Goal: Task Accomplishment & Management: Manage account settings

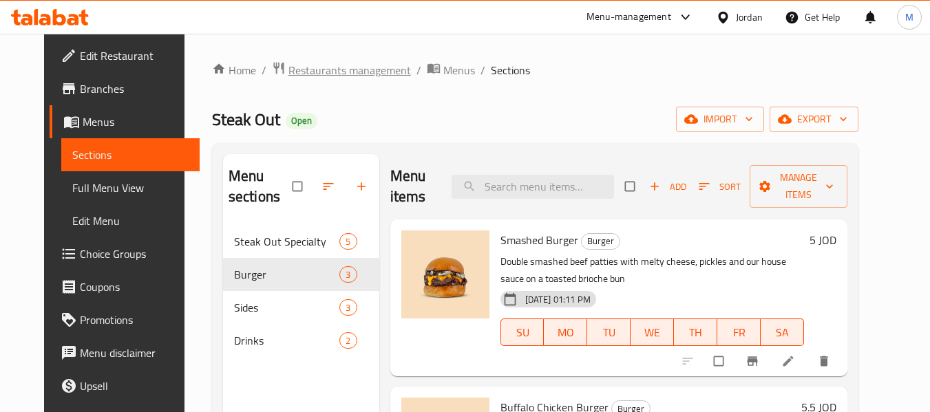
click at [366, 59] on div "Home / Restaurants management / Menus / Sections Steak Out Open import export M…" at bounding box center [536, 319] width 702 height 571
click at [359, 68] on span "Restaurants management" at bounding box center [349, 70] width 123 height 17
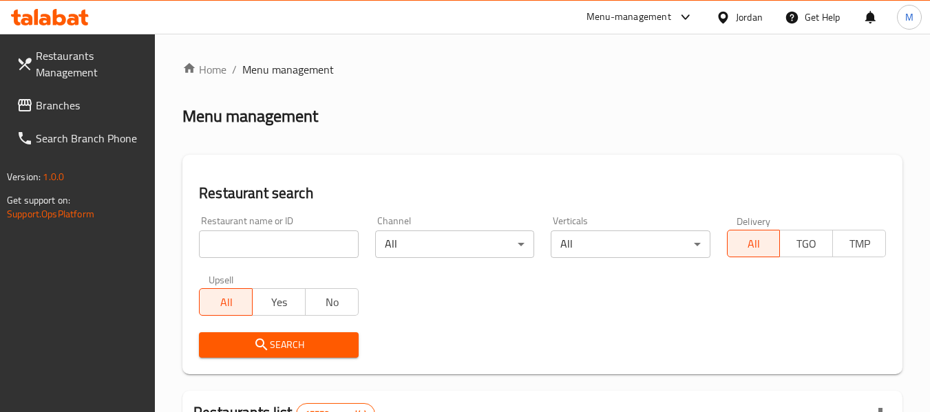
click at [736, 21] on div "Jordan" at bounding box center [749, 17] width 27 height 15
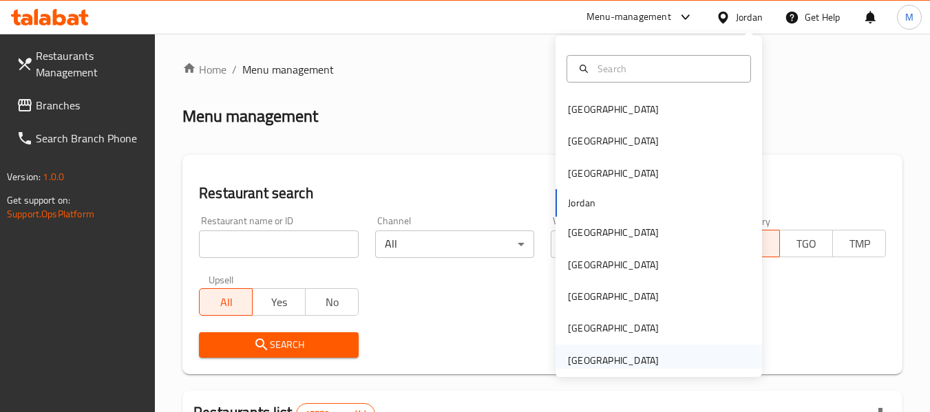
click at [583, 355] on div "United Arab Emirates" at bounding box center [613, 360] width 91 height 15
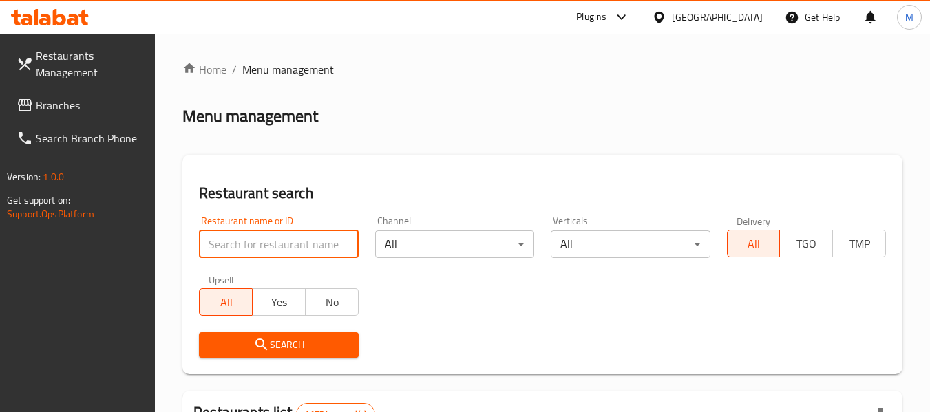
paste input "Bow Cafe"
type input "Bow Cafe"
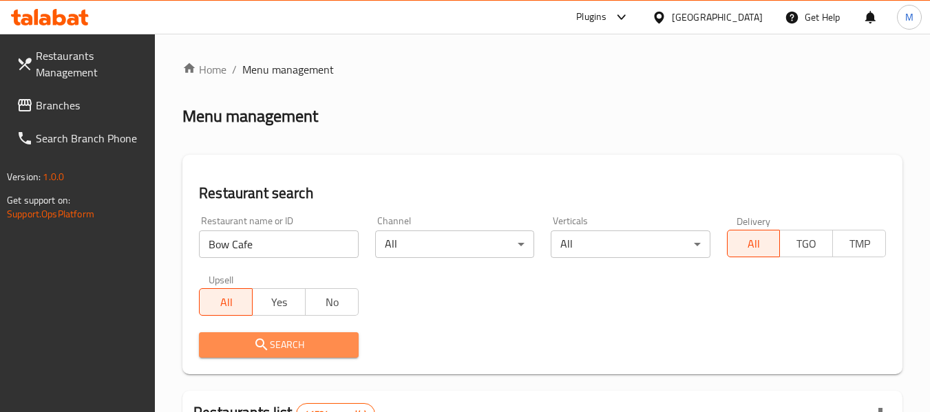
click at [319, 334] on button "Search" at bounding box center [278, 345] width 159 height 25
click at [319, 334] on div at bounding box center [465, 206] width 930 height 412
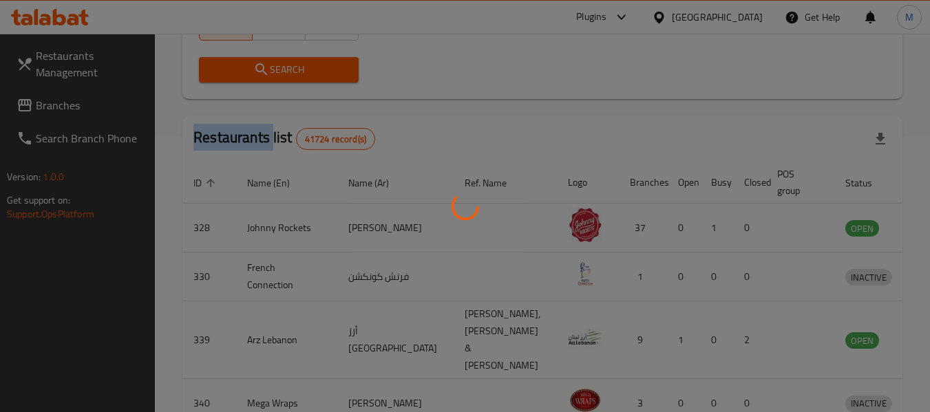
scroll to position [190, 0]
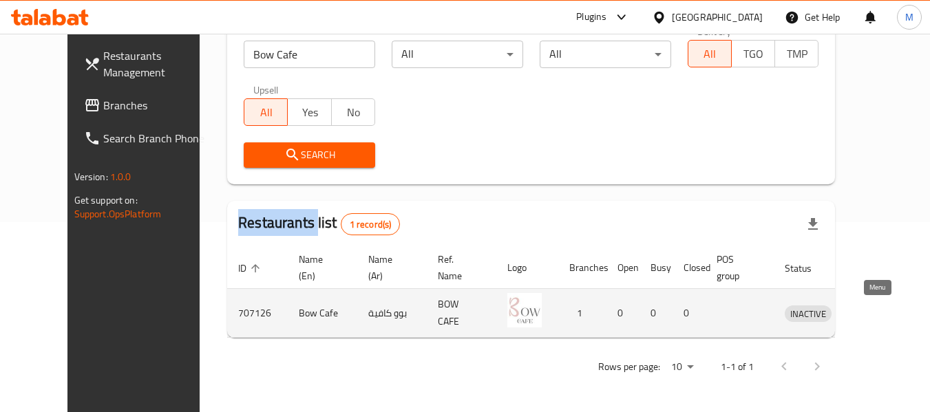
click at [873, 312] on icon "enhanced table" at bounding box center [870, 314] width 5 height 6
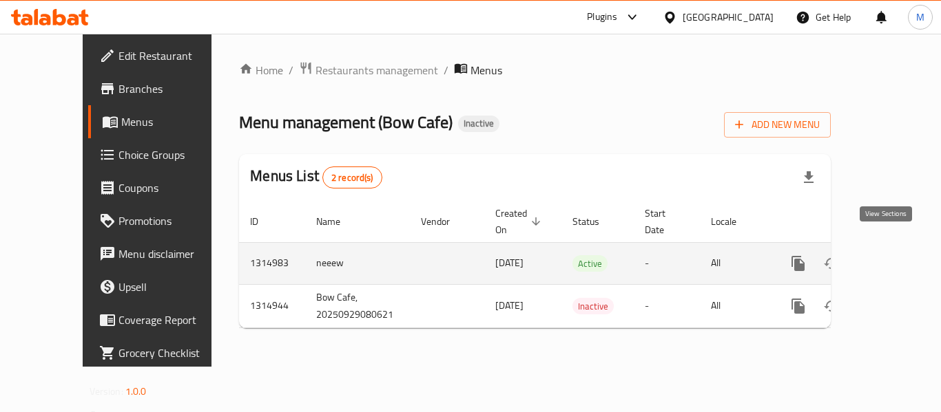
click at [889, 255] on icon "enhanced table" at bounding box center [897, 263] width 17 height 17
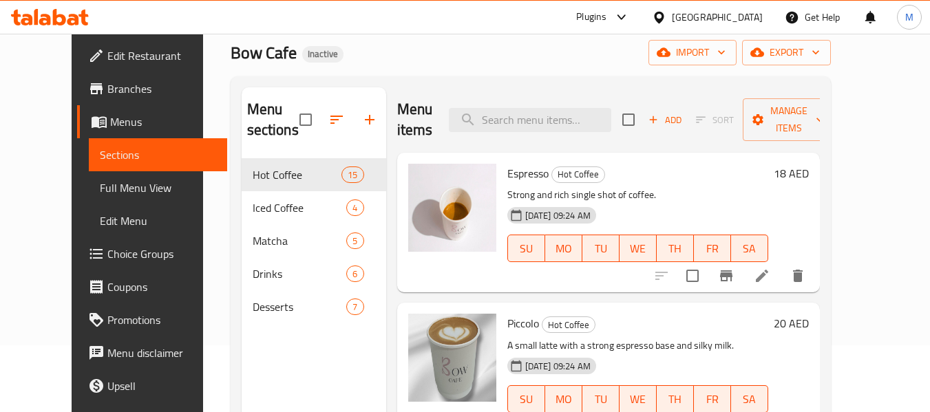
scroll to position [138, 0]
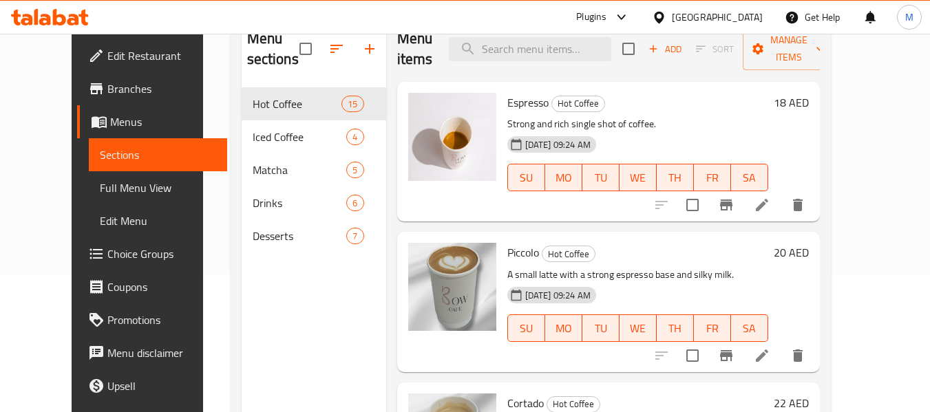
click at [100, 186] on span "Full Menu View" at bounding box center [158, 188] width 116 height 17
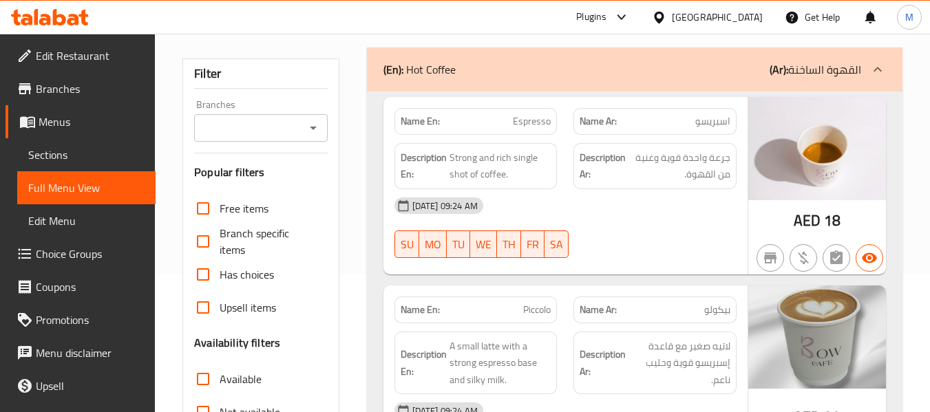
click at [423, 315] on strong "Name En:" at bounding box center [420, 310] width 39 height 14
drag, startPoint x: 430, startPoint y: 311, endPoint x: 379, endPoint y: 311, distance: 50.3
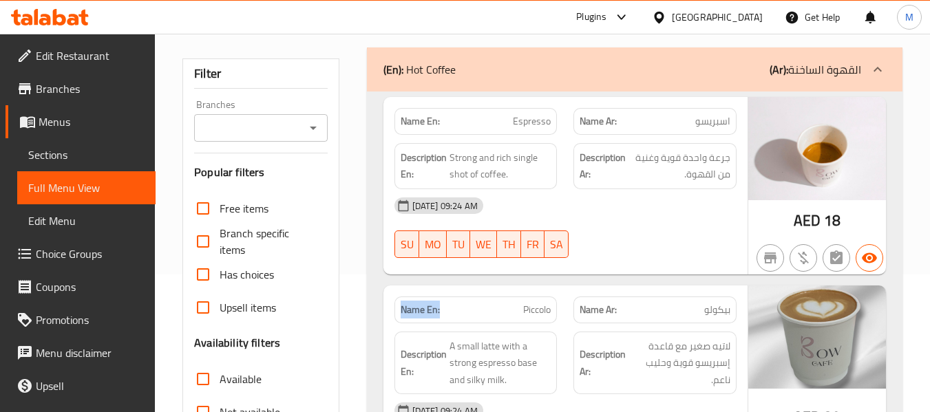
copy strong "Name En:"
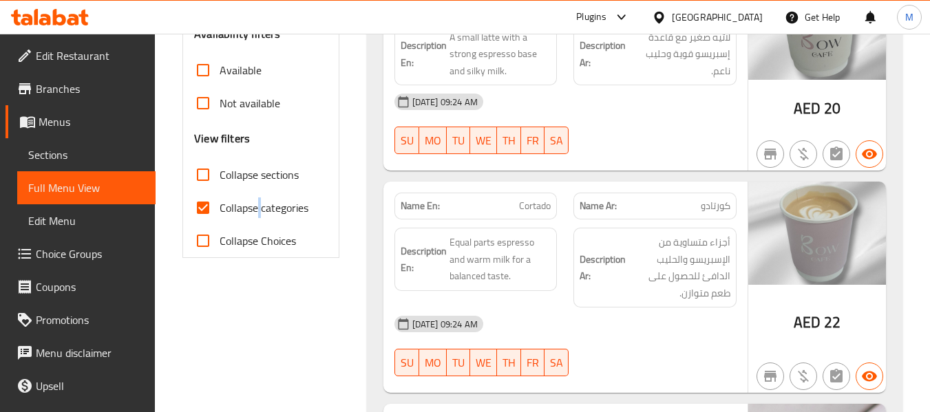
click at [261, 207] on span "Collapse categories" at bounding box center [264, 208] width 89 height 17
click at [279, 205] on span "Collapse categories" at bounding box center [264, 208] width 89 height 17
click at [220, 205] on input "Collapse categories" at bounding box center [203, 207] width 33 height 33
checkbox input "false"
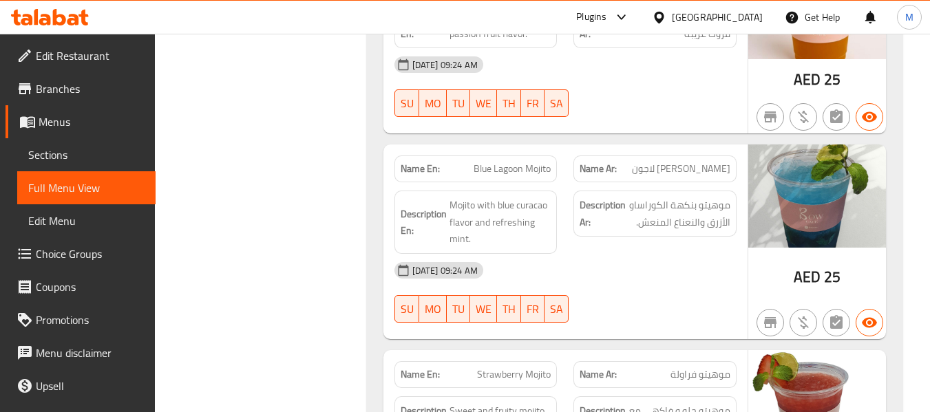
scroll to position [0, 0]
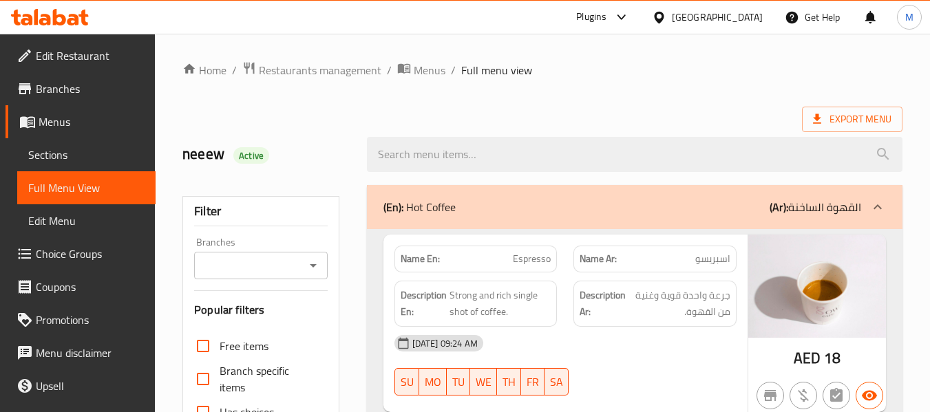
click at [425, 298] on strong "Description En:" at bounding box center [424, 304] width 46 height 34
copy strong "Description En:"
click at [306, 74] on span "Restaurants management" at bounding box center [320, 70] width 123 height 17
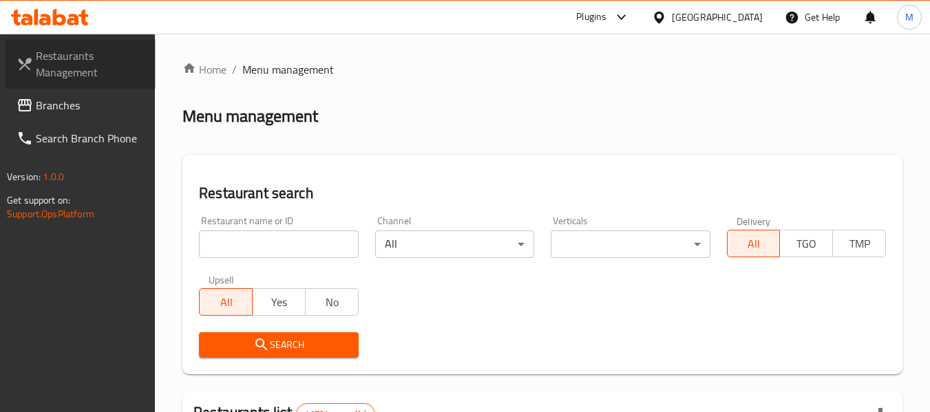
click at [89, 63] on span "Restaurants Management" at bounding box center [90, 64] width 109 height 33
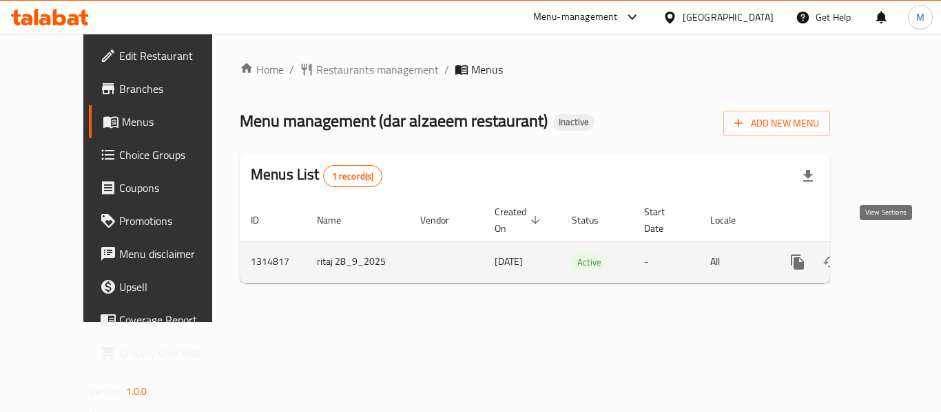
click at [888, 254] on icon "enhanced table" at bounding box center [896, 262] width 17 height 17
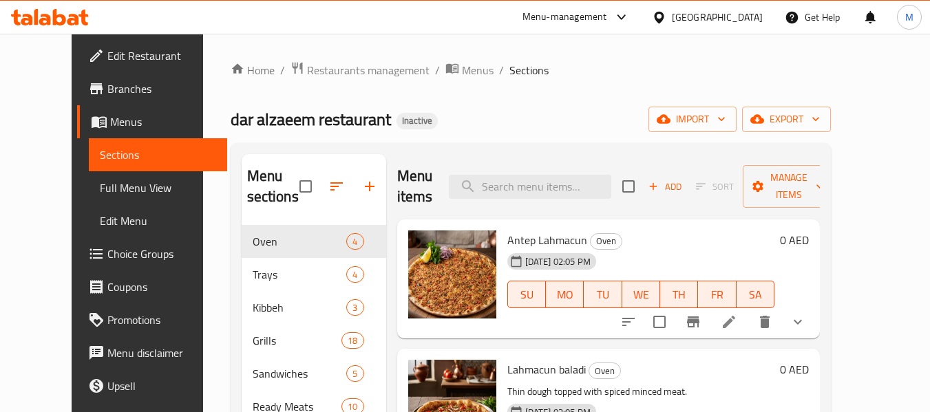
click at [100, 185] on span "Full Menu View" at bounding box center [158, 188] width 116 height 17
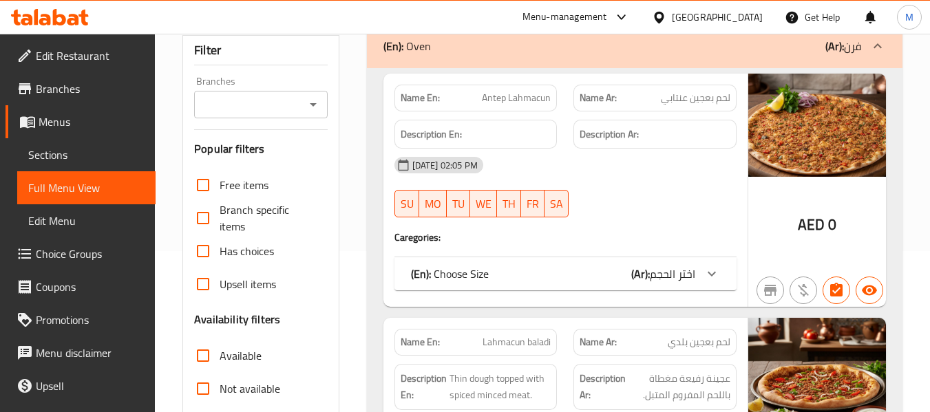
scroll to position [138, 0]
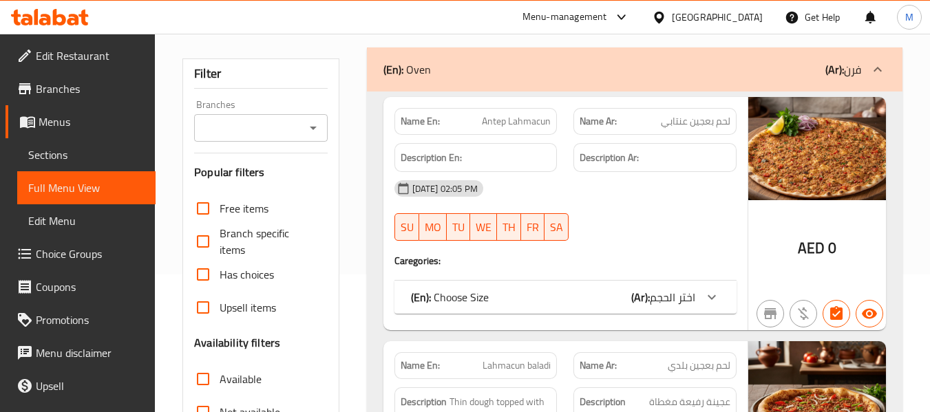
click at [436, 120] on strong "Name En:" at bounding box center [420, 121] width 39 height 14
copy strong "Name En:"
click at [437, 160] on strong "Description En:" at bounding box center [431, 157] width 61 height 17
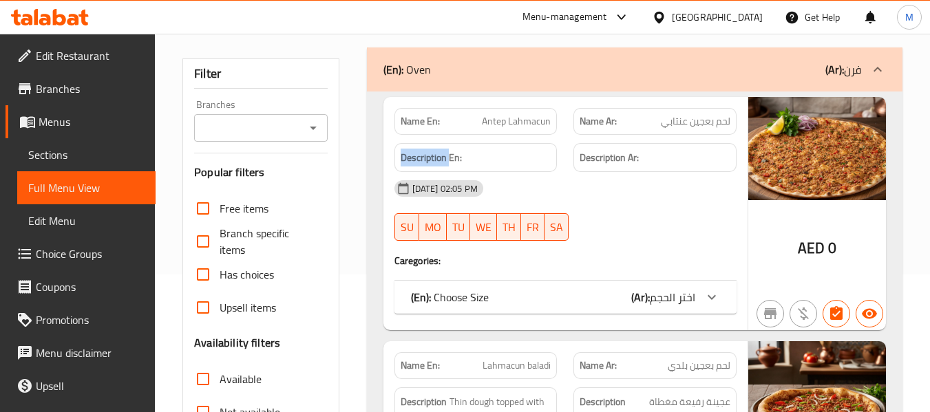
click at [437, 160] on strong "Description En:" at bounding box center [431, 157] width 61 height 17
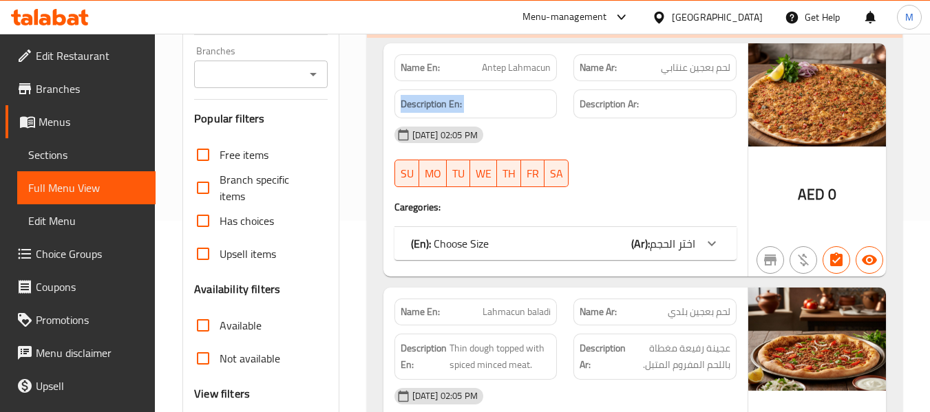
scroll to position [275, 0]
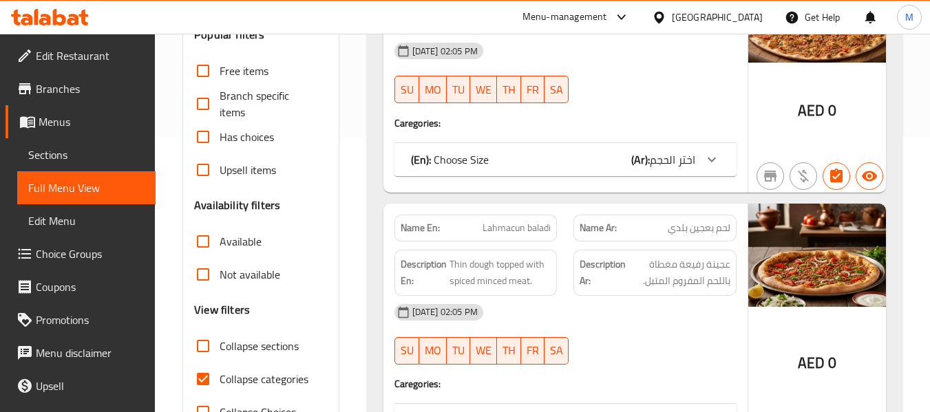
click at [275, 376] on span "Collapse categories" at bounding box center [264, 379] width 89 height 17
click at [220, 376] on input "Collapse categories" at bounding box center [203, 379] width 33 height 33
checkbox input "false"
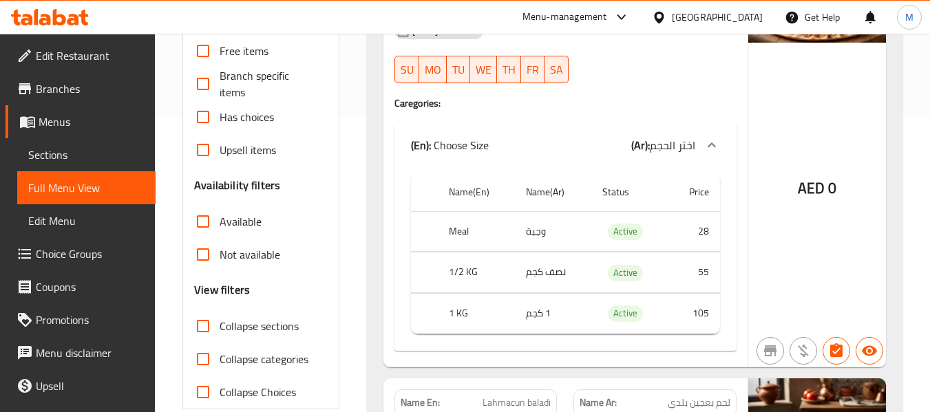
scroll to position [470, 0]
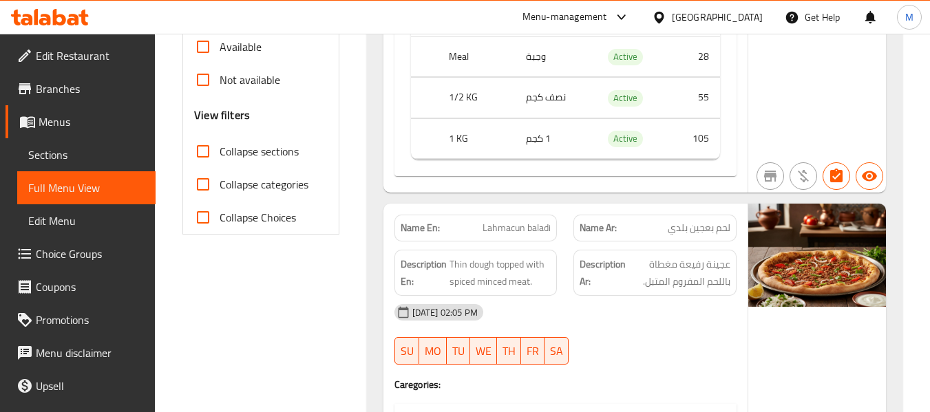
click at [707, 21] on div "United Arab Emirates" at bounding box center [717, 17] width 91 height 15
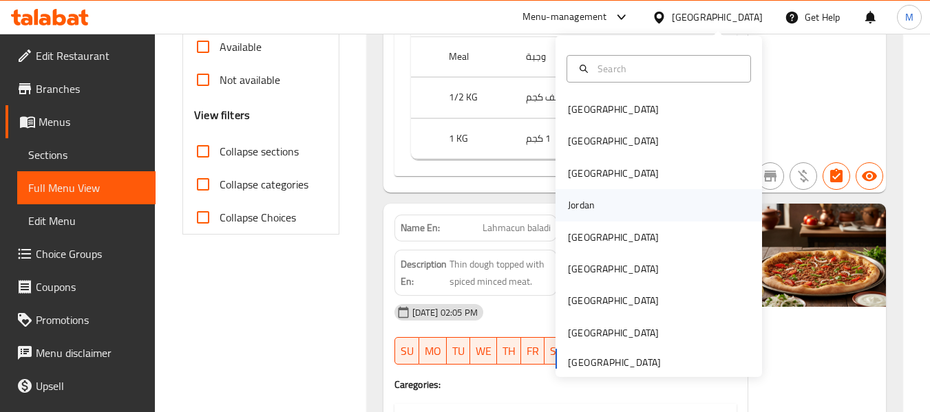
click at [568, 207] on div "Jordan" at bounding box center [581, 205] width 27 height 15
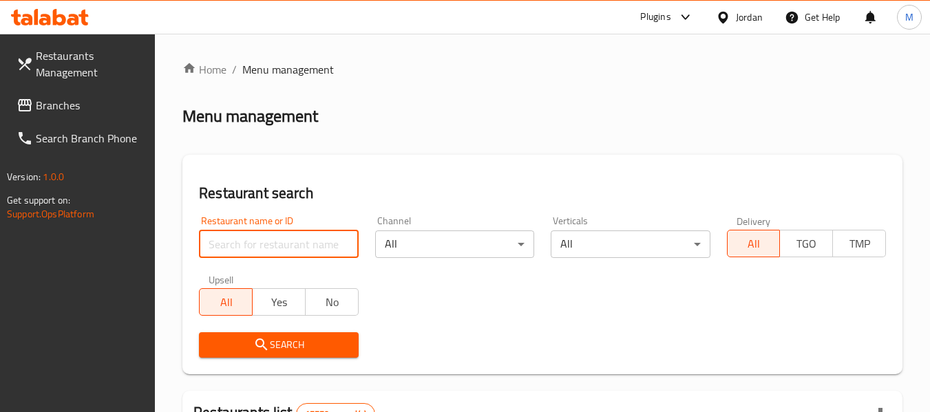
drag, startPoint x: 280, startPoint y: 245, endPoint x: 280, endPoint y: 307, distance: 62.0
click at [280, 245] on input "search" at bounding box center [278, 245] width 159 height 28
paste input "موز & مانجا"
type input "موز & مانجا"
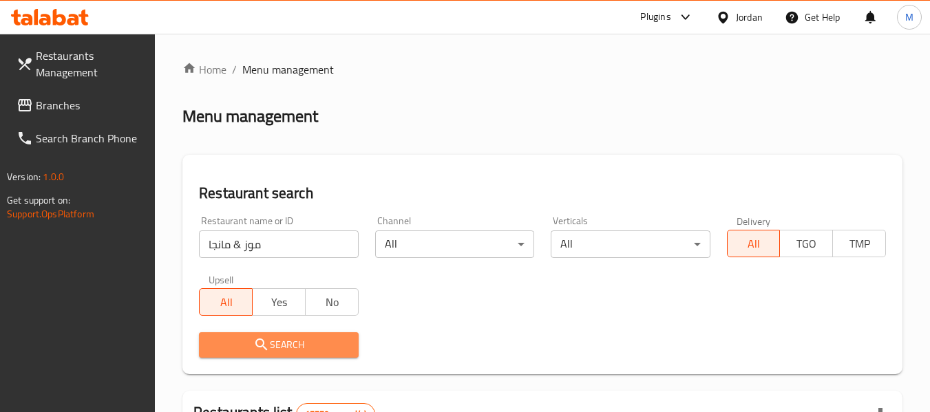
click at [298, 344] on span "Search" at bounding box center [278, 345] width 137 height 17
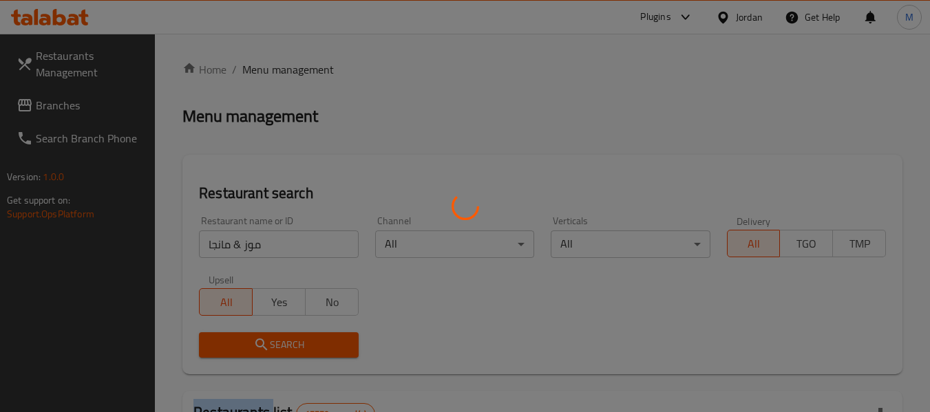
click at [298, 344] on div at bounding box center [465, 206] width 930 height 412
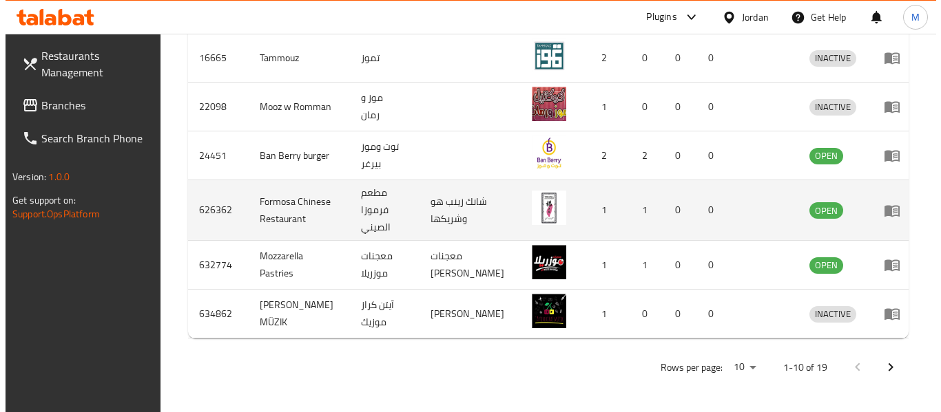
scroll to position [706, 0]
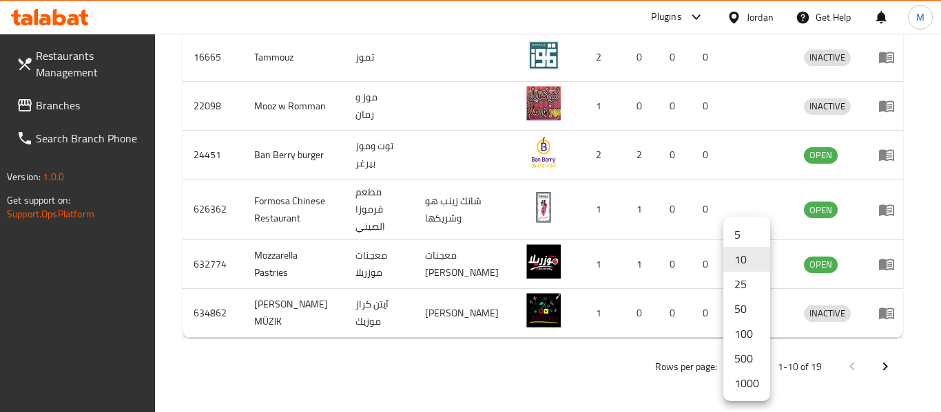
click at [749, 386] on li "1000" at bounding box center [746, 383] width 47 height 25
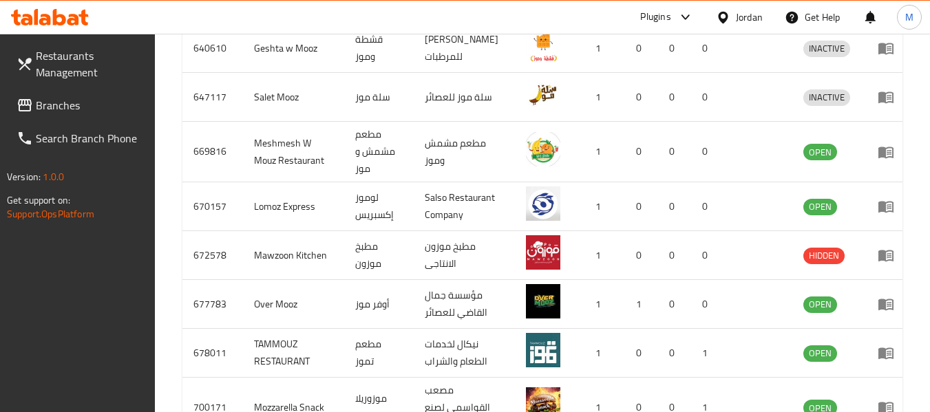
scroll to position [1216, 0]
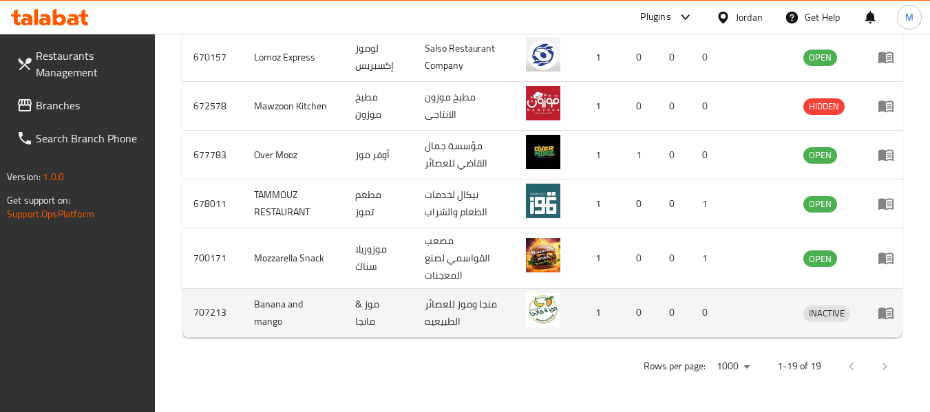
click at [881, 308] on icon "enhanced table" at bounding box center [886, 314] width 15 height 12
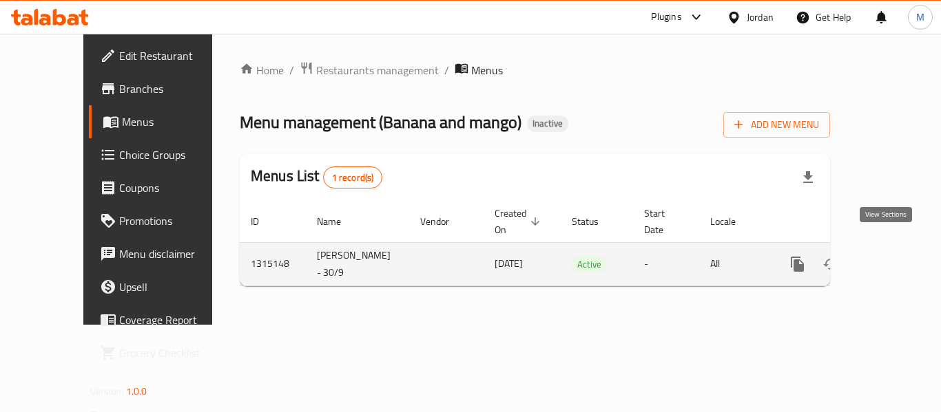
click at [888, 256] on icon "enhanced table" at bounding box center [896, 264] width 17 height 17
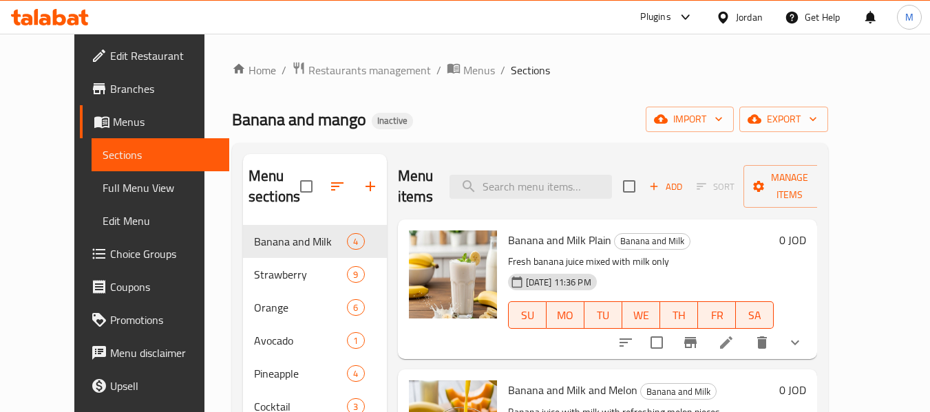
click at [103, 188] on span "Full Menu View" at bounding box center [161, 188] width 116 height 17
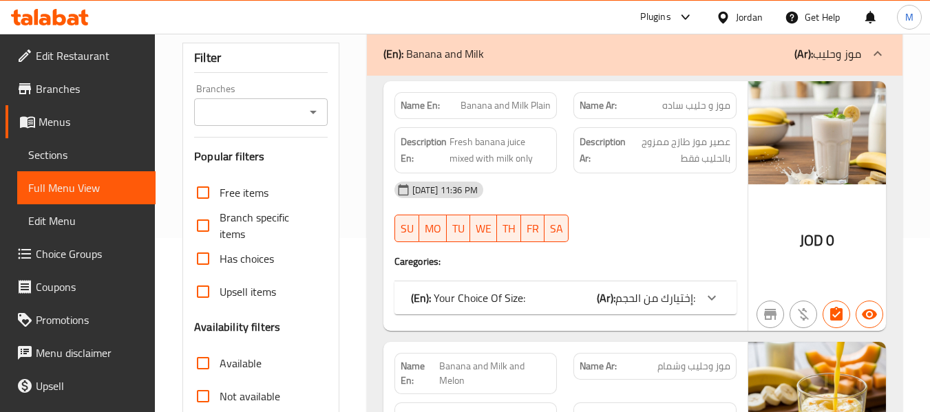
scroll to position [275, 0]
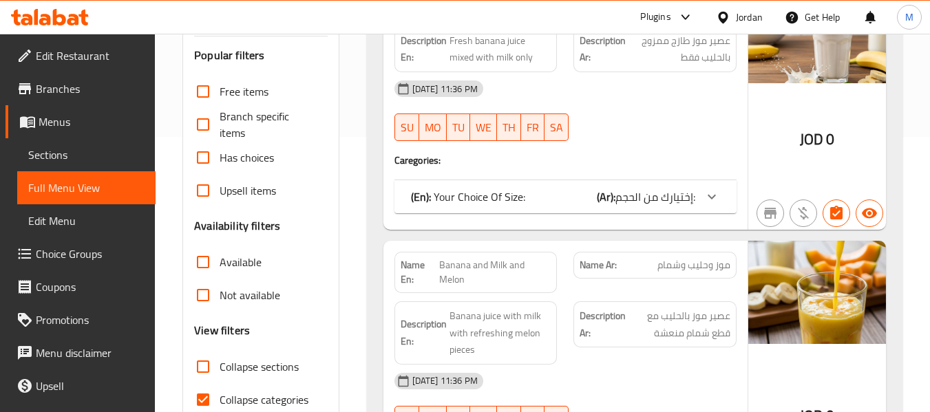
click at [257, 401] on span "Collapse categories" at bounding box center [264, 400] width 89 height 17
click at [220, 401] on input "Collapse categories" at bounding box center [203, 400] width 33 height 33
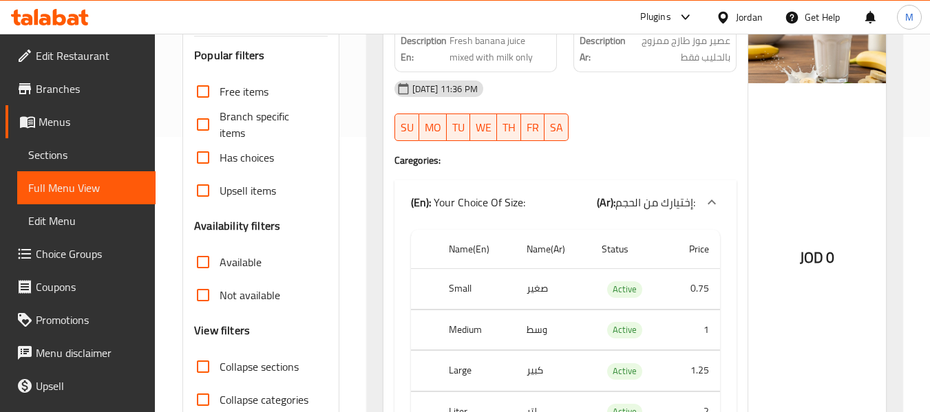
scroll to position [280, 0]
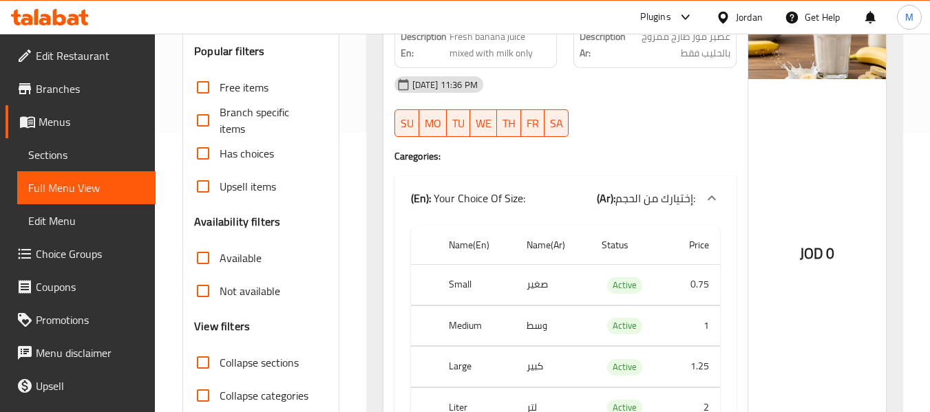
click at [264, 394] on span "Collapse categories" at bounding box center [264, 396] width 89 height 17
click at [220, 394] on input "Collapse categories" at bounding box center [203, 395] width 33 height 33
checkbox input "true"
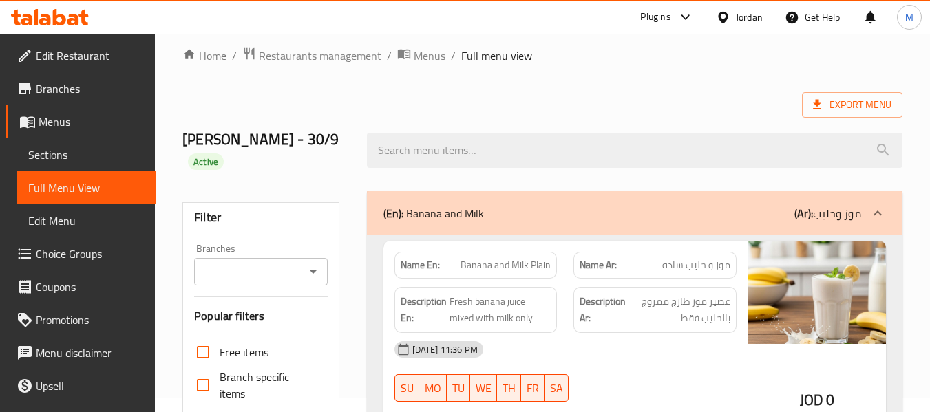
scroll to position [4, 0]
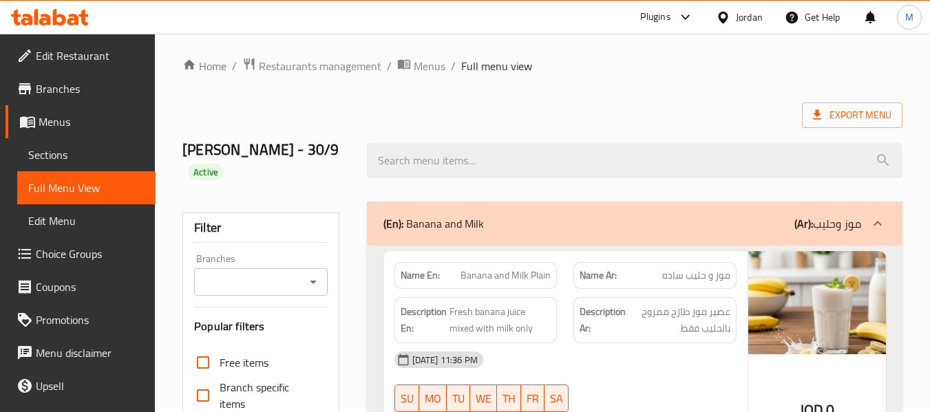
click at [417, 269] on strong "Name En:" at bounding box center [420, 276] width 39 height 14
copy strong "Name En:"
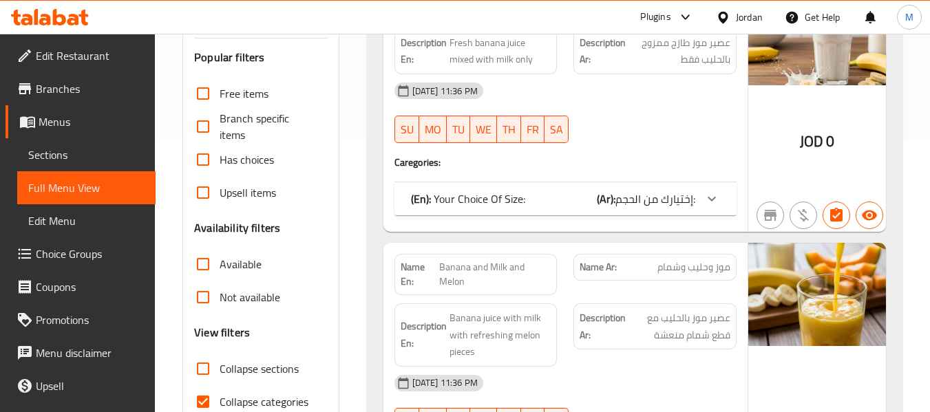
scroll to position [0, 0]
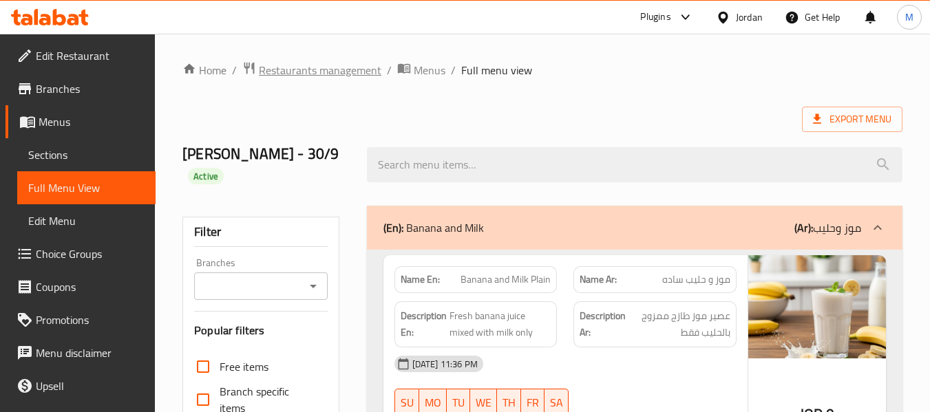
click at [339, 67] on span "Restaurants management" at bounding box center [320, 70] width 123 height 17
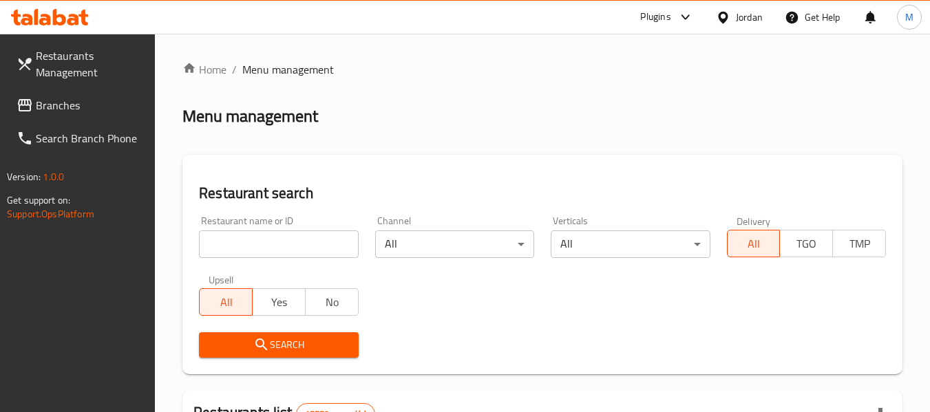
click at [726, 17] on icon at bounding box center [723, 17] width 10 height 12
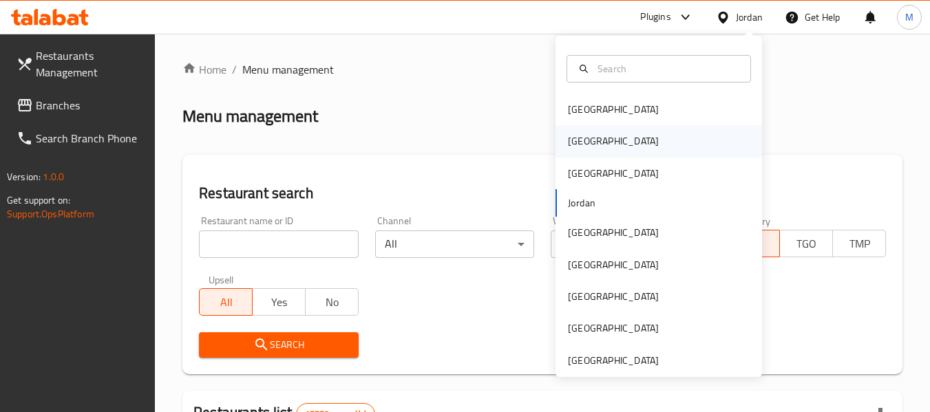
click at [592, 146] on div "[GEOGRAPHIC_DATA]" at bounding box center [613, 141] width 113 height 32
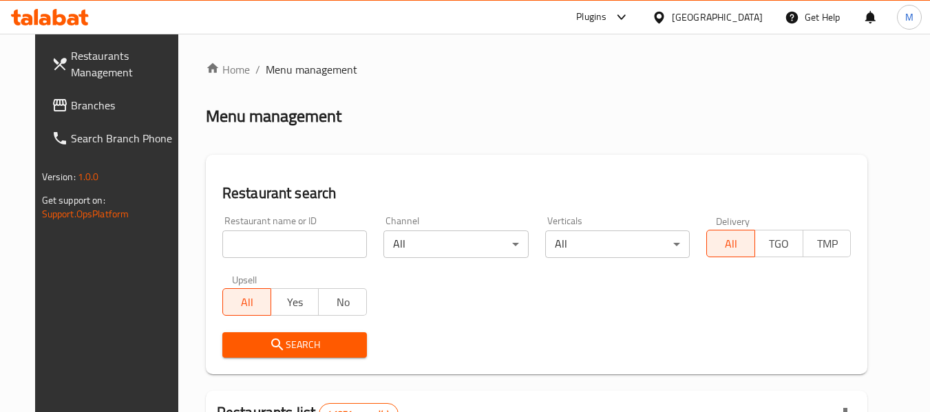
click at [264, 242] on input "search" at bounding box center [294, 245] width 145 height 28
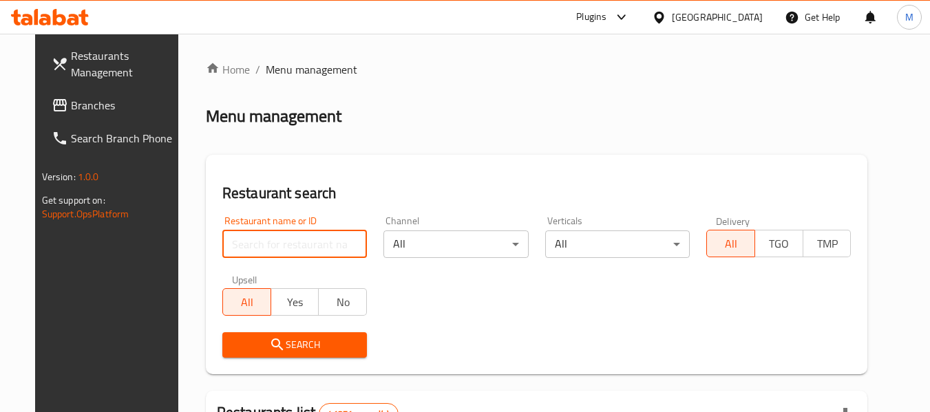
paste input "Kings food"
type input "Kings food"
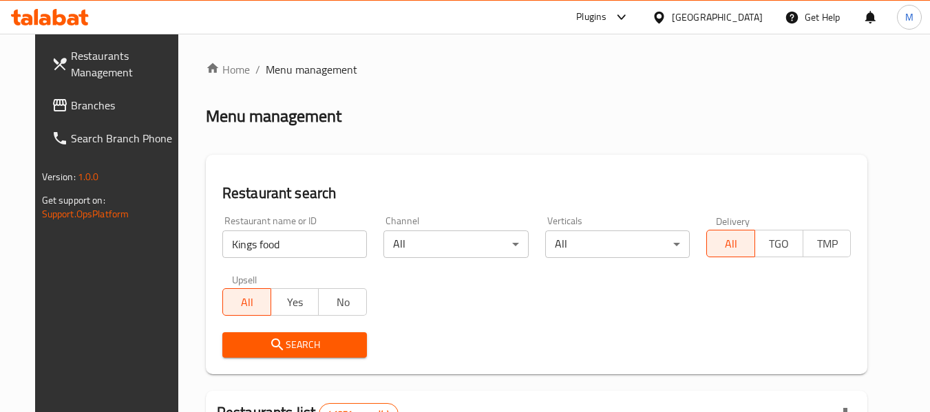
click at [288, 335] on button "Search" at bounding box center [294, 345] width 145 height 25
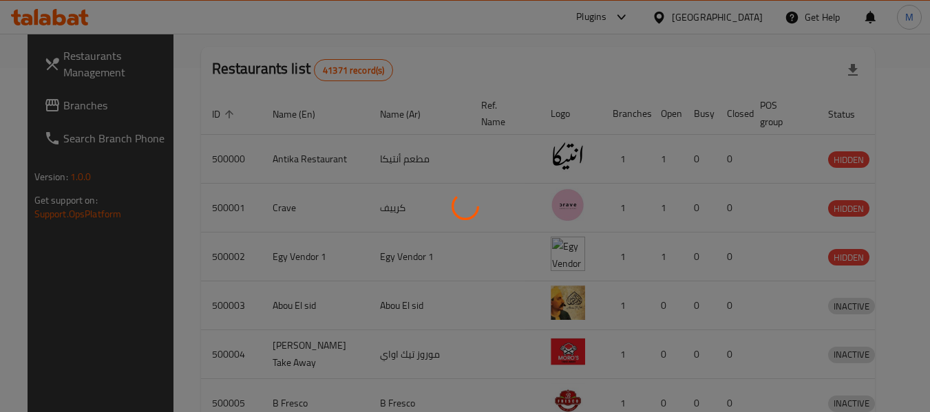
scroll to position [300, 0]
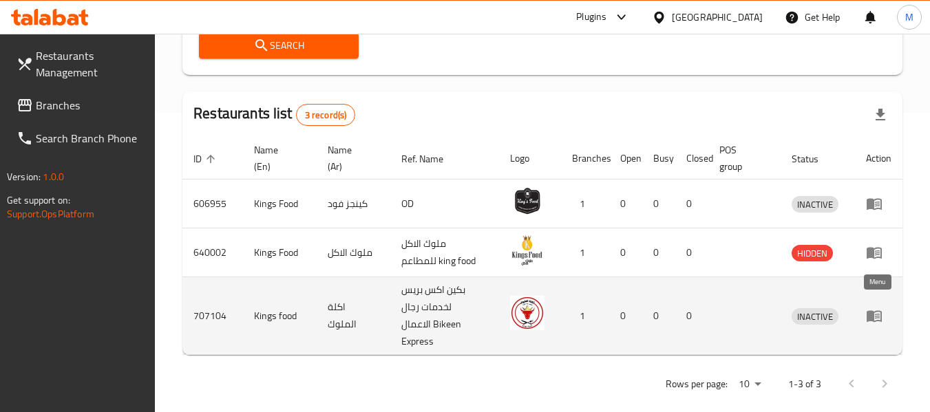
click at [869, 311] on icon "enhanced table" at bounding box center [874, 317] width 15 height 12
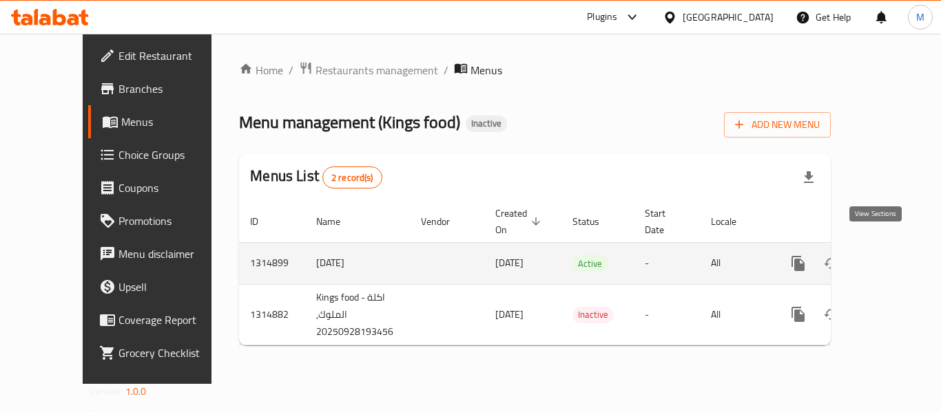
click at [889, 255] on icon "enhanced table" at bounding box center [897, 263] width 17 height 17
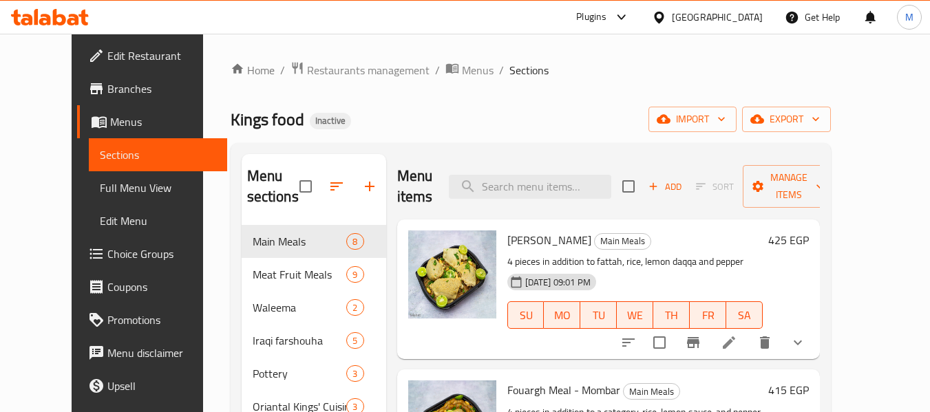
click at [100, 195] on span "Full Menu View" at bounding box center [158, 188] width 116 height 17
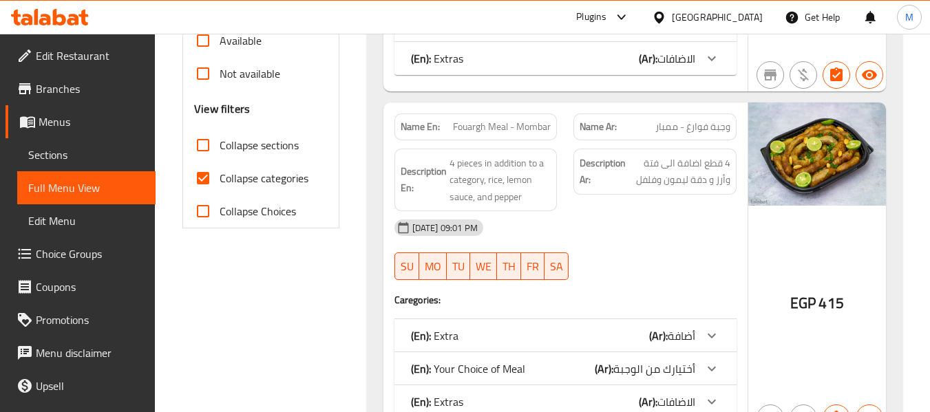
scroll to position [482, 0]
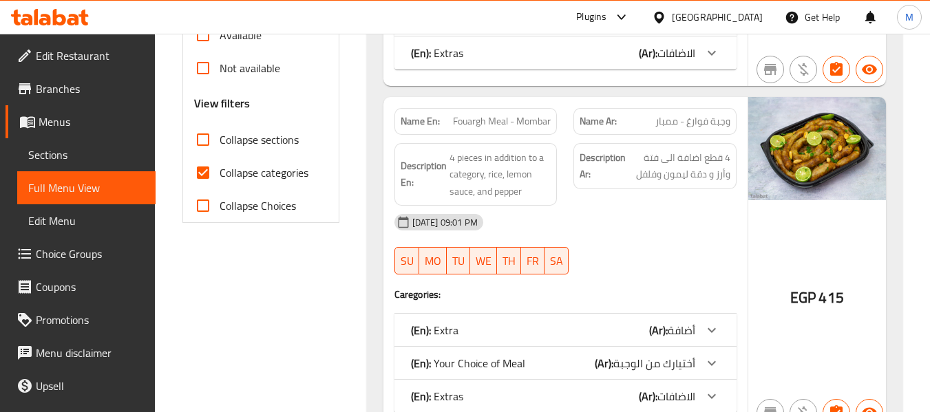
click at [282, 180] on span "Collapse categories" at bounding box center [264, 173] width 89 height 17
click at [220, 180] on input "Collapse categories" at bounding box center [203, 172] width 33 height 33
checkbox input "false"
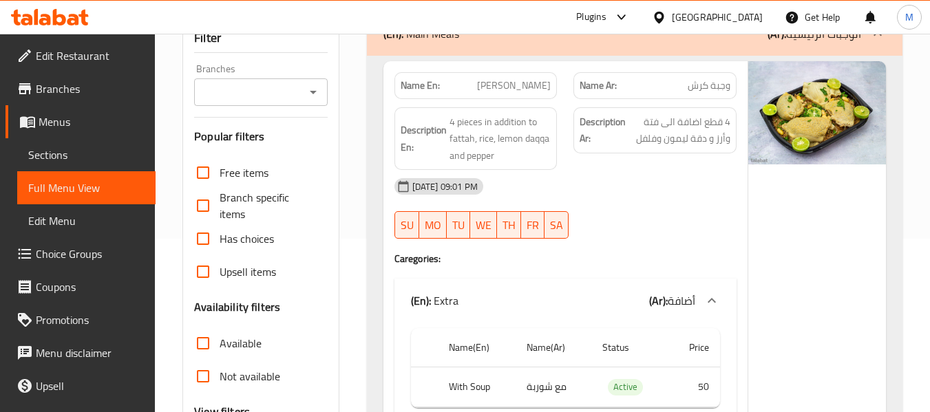
scroll to position [207, 0]
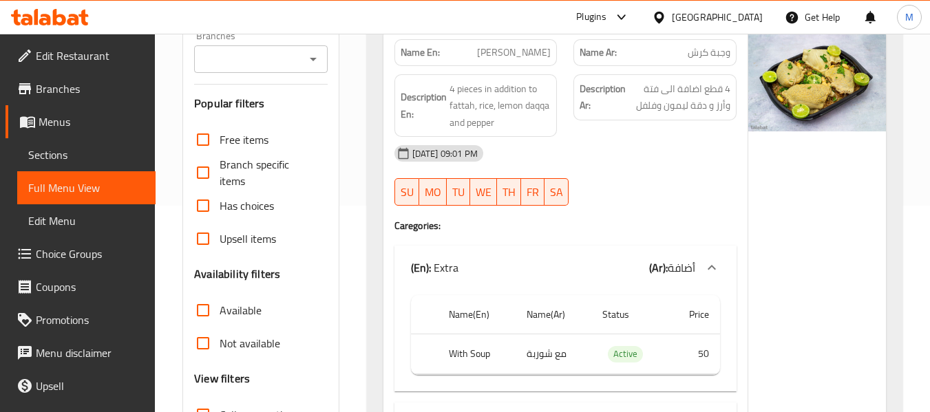
click at [672, 21] on div at bounding box center [662, 17] width 20 height 15
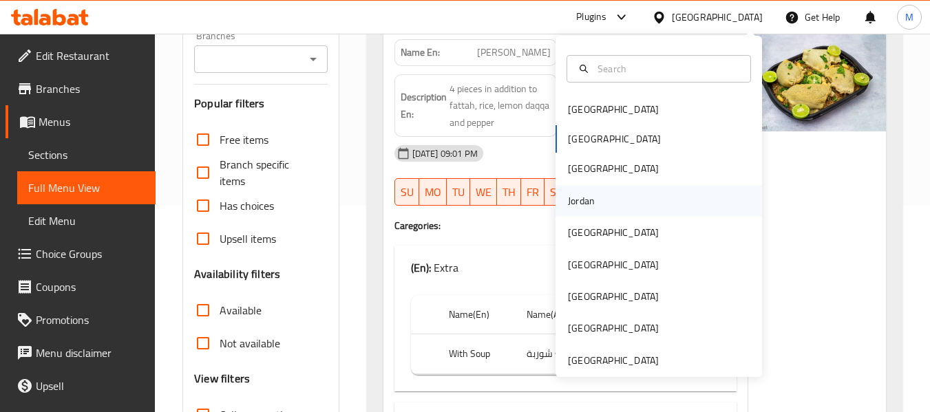
click at [572, 194] on div "Jordan" at bounding box center [581, 200] width 27 height 15
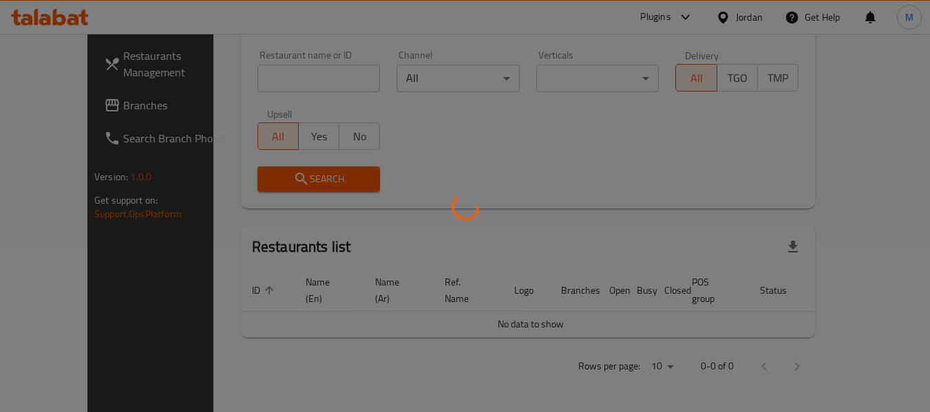
scroll to position [150, 0]
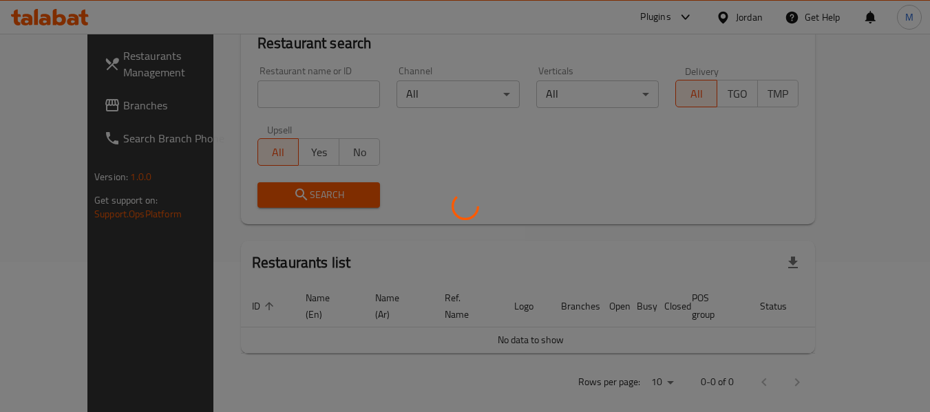
click at [254, 94] on div at bounding box center [465, 206] width 930 height 412
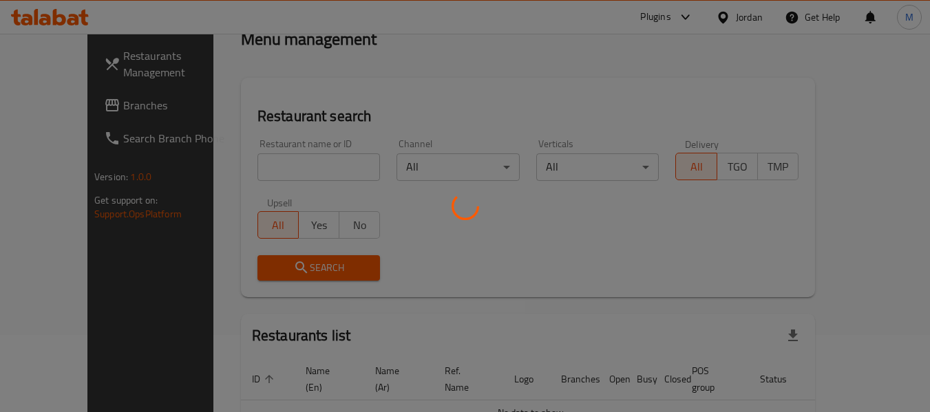
scroll to position [0, 0]
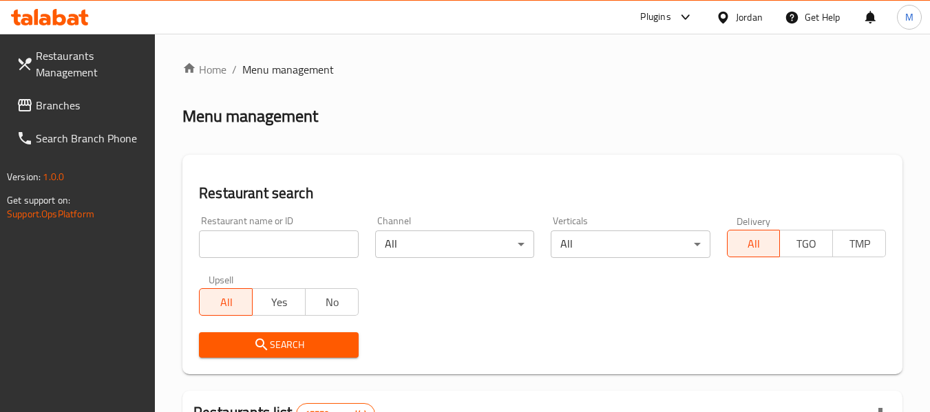
drag, startPoint x: 410, startPoint y: 350, endPoint x: 174, endPoint y: 98, distance: 344.4
click at [409, 350] on div at bounding box center [465, 206] width 930 height 412
click at [269, 224] on div "Restaurant name or ID Restaurant name or ID" at bounding box center [278, 237] width 159 height 42
click at [265, 262] on div "Restaurant name or ID Restaurant name or ID" at bounding box center [279, 237] width 176 height 59
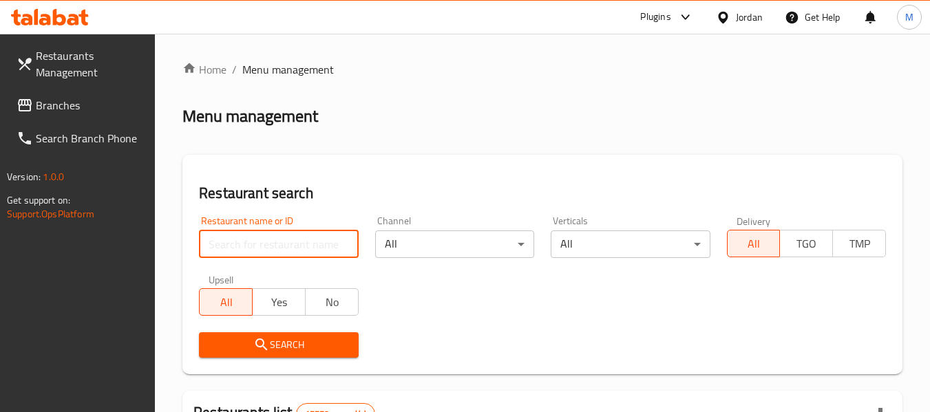
paste input "شباتي وكرك"
type input "شباتي وكرك"
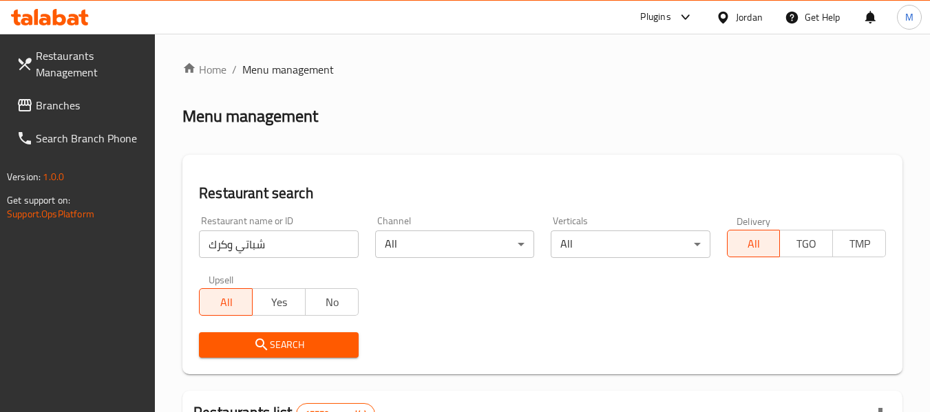
click at [275, 337] on span "Search" at bounding box center [278, 345] width 137 height 17
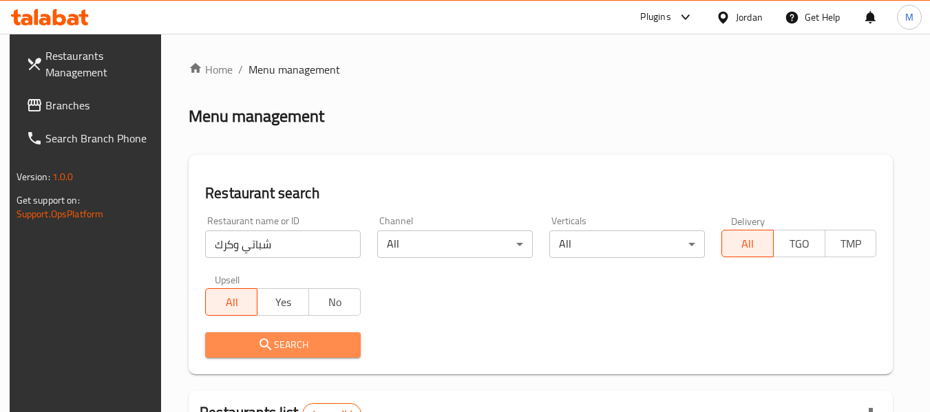
click at [275, 337] on span "Search" at bounding box center [283, 345] width 134 height 17
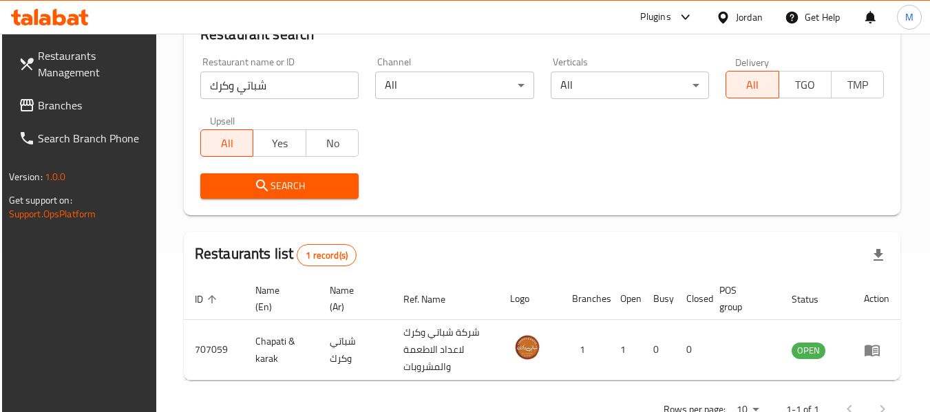
scroll to position [202, 0]
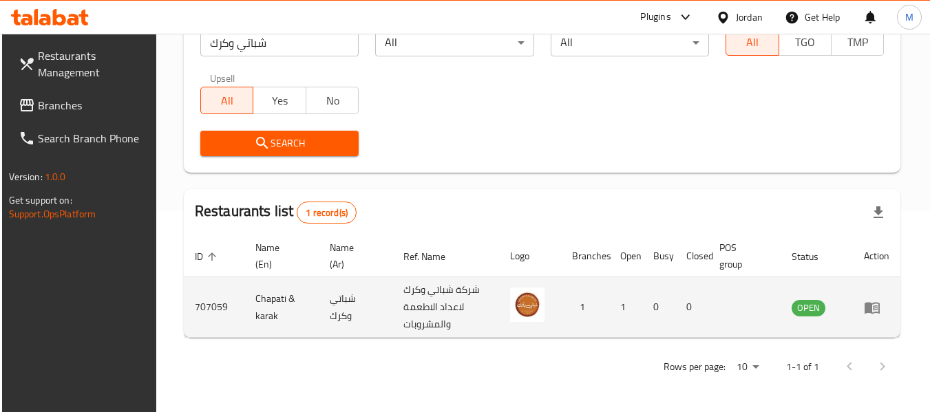
click at [863, 313] on td "enhanced table" at bounding box center [877, 307] width 48 height 61
click at [879, 305] on icon "enhanced table" at bounding box center [872, 308] width 17 height 17
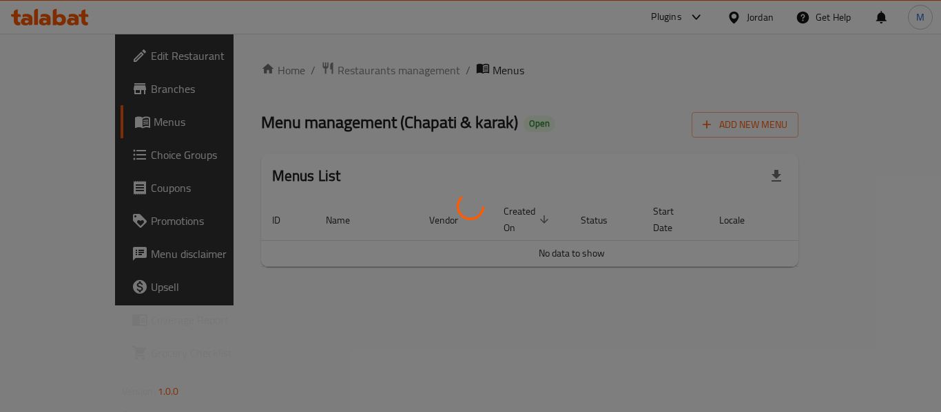
drag, startPoint x: 505, startPoint y: 292, endPoint x: 298, endPoint y: 207, distance: 224.1
click at [505, 293] on div at bounding box center [470, 206] width 941 height 412
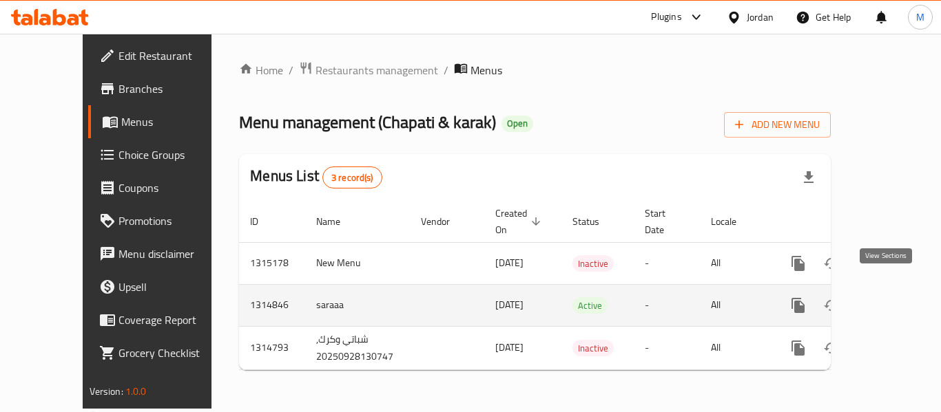
click at [891, 300] on icon "enhanced table" at bounding box center [897, 306] width 12 height 12
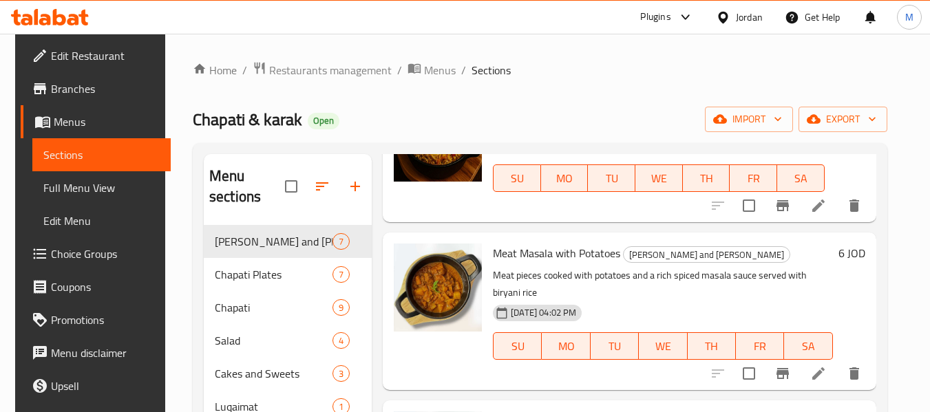
scroll to position [138, 0]
click at [81, 181] on span "Full Menu View" at bounding box center [101, 188] width 116 height 17
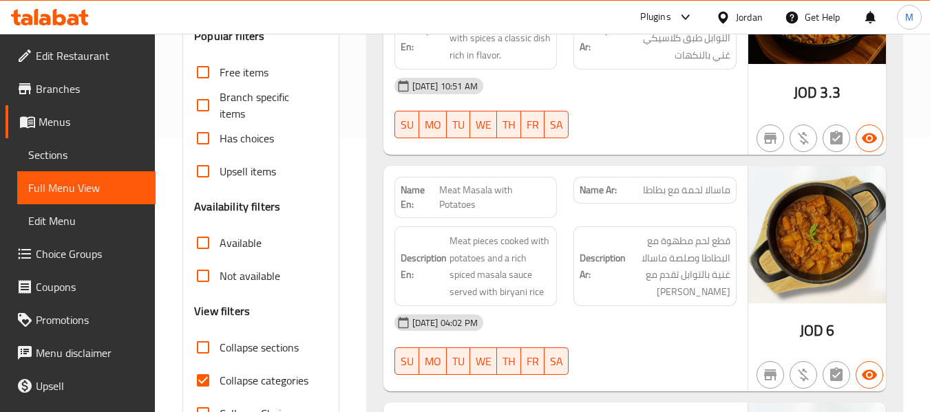
scroll to position [275, 0]
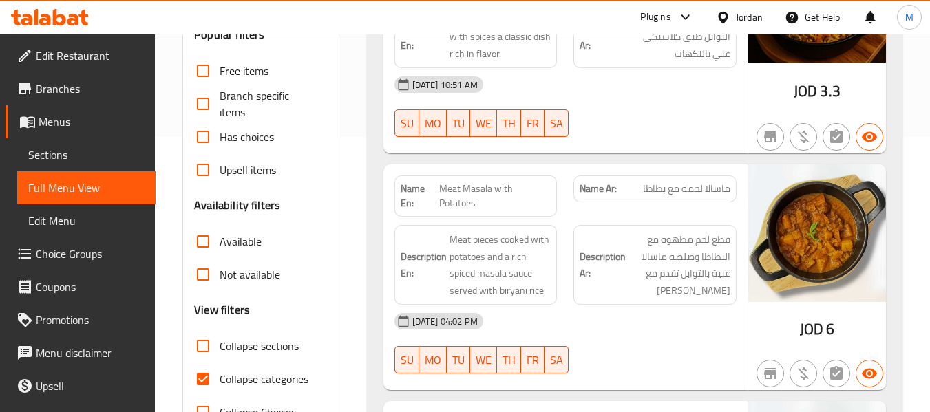
click at [253, 377] on span "Collapse categories" at bounding box center [264, 379] width 89 height 17
click at [220, 377] on input "Collapse categories" at bounding box center [203, 379] width 33 height 33
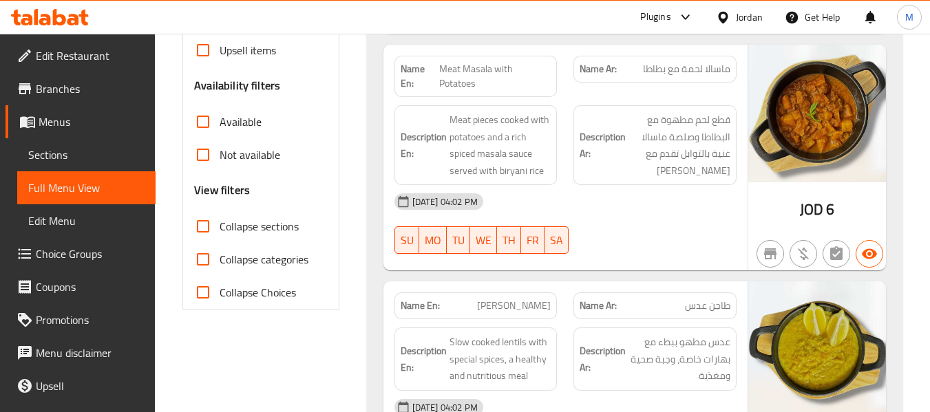
scroll to position [413, 0]
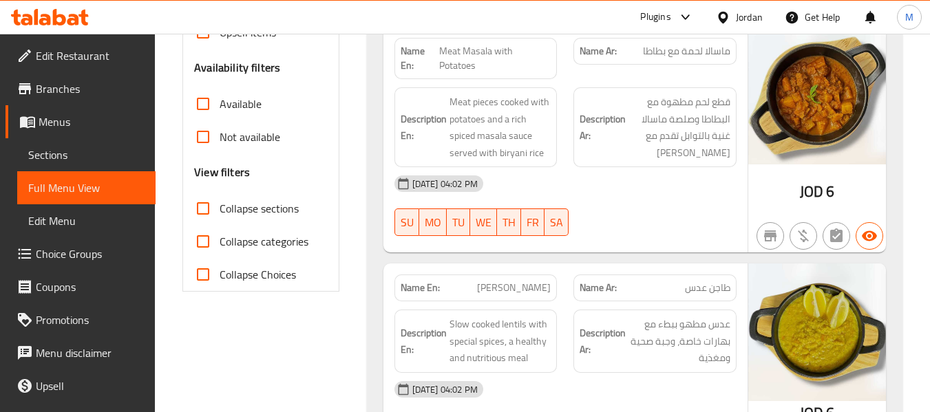
click at [282, 239] on span "Collapse categories" at bounding box center [264, 241] width 89 height 17
click at [220, 239] on input "Collapse categories" at bounding box center [203, 241] width 33 height 33
checkbox input "true"
click at [436, 51] on strong "Name En:" at bounding box center [420, 58] width 39 height 29
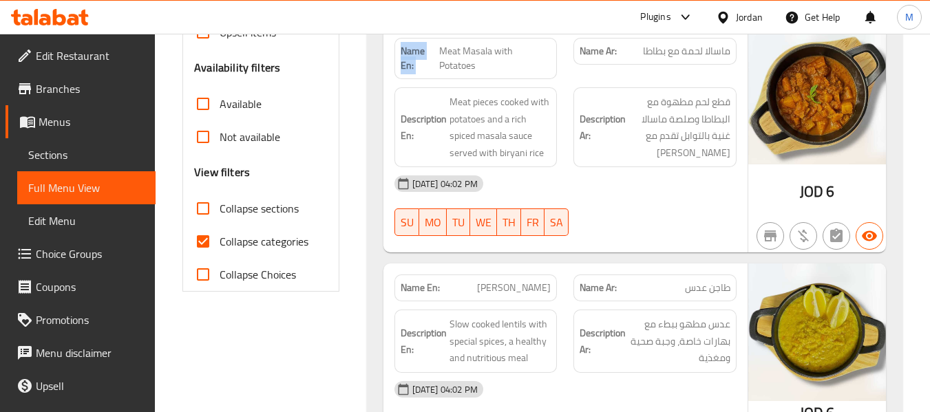
click at [436, 51] on strong "Name En:" at bounding box center [420, 58] width 39 height 29
copy strong "Name En:"
click at [723, 20] on icon at bounding box center [723, 17] width 10 height 12
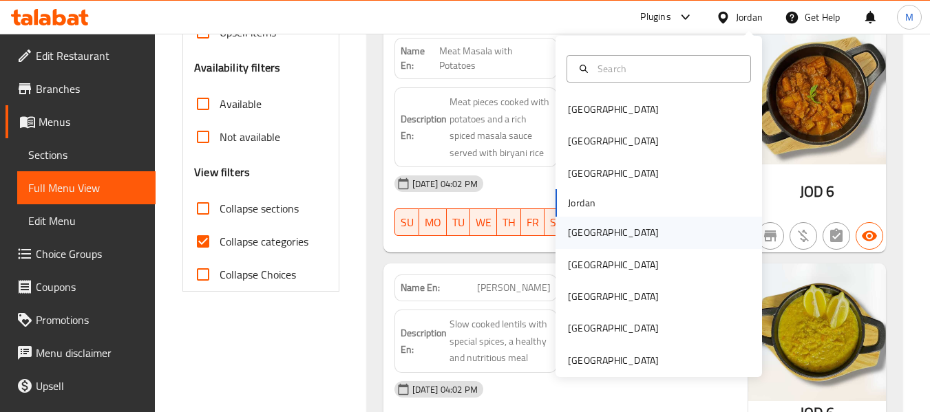
click at [600, 240] on div "Kuwait" at bounding box center [659, 233] width 207 height 32
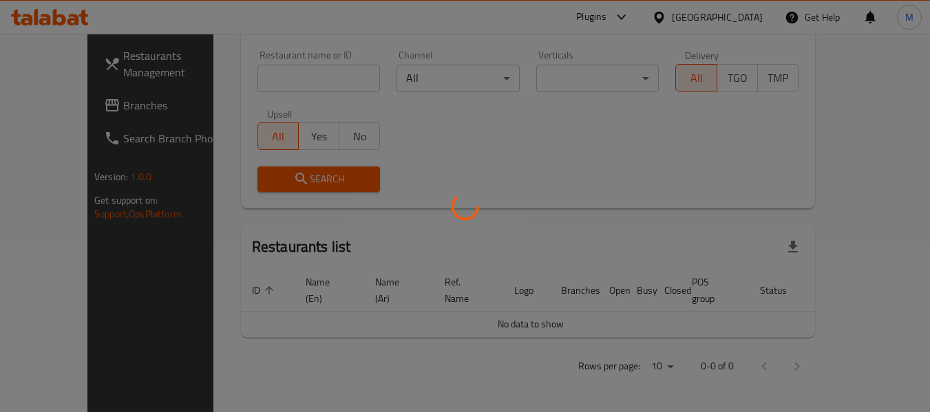
scroll to position [150, 0]
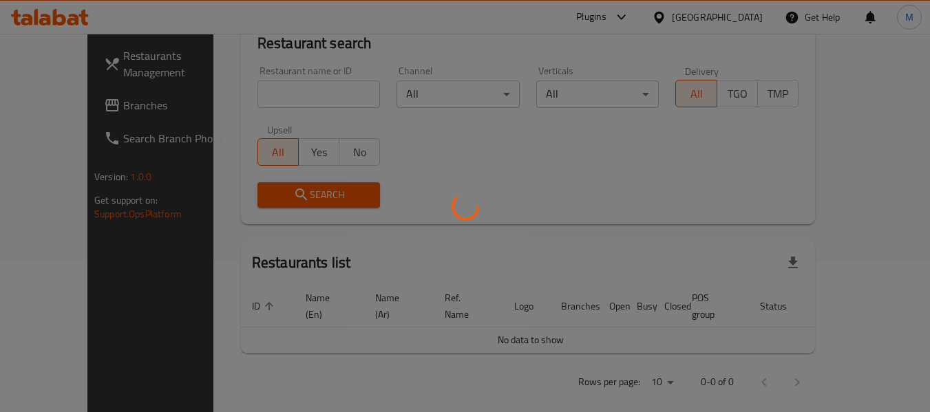
click at [60, 107] on div at bounding box center [465, 206] width 930 height 412
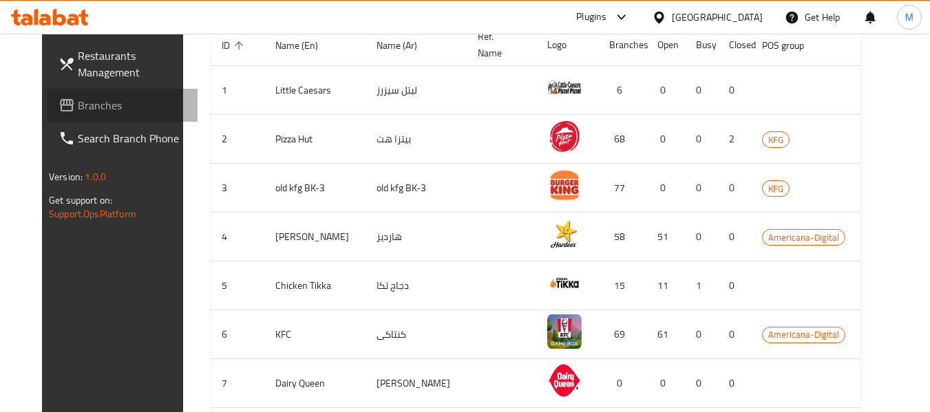
click at [78, 107] on span "Branches" at bounding box center [132, 105] width 109 height 17
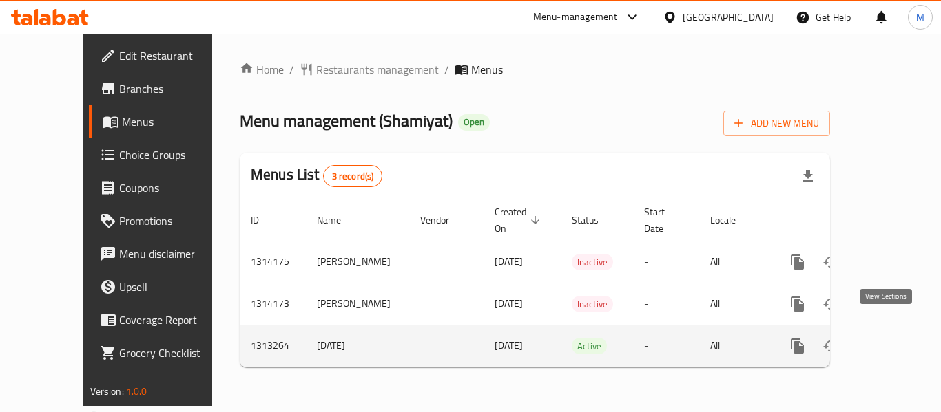
click at [890, 340] on icon "enhanced table" at bounding box center [896, 346] width 12 height 12
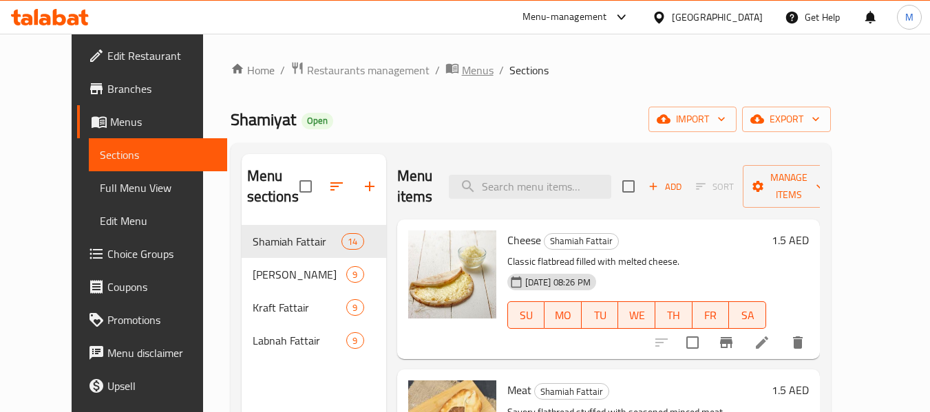
click at [462, 64] on span "Menus" at bounding box center [478, 70] width 32 height 17
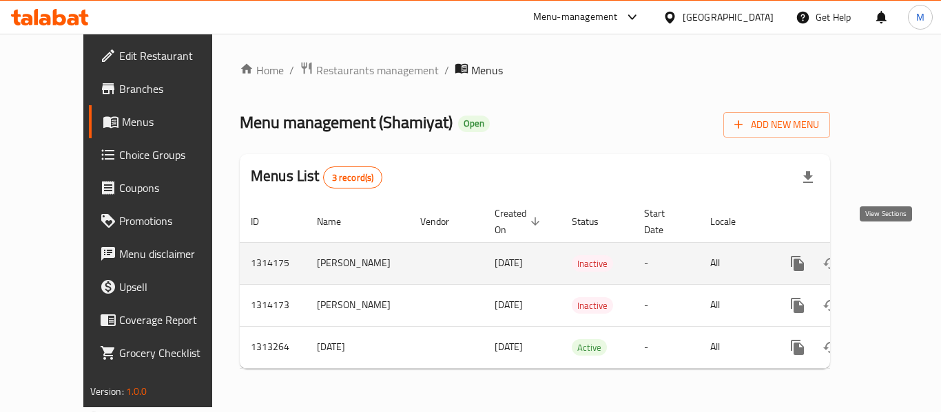
click at [890, 258] on icon "enhanced table" at bounding box center [896, 264] width 12 height 12
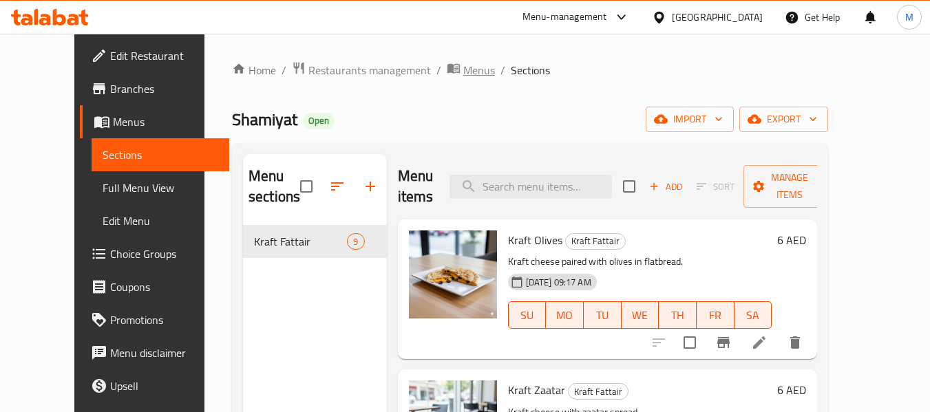
click at [463, 62] on span "Menus" at bounding box center [479, 70] width 32 height 17
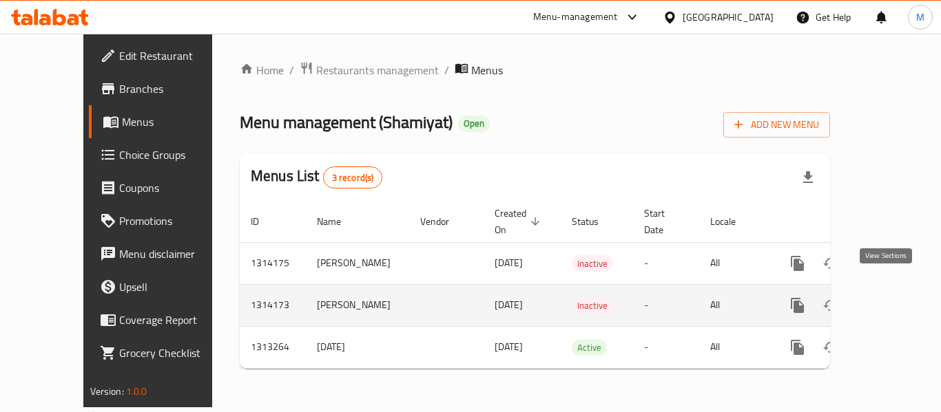
click at [890, 300] on icon "enhanced table" at bounding box center [896, 306] width 12 height 12
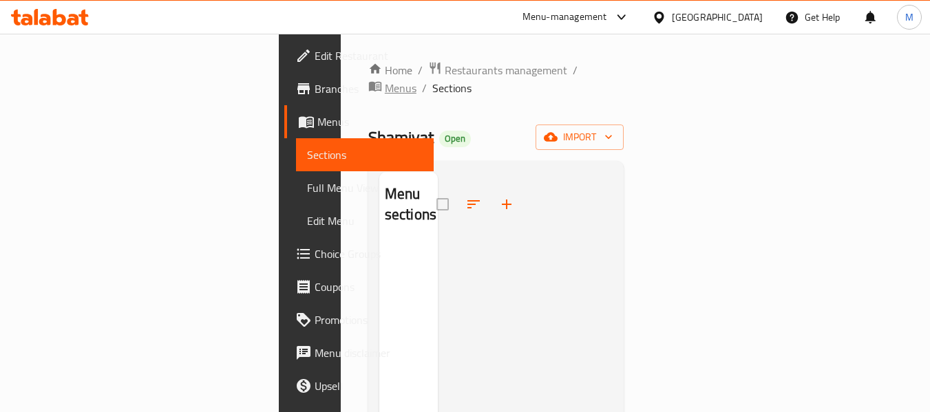
click at [417, 80] on span "Menus" at bounding box center [401, 88] width 32 height 17
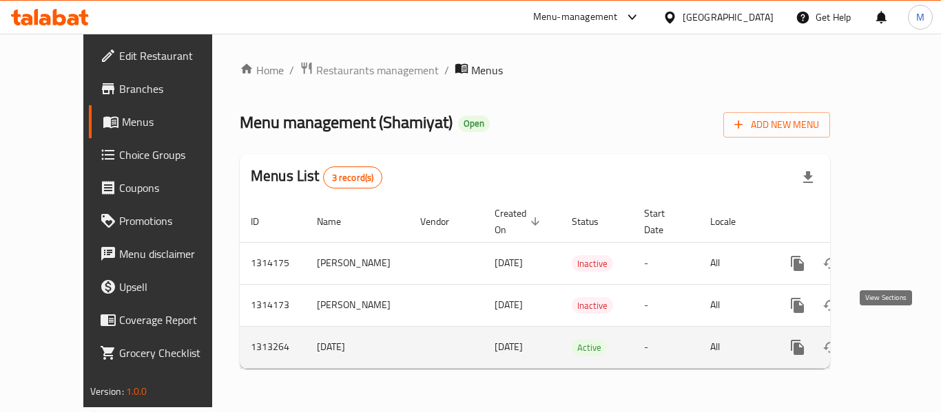
click at [894, 331] on link "enhanced table" at bounding box center [896, 347] width 33 height 33
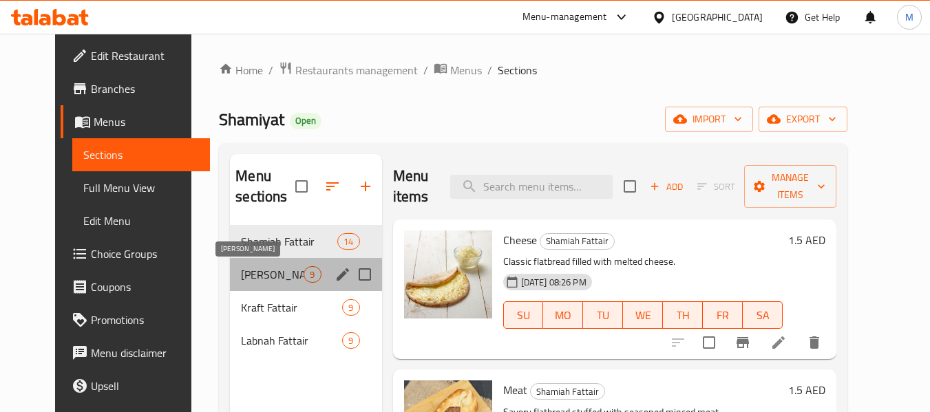
click at [245, 277] on span "Akkawi Manakish" at bounding box center [272, 274] width 63 height 17
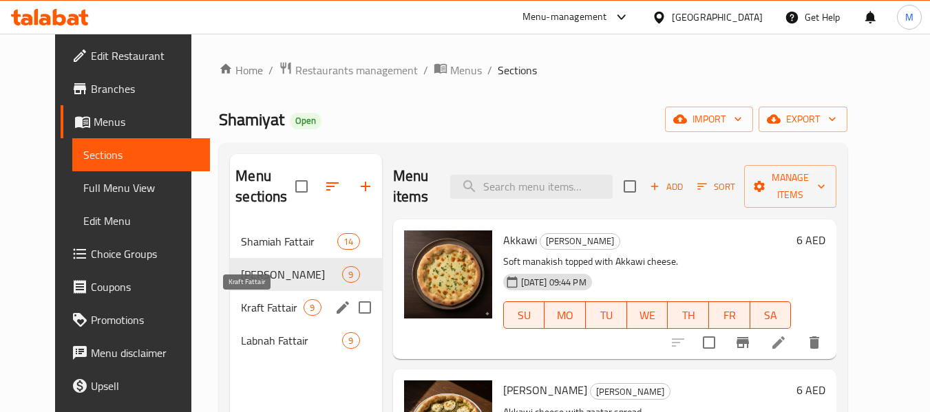
click at [256, 300] on span "Kraft Fattair" at bounding box center [272, 308] width 63 height 17
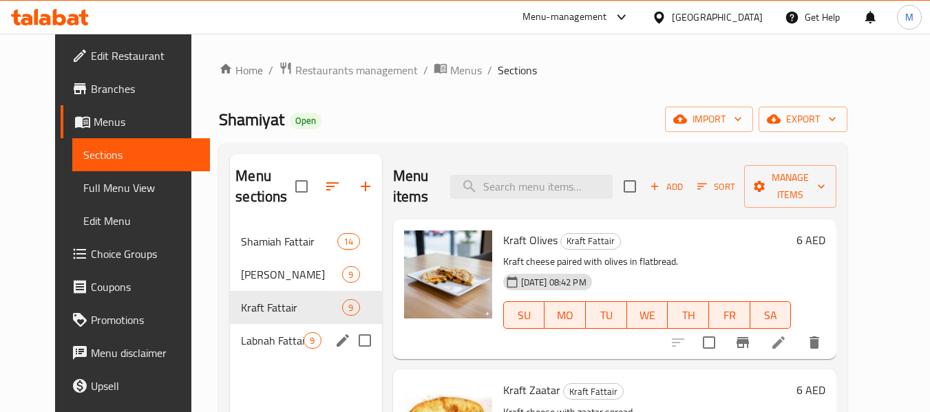
click at [269, 326] on div "Labnah Fattair 9" at bounding box center [305, 340] width 151 height 33
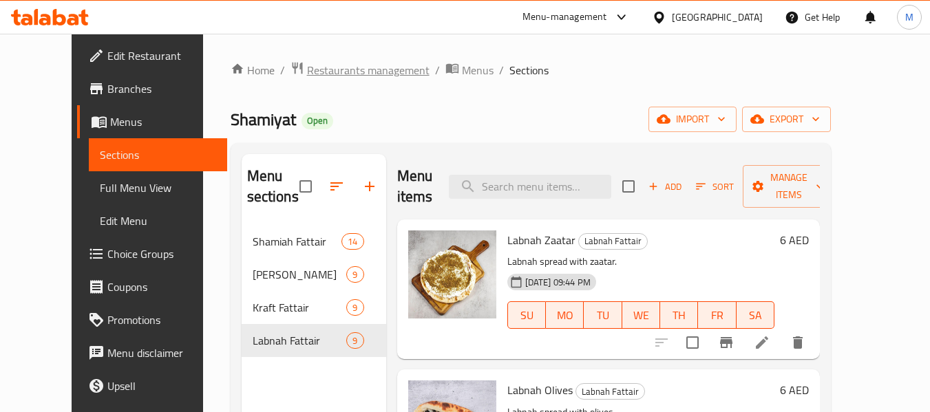
click at [333, 74] on span "Restaurants management" at bounding box center [368, 70] width 123 height 17
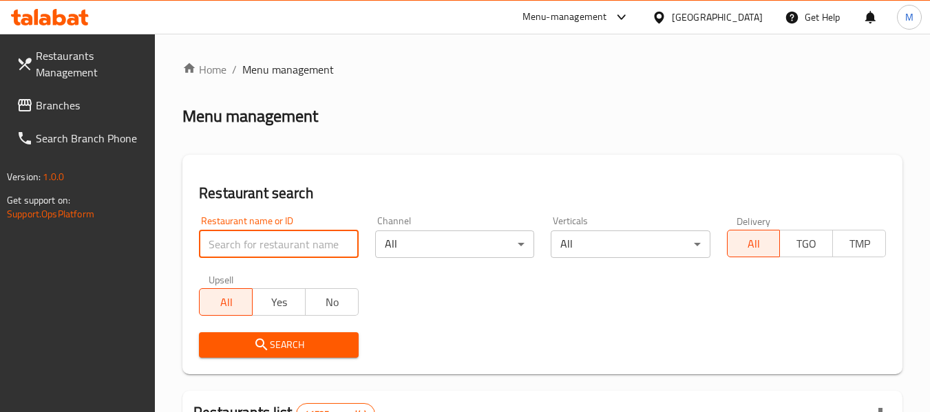
paste input "29/09/2025 22:14"
click at [311, 244] on input "29/09/2025 22:14" at bounding box center [278, 245] width 159 height 28
paste input "Waheed Pizza & Pastr"
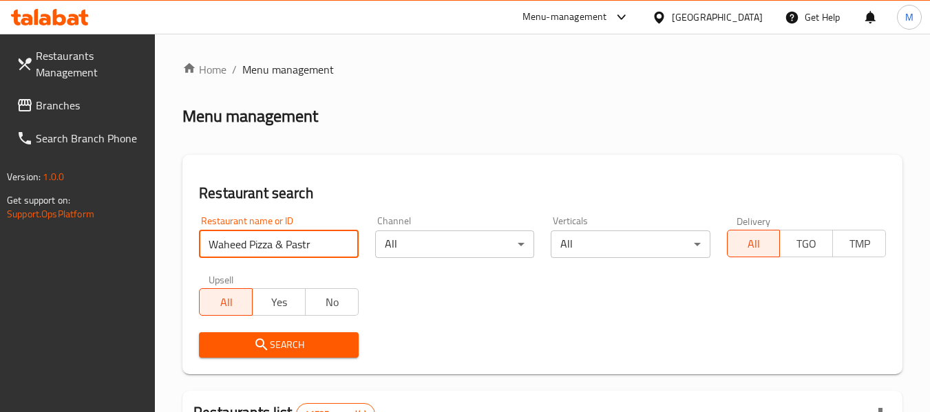
type input "Waheed Pizza & Pastr"
click at [300, 344] on span "Search" at bounding box center [278, 345] width 137 height 17
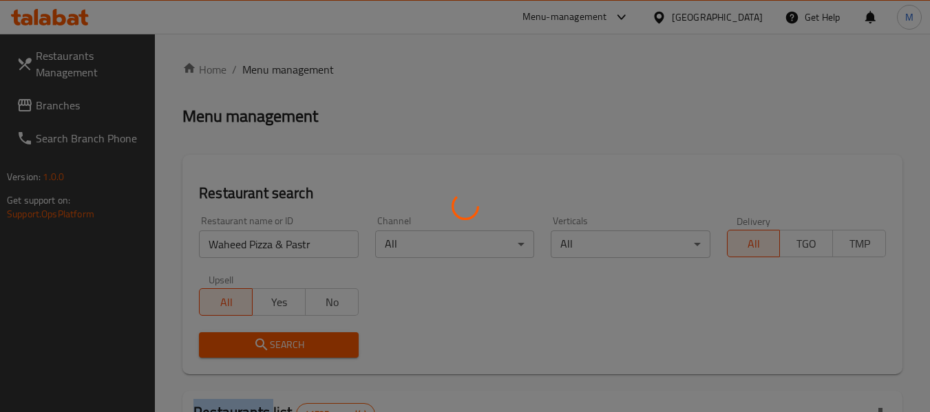
click at [300, 343] on div at bounding box center [465, 206] width 930 height 412
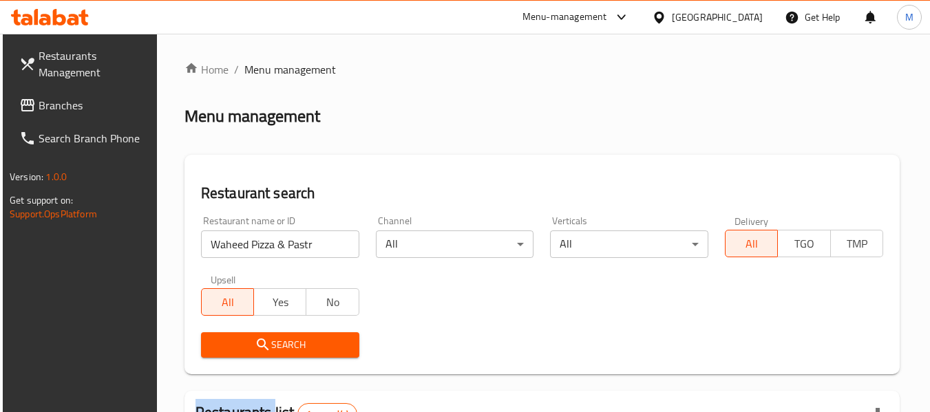
scroll to position [202, 0]
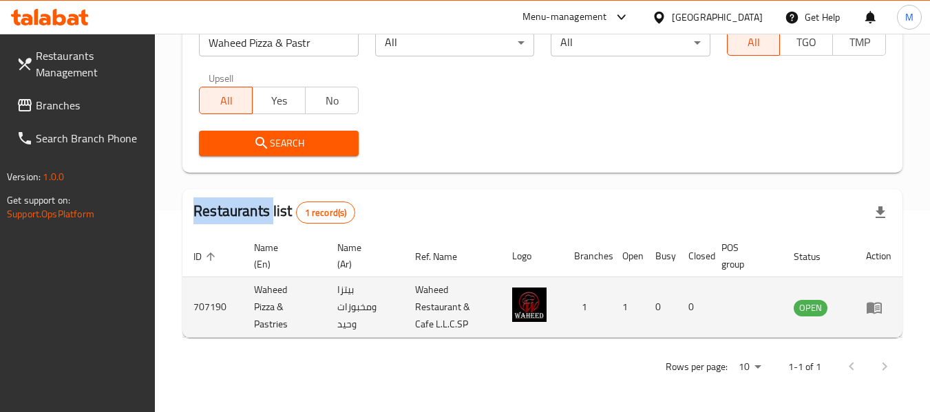
click at [875, 309] on icon "enhanced table" at bounding box center [874, 308] width 17 height 17
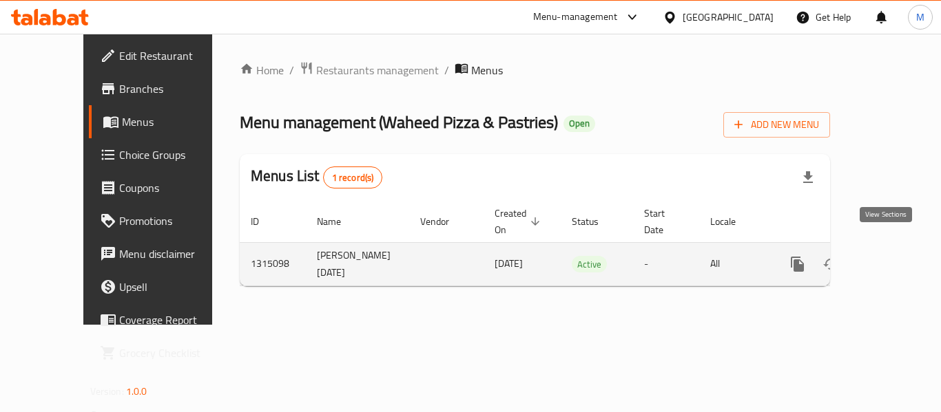
click at [890, 258] on icon "enhanced table" at bounding box center [896, 264] width 12 height 12
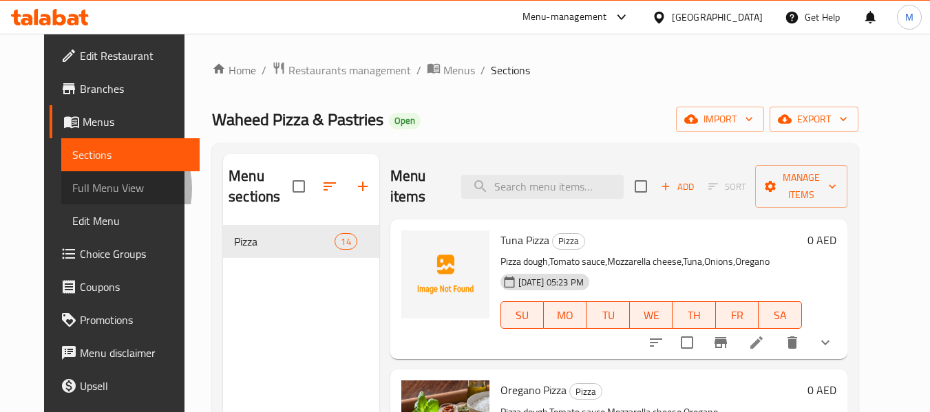
click at [72, 189] on span "Full Menu View" at bounding box center [130, 188] width 116 height 17
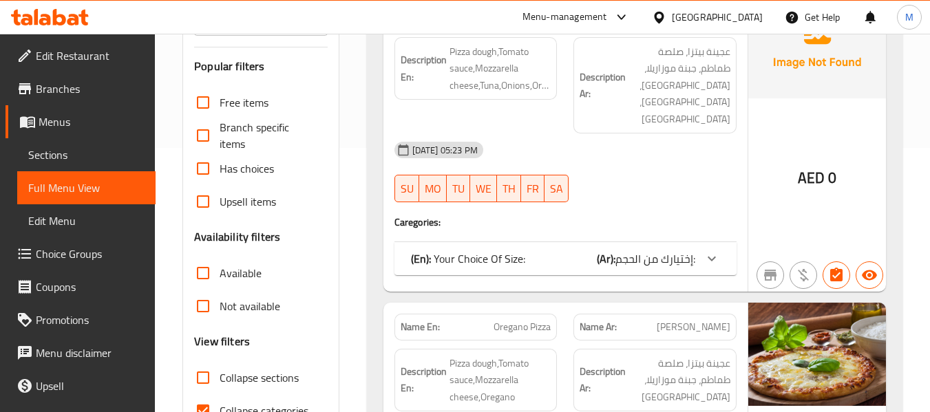
scroll to position [275, 0]
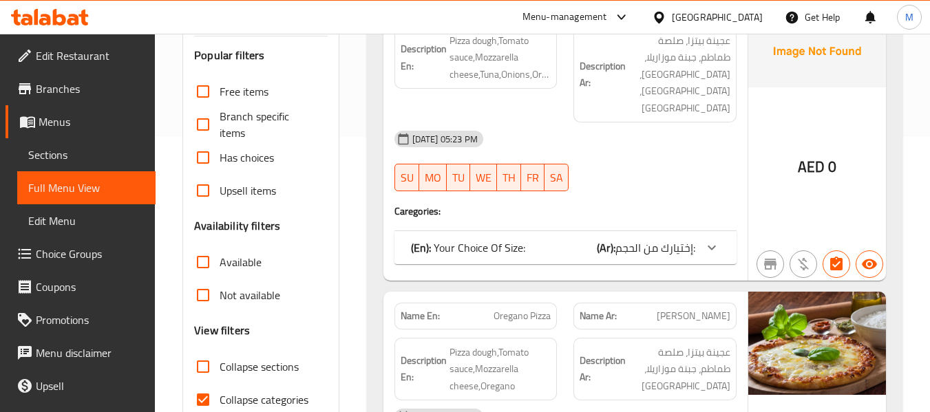
click at [293, 392] on span "Collapse categories" at bounding box center [264, 400] width 89 height 17
click at [220, 392] on input "Collapse categories" at bounding box center [203, 400] width 33 height 33
checkbox input "false"
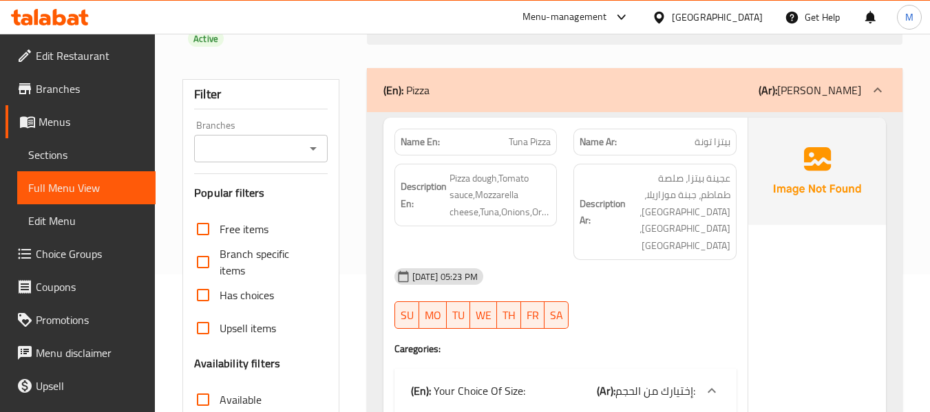
scroll to position [0, 0]
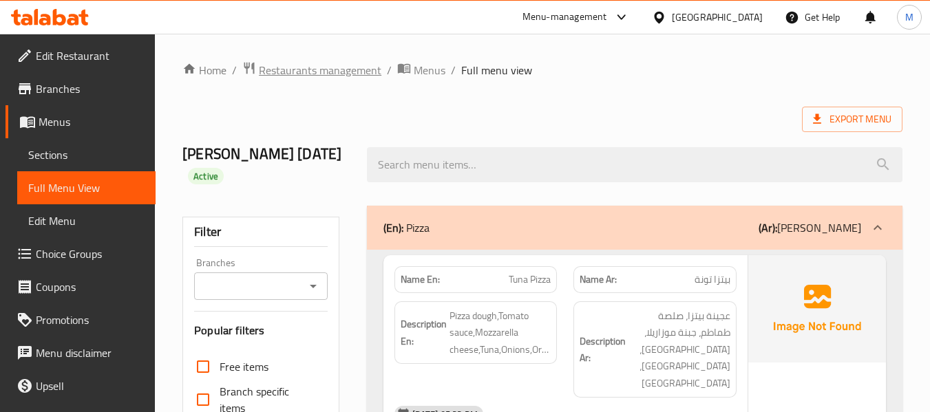
click at [341, 68] on span "Restaurants management" at bounding box center [320, 70] width 123 height 17
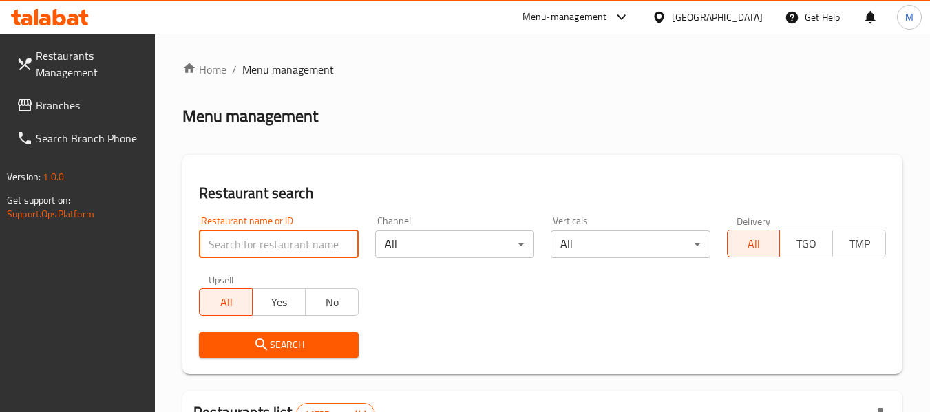
paste input "Gut Wise"
type input "Gut Wise"
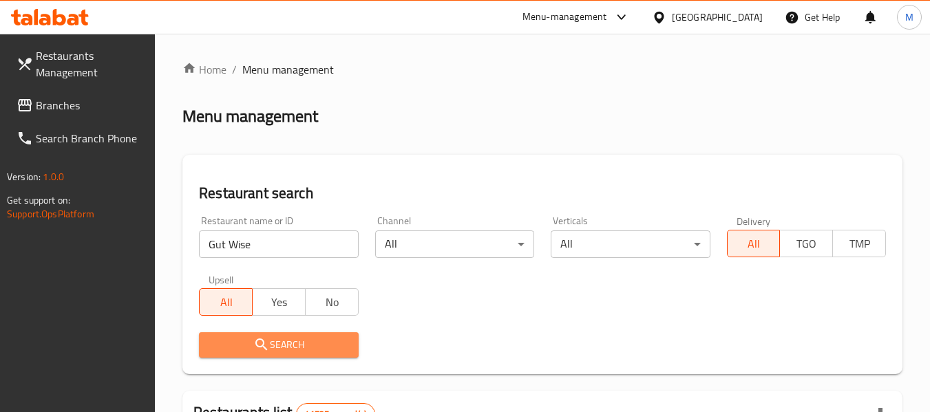
click at [306, 344] on span "Search" at bounding box center [278, 345] width 137 height 17
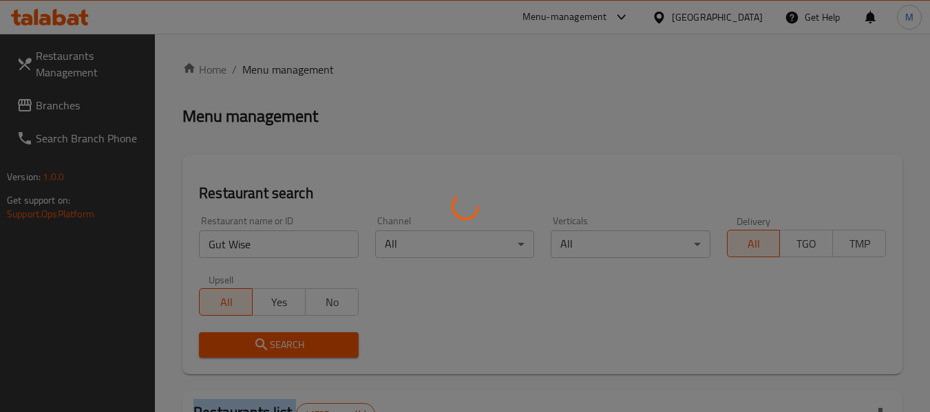
click at [306, 344] on div at bounding box center [465, 206] width 930 height 412
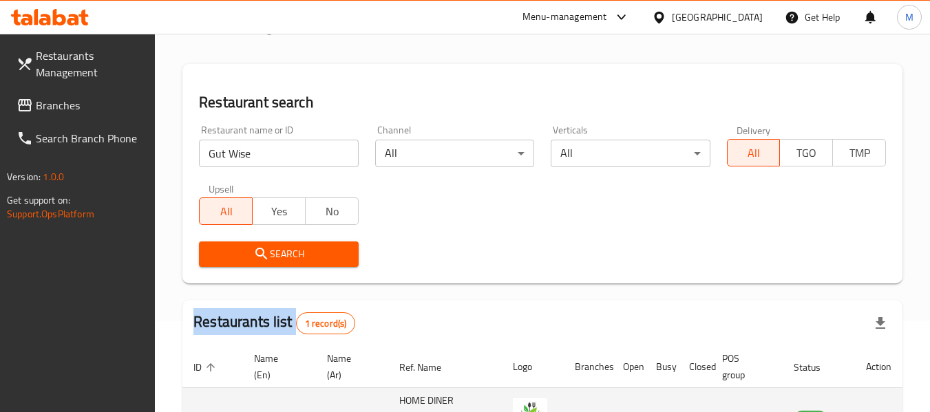
scroll to position [202, 0]
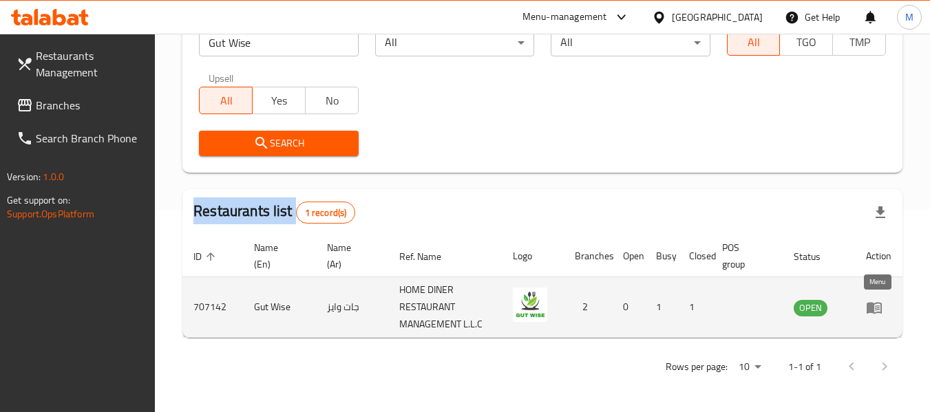
click at [873, 312] on icon "enhanced table" at bounding box center [874, 308] width 15 height 12
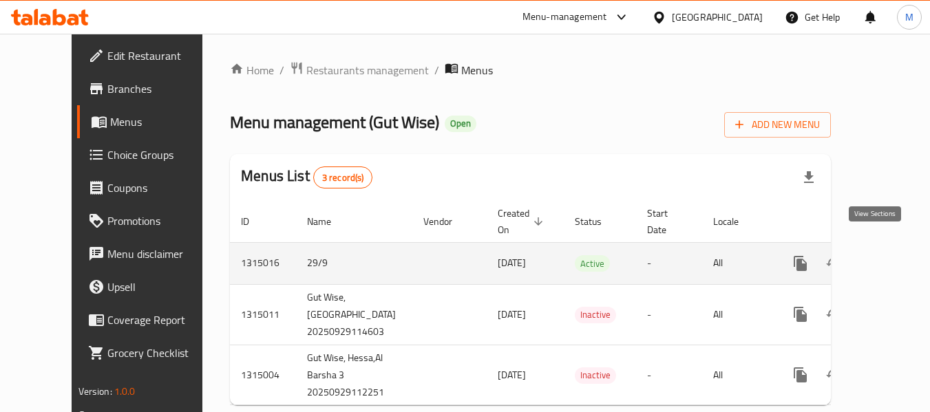
click at [894, 258] on icon "enhanced table" at bounding box center [900, 264] width 12 height 12
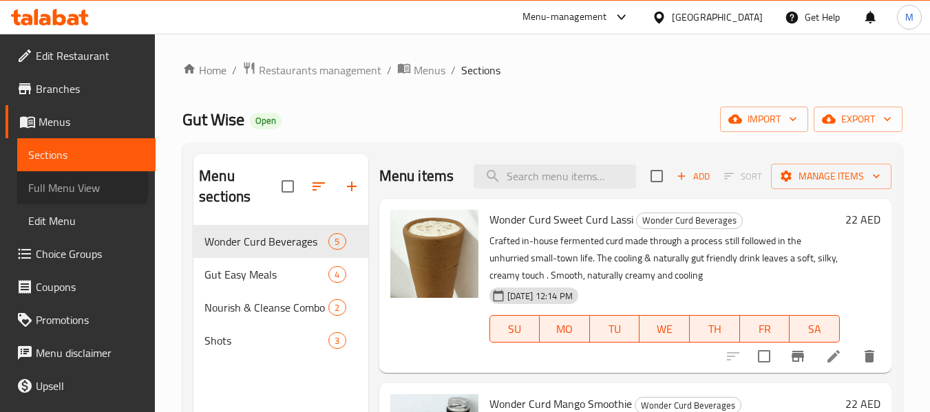
click at [67, 185] on span "Full Menu View" at bounding box center [86, 188] width 116 height 17
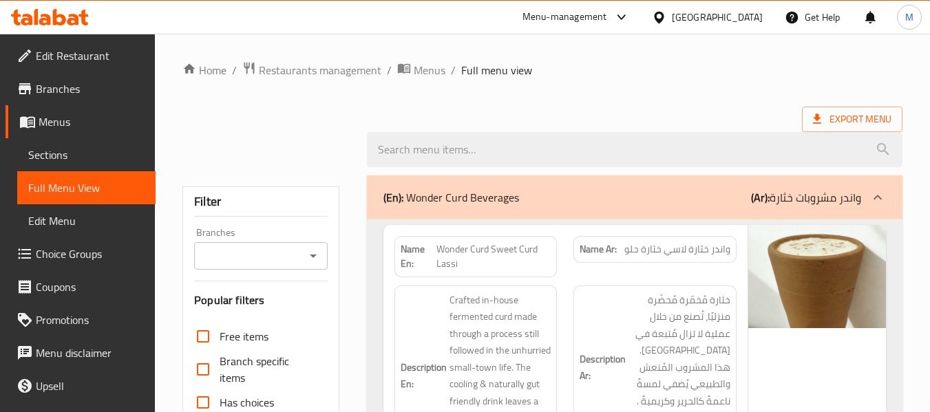
click at [410, 250] on strong "Name En:" at bounding box center [419, 256] width 36 height 29
copy strong "Name En:"
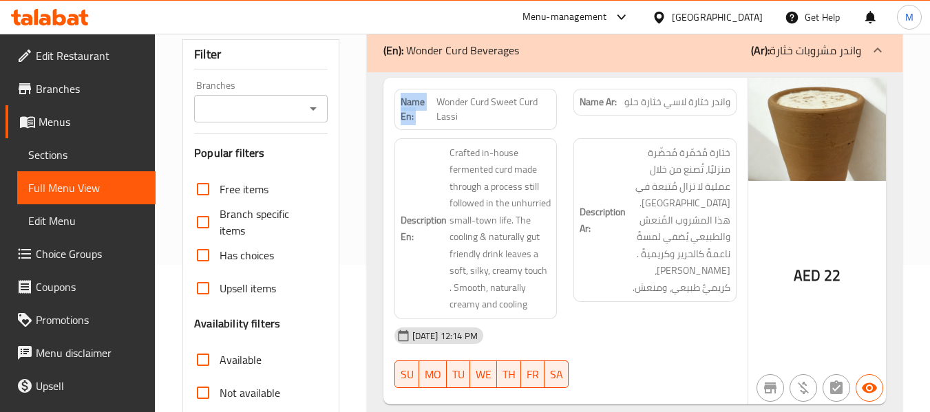
scroll to position [344, 0]
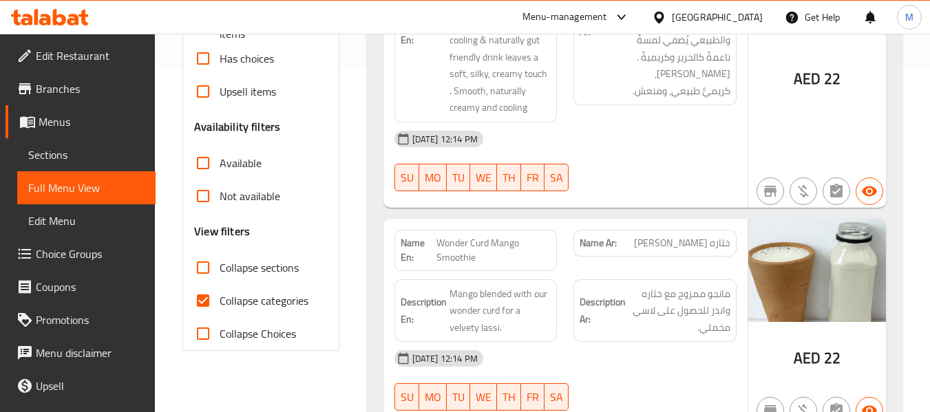
click at [271, 302] on span "Collapse categories" at bounding box center [264, 301] width 89 height 17
click at [220, 302] on input "Collapse categories" at bounding box center [203, 300] width 33 height 33
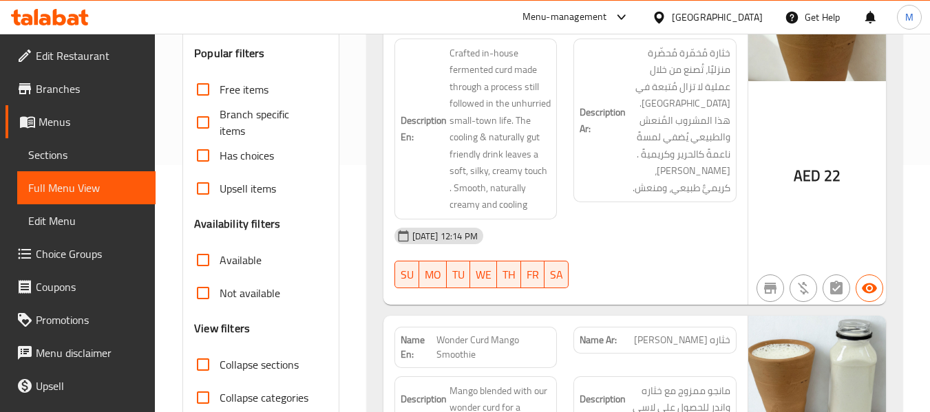
scroll to position [413, 0]
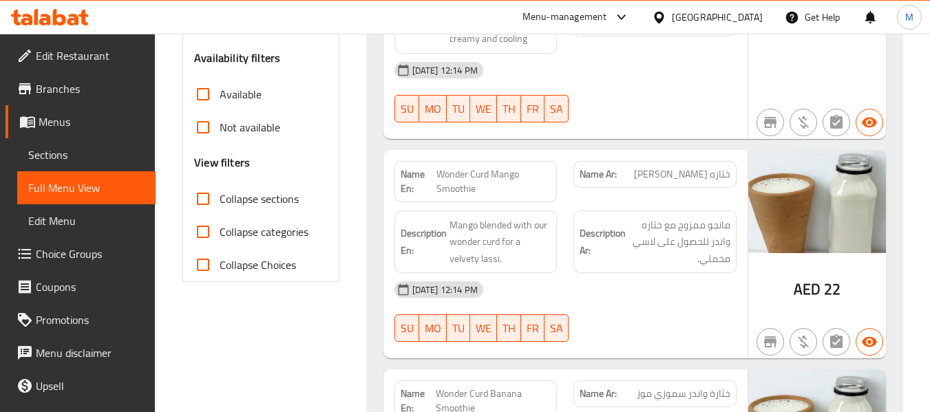
click at [273, 233] on span "Collapse categories" at bounding box center [264, 232] width 89 height 17
click at [220, 233] on input "Collapse categories" at bounding box center [203, 232] width 33 height 33
checkbox input "true"
click at [409, 174] on strong "Name En:" at bounding box center [419, 181] width 36 height 29
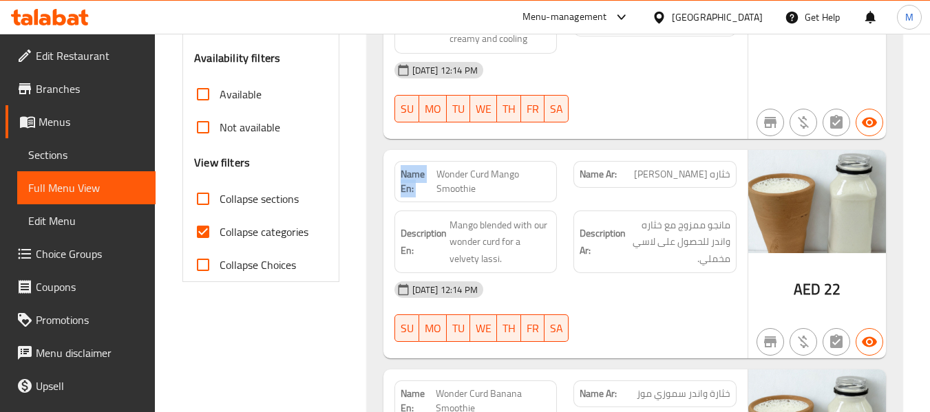
click at [409, 174] on strong "Name En:" at bounding box center [419, 181] width 36 height 29
copy strong "Name En:"
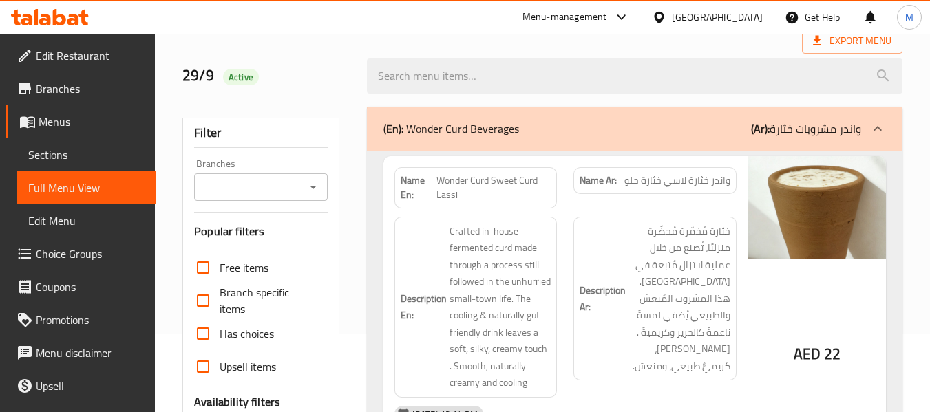
scroll to position [0, 0]
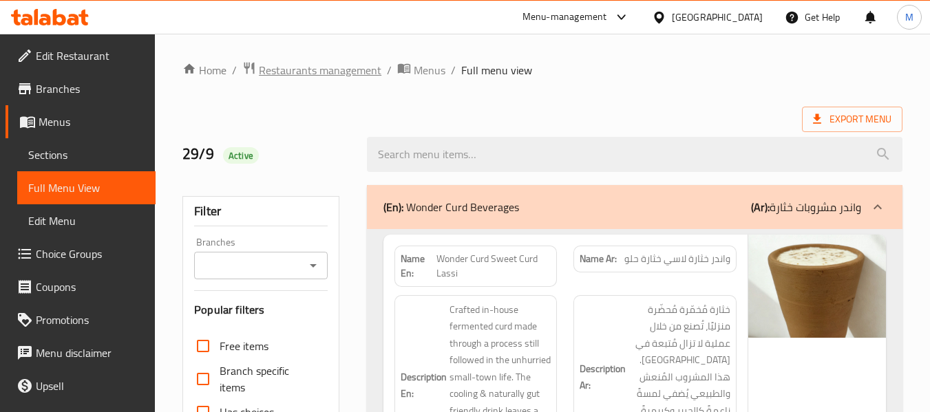
click at [326, 72] on span "Restaurants management" at bounding box center [320, 70] width 123 height 17
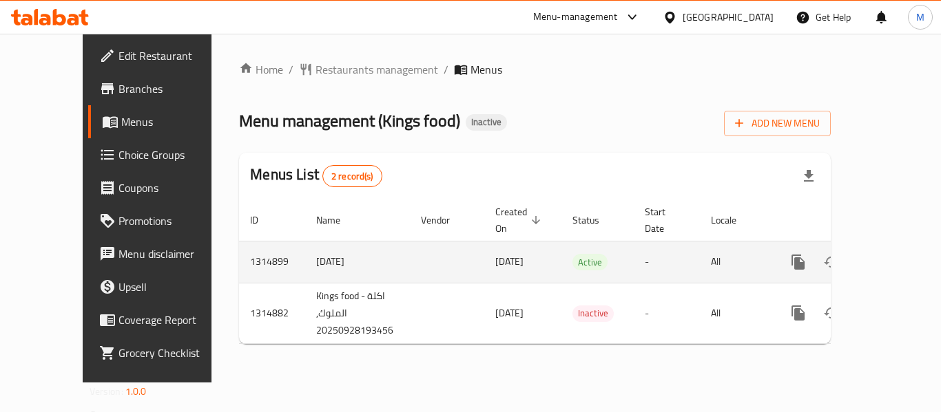
click at [891, 256] on icon "enhanced table" at bounding box center [897, 262] width 12 height 12
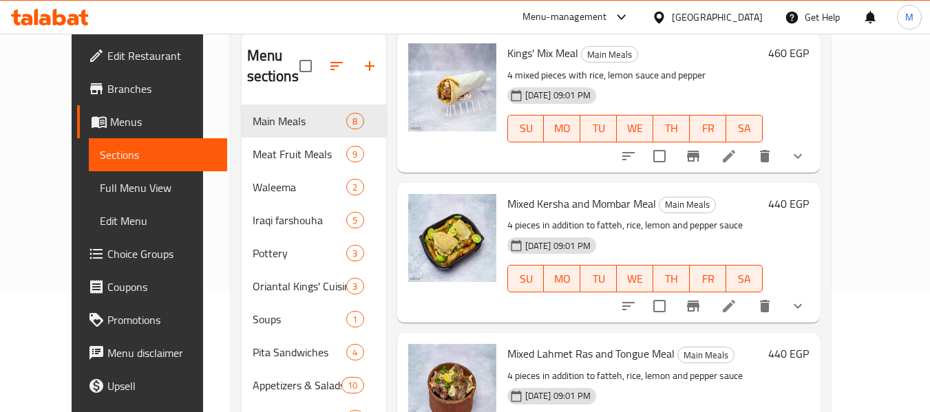
scroll to position [220, 0]
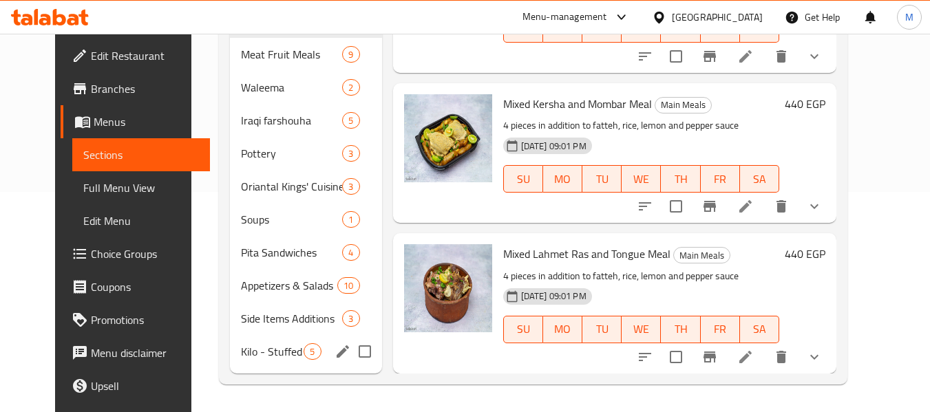
click at [288, 356] on span "Kilo - Stuffed - Raw - Cooked" at bounding box center [272, 352] width 63 height 17
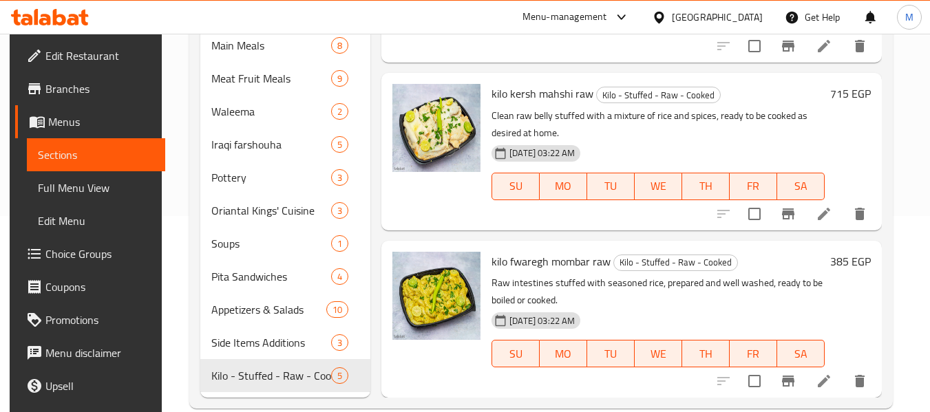
scroll to position [220, 0]
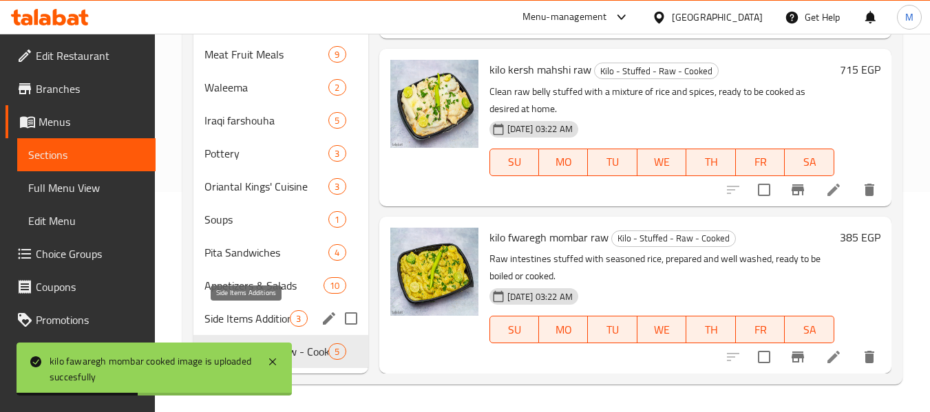
click at [249, 315] on span "Side Items Additions" at bounding box center [246, 319] width 85 height 17
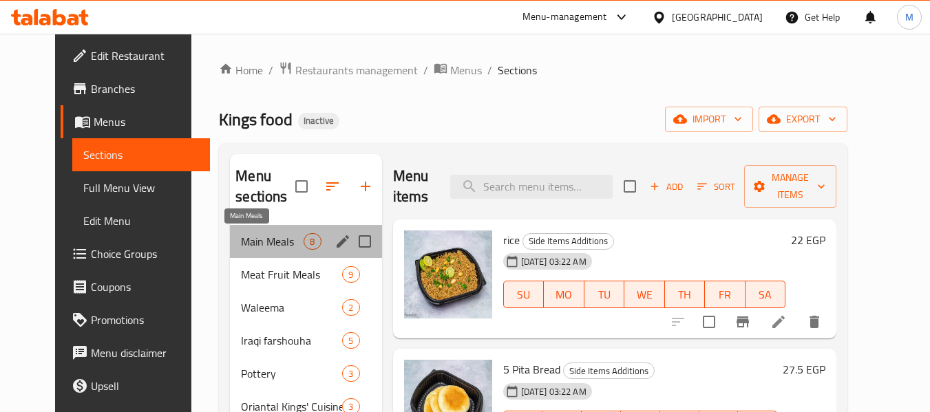
click at [241, 233] on span "Main Meals" at bounding box center [272, 241] width 63 height 17
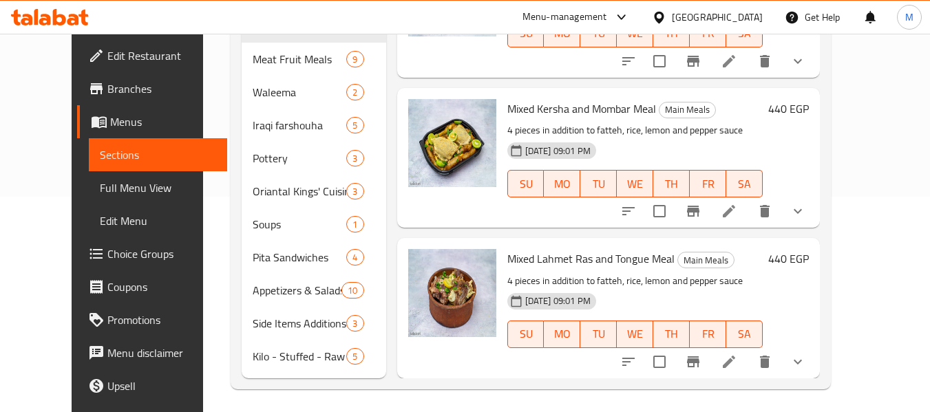
scroll to position [220, 0]
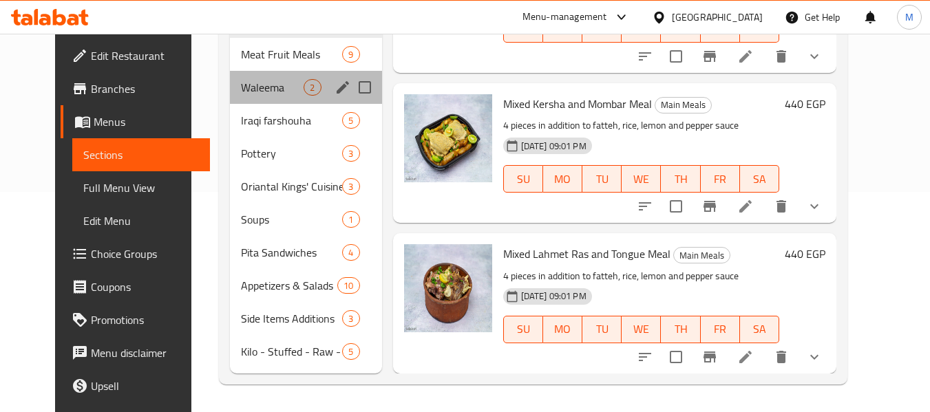
click at [230, 77] on div "Waleema 2" at bounding box center [305, 87] width 151 height 33
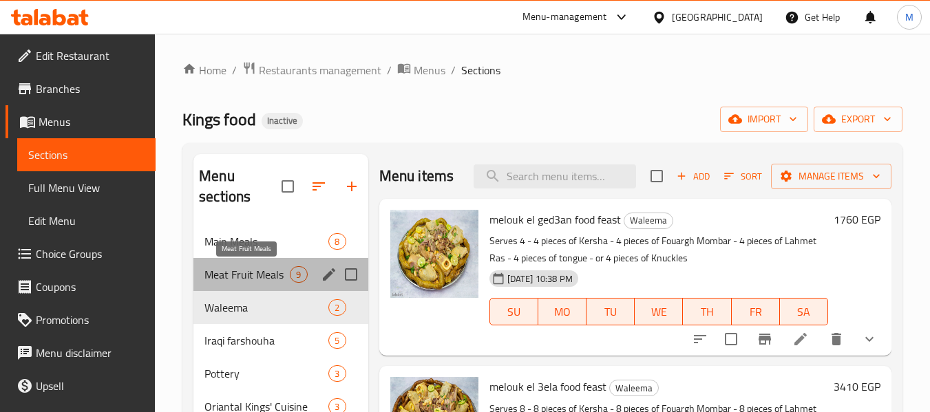
click at [250, 276] on span "Meat Fruit Meals" at bounding box center [246, 274] width 85 height 17
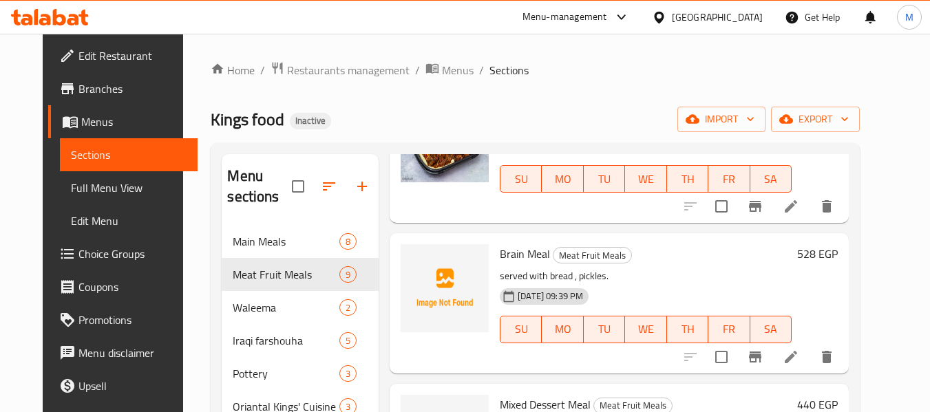
scroll to position [413, 0]
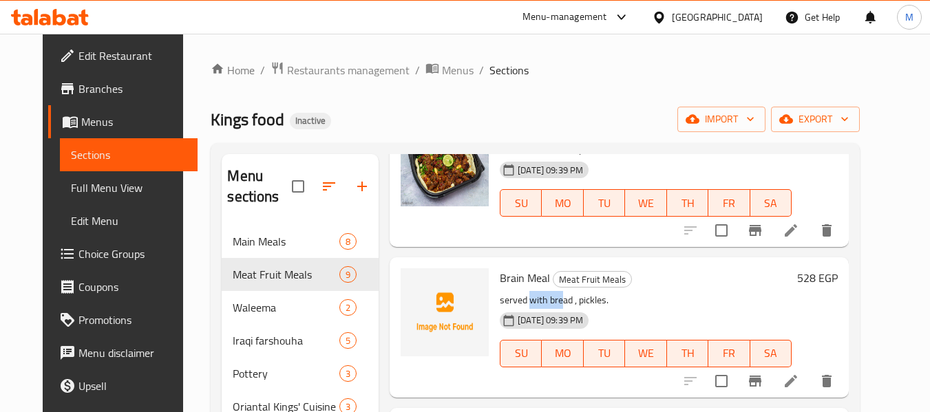
drag, startPoint x: 549, startPoint y: 299, endPoint x: 516, endPoint y: 294, distance: 32.7
click at [516, 294] on p "served with bread , pickles." at bounding box center [646, 300] width 292 height 17
click at [414, 284] on icon "upload picture" at bounding box center [420, 287] width 14 height 12
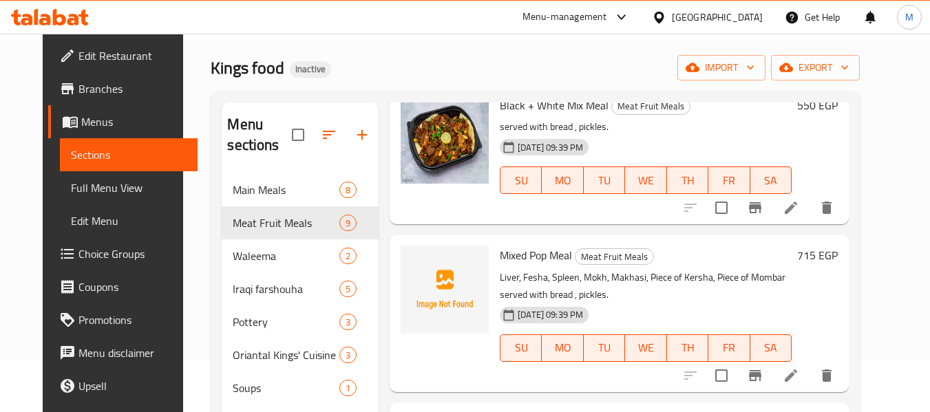
scroll to position [220, 0]
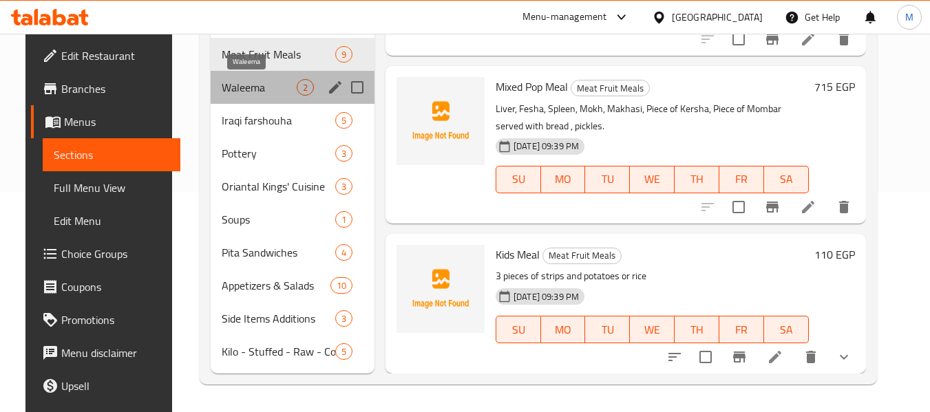
click at [258, 86] on span "Waleema" at bounding box center [259, 87] width 75 height 17
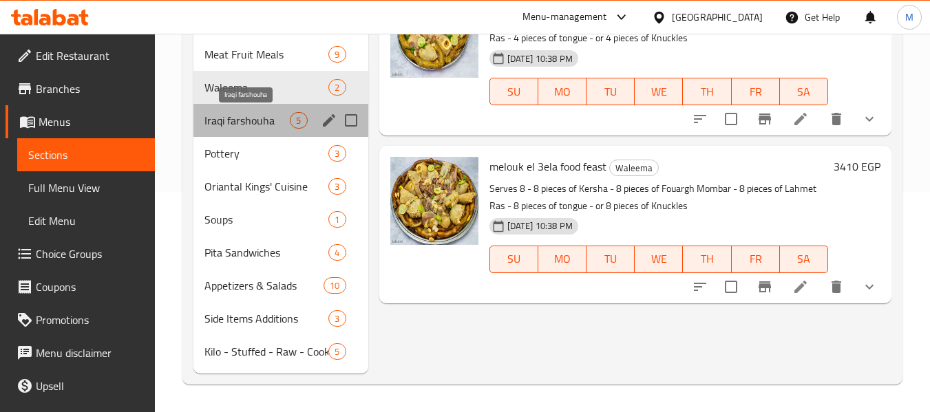
click at [260, 126] on span "Iraqi farshouha" at bounding box center [246, 120] width 85 height 17
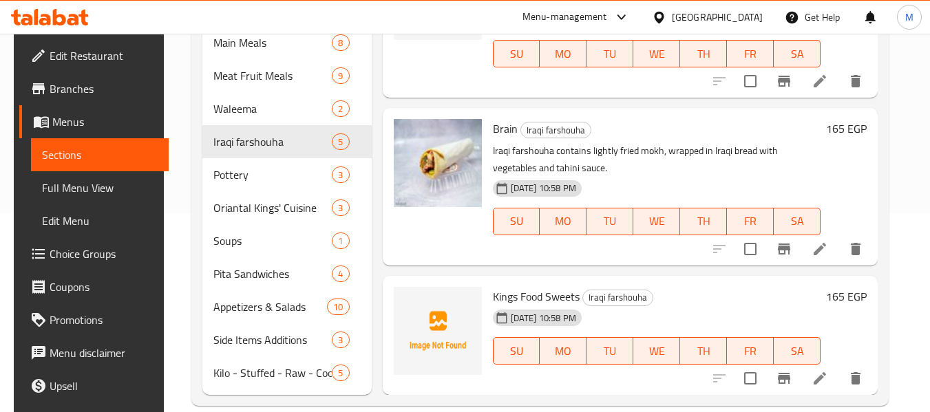
scroll to position [220, 0]
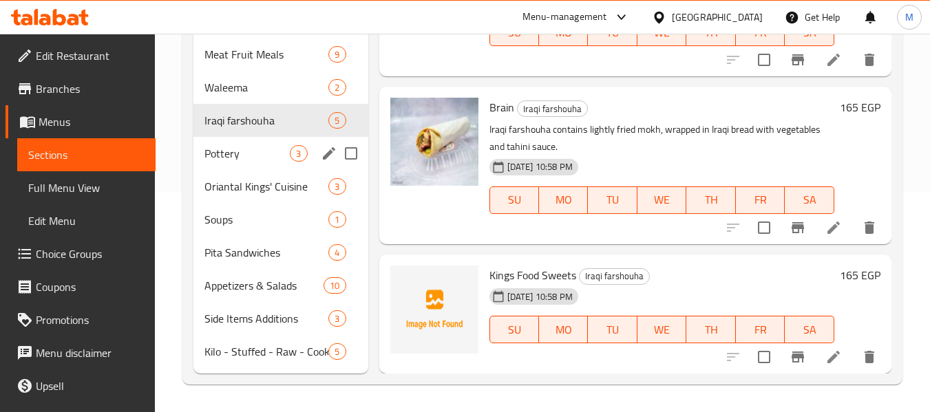
click at [265, 156] on span "Pottery" at bounding box center [246, 153] width 85 height 17
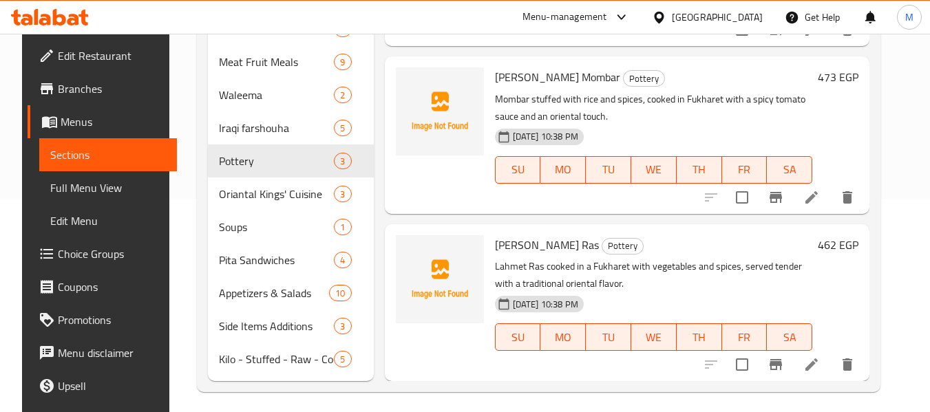
scroll to position [220, 0]
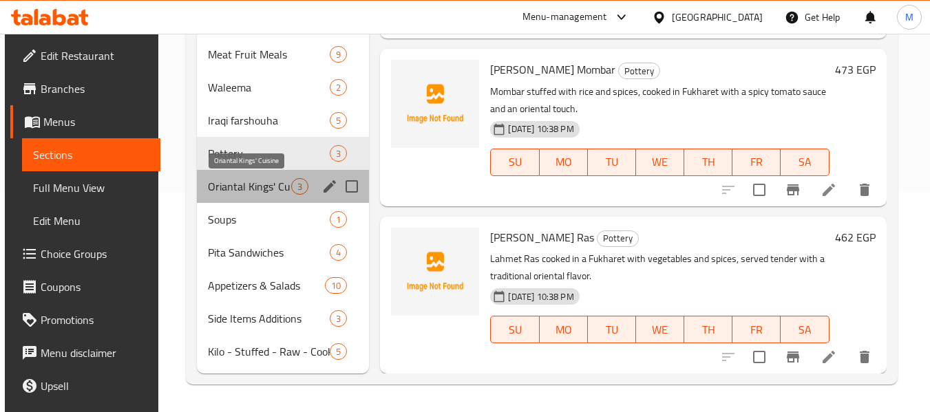
click at [254, 193] on span "Oriantal Kings' Cuisine" at bounding box center [249, 186] width 83 height 17
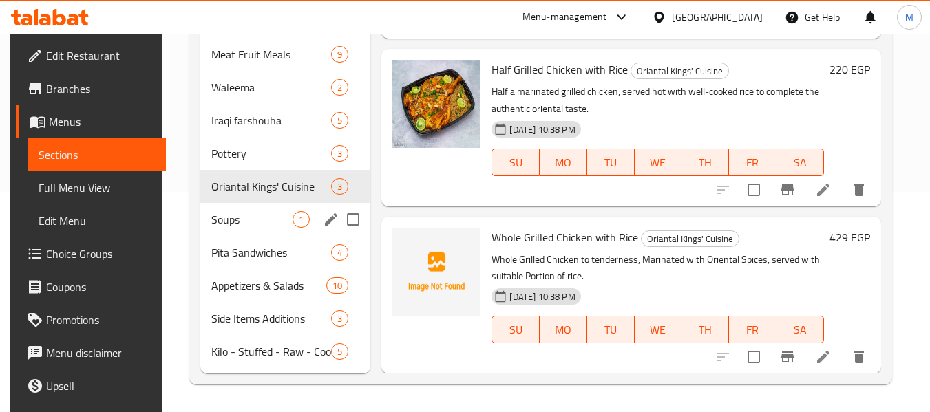
click at [249, 227] on span "Soups" at bounding box center [251, 219] width 81 height 17
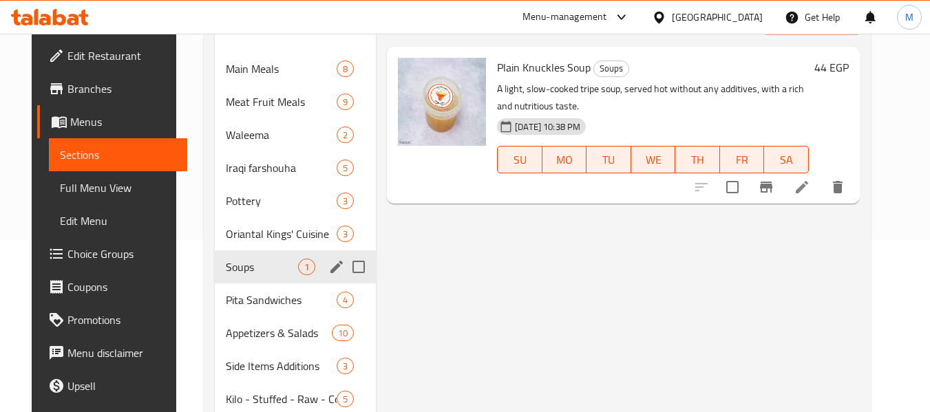
scroll to position [220, 0]
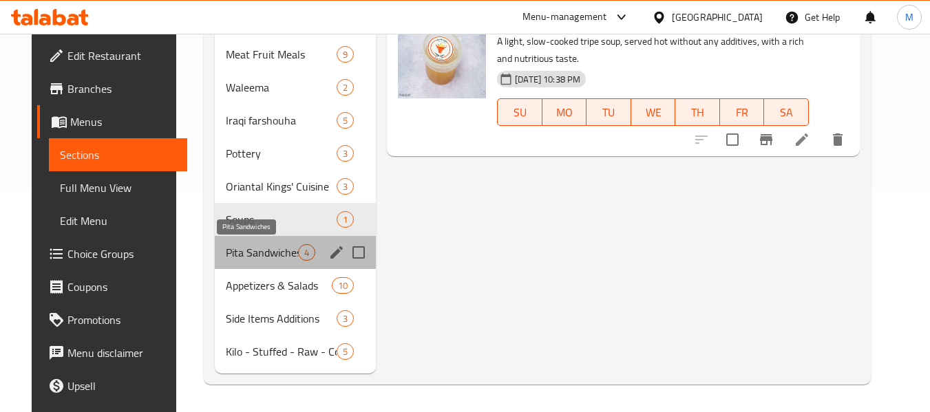
click at [235, 245] on span "Pita Sandwiches" at bounding box center [262, 252] width 72 height 17
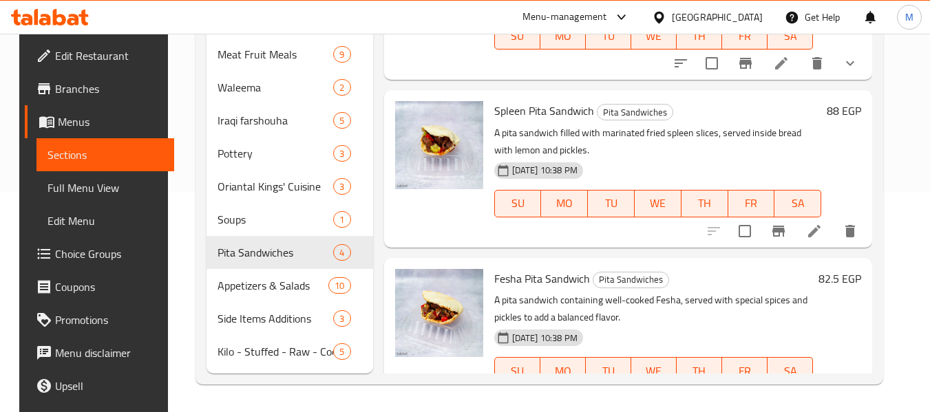
scroll to position [207, 0]
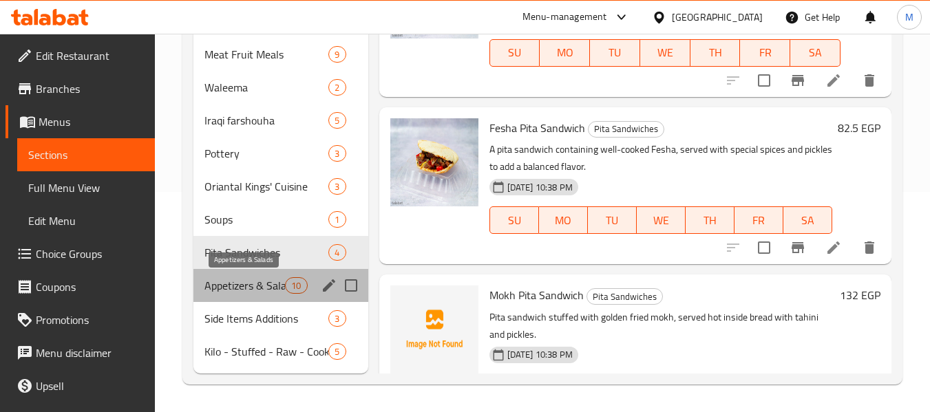
click at [264, 279] on span "Appetizers & Salads" at bounding box center [244, 285] width 81 height 17
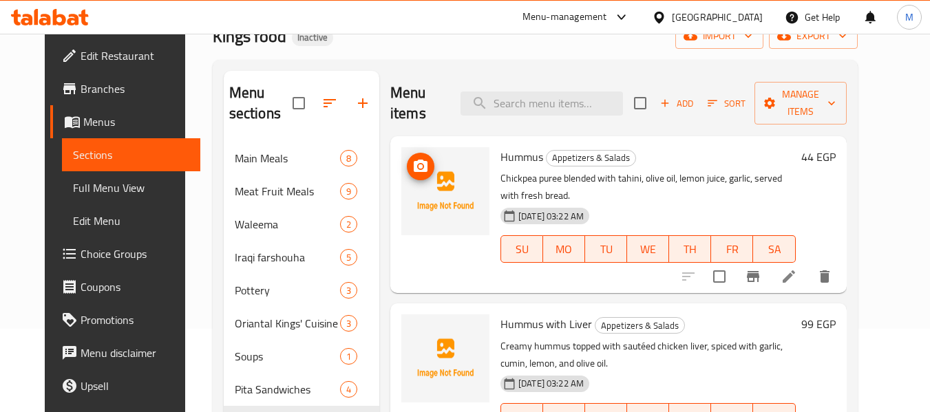
scroll to position [83, 0]
click at [414, 164] on icon "upload picture" at bounding box center [421, 166] width 14 height 12
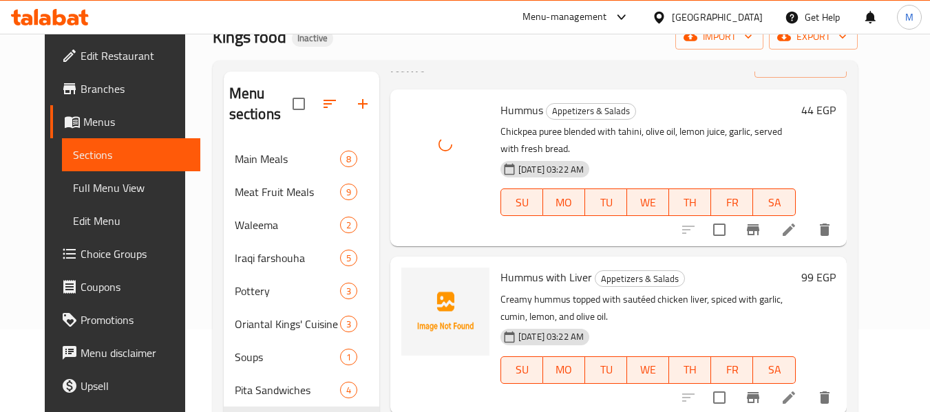
scroll to position [138, 0]
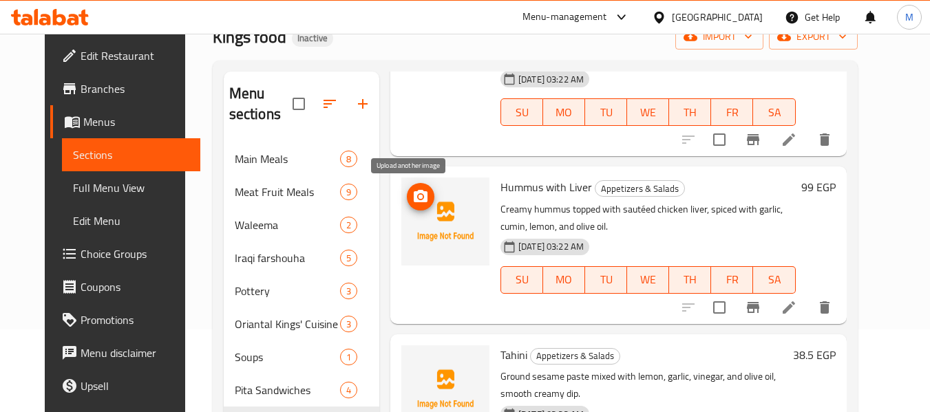
click at [412, 200] on icon "upload picture" at bounding box center [420, 197] width 17 height 17
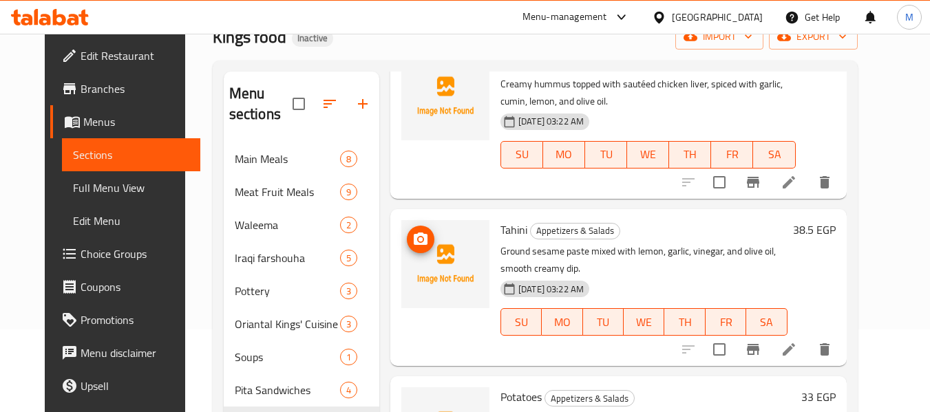
scroll to position [275, 0]
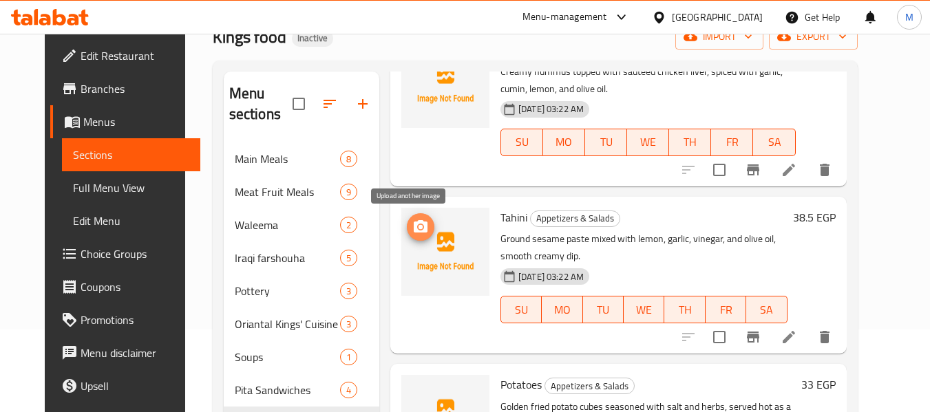
click at [414, 229] on icon "upload picture" at bounding box center [421, 226] width 14 height 12
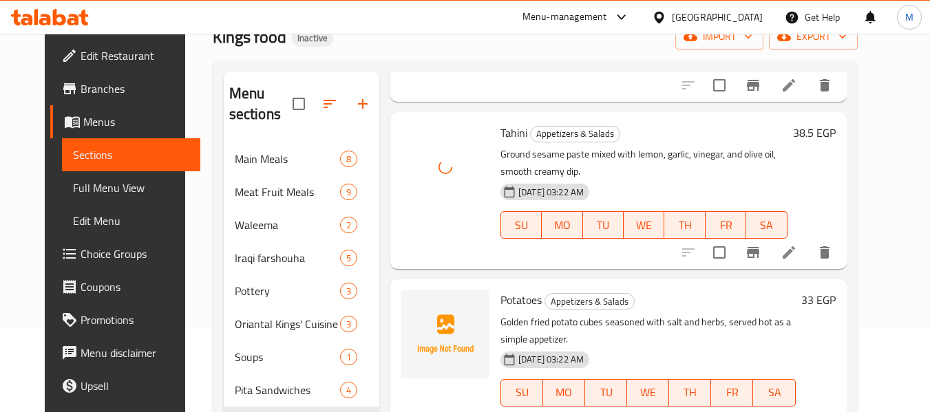
scroll to position [482, 0]
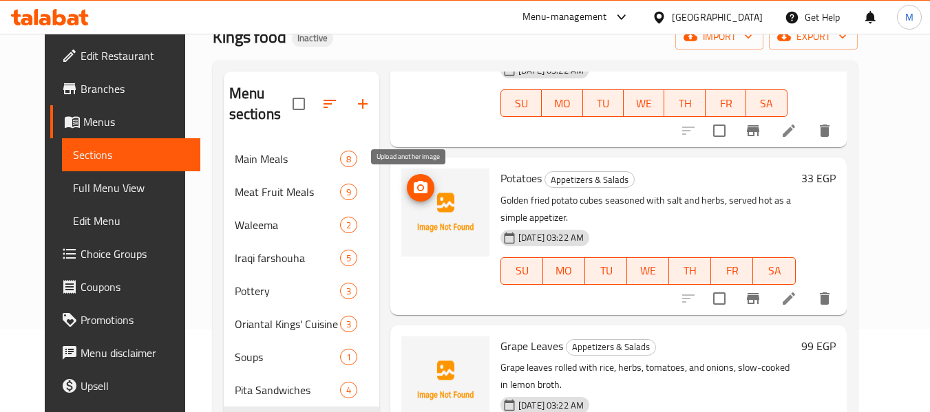
click at [407, 178] on button "upload picture" at bounding box center [421, 188] width 28 height 28
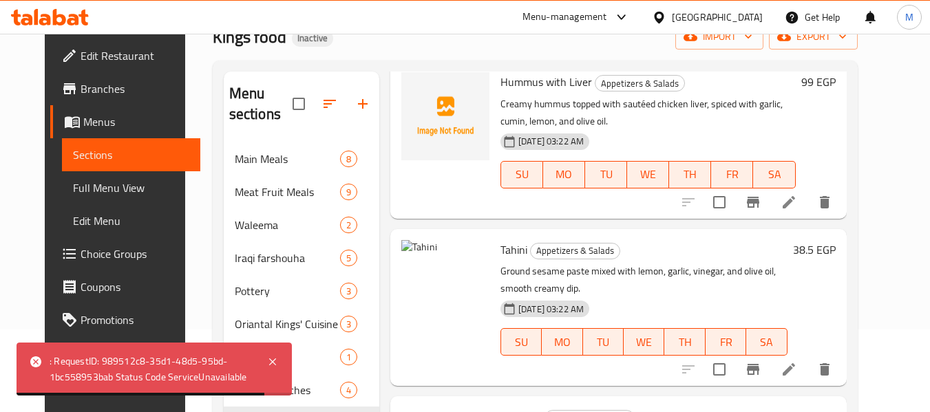
scroll to position [207, 0]
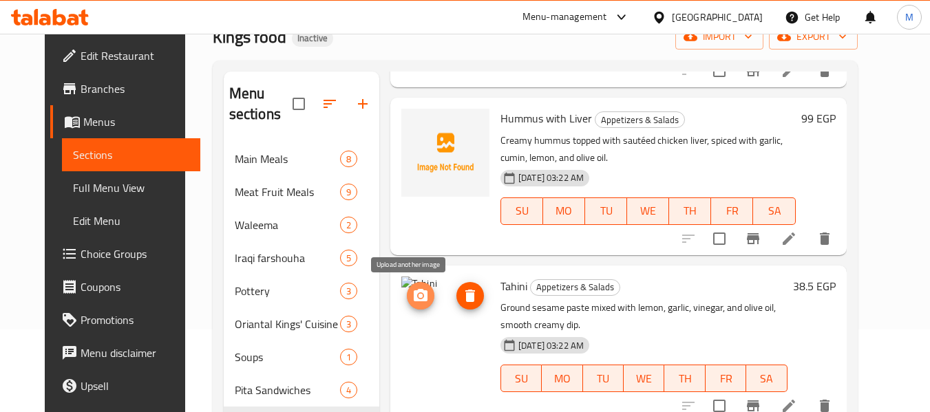
click at [412, 293] on icon "upload picture" at bounding box center [420, 296] width 17 height 17
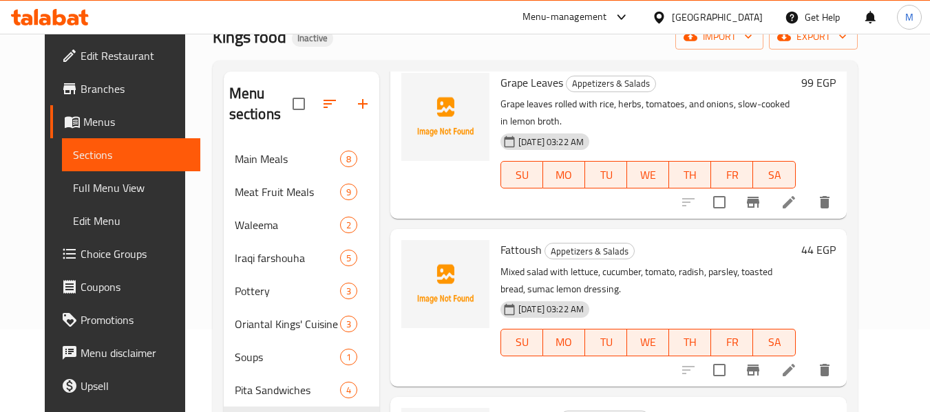
scroll to position [757, 0]
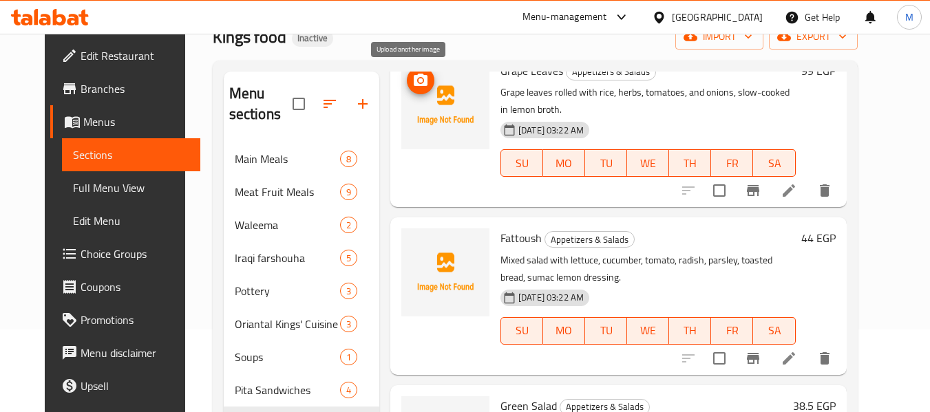
click at [412, 87] on icon "upload picture" at bounding box center [420, 80] width 17 height 17
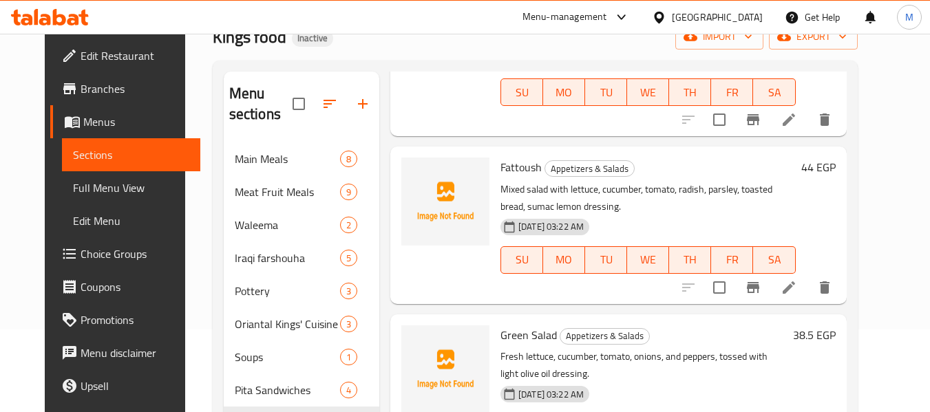
scroll to position [895, 0]
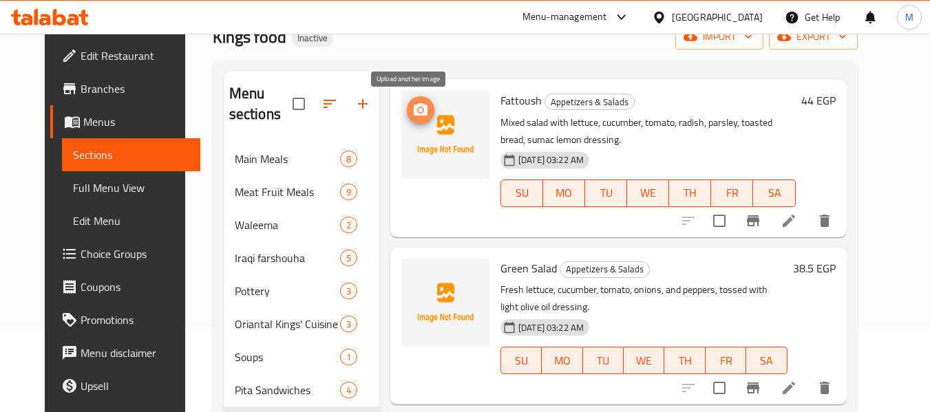
click at [412, 107] on icon "upload picture" at bounding box center [420, 110] width 17 height 17
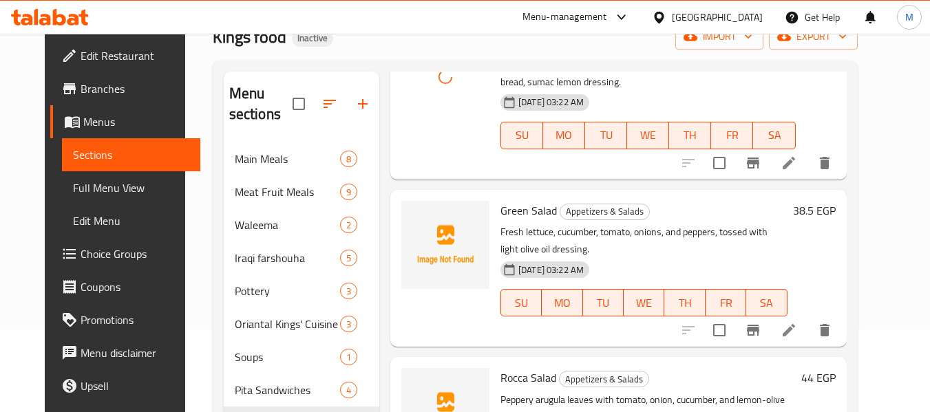
scroll to position [1033, 0]
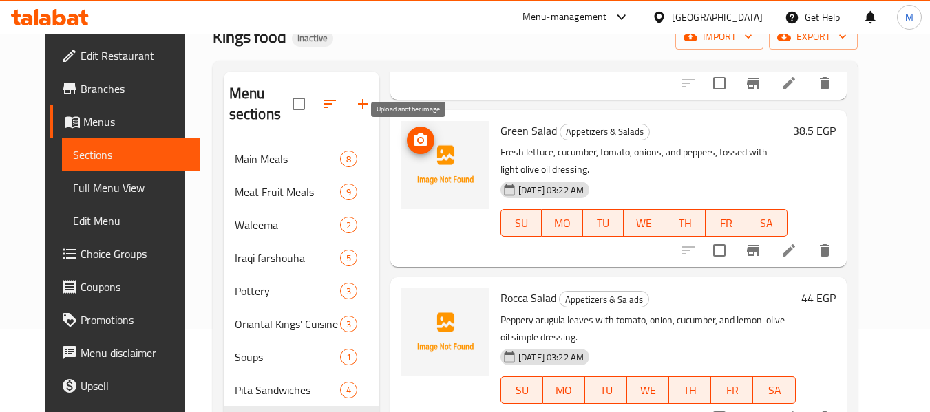
click at [412, 147] on icon "upload picture" at bounding box center [420, 140] width 17 height 17
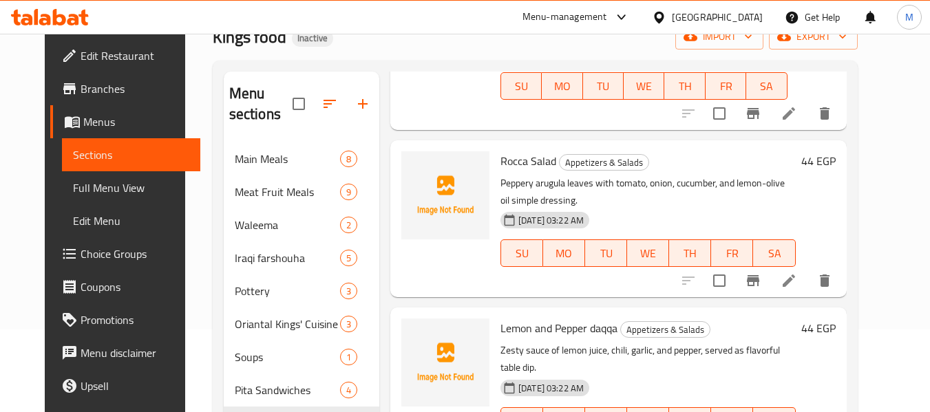
scroll to position [1170, 0]
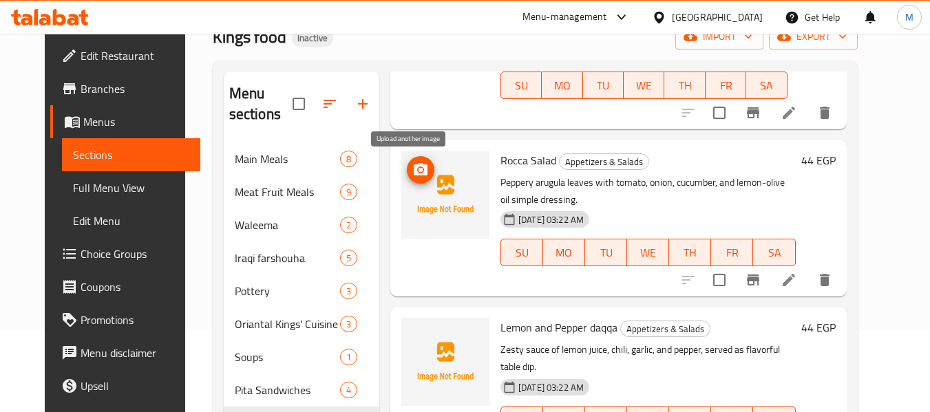
click at [414, 167] on icon "upload picture" at bounding box center [421, 169] width 14 height 12
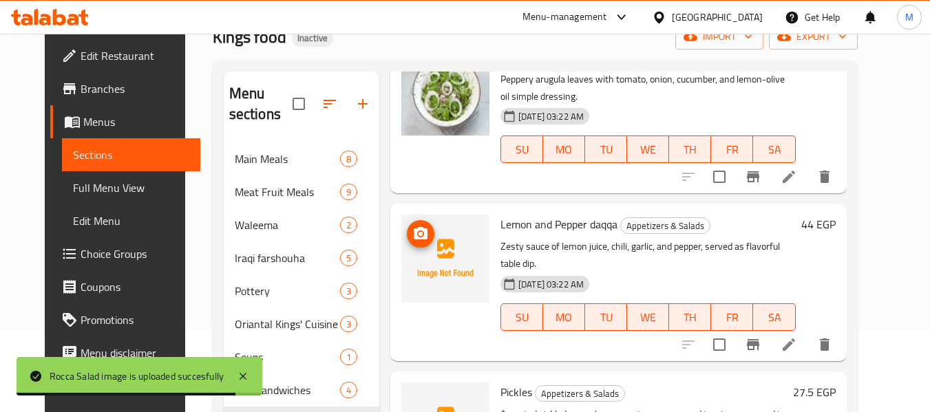
scroll to position [151, 0]
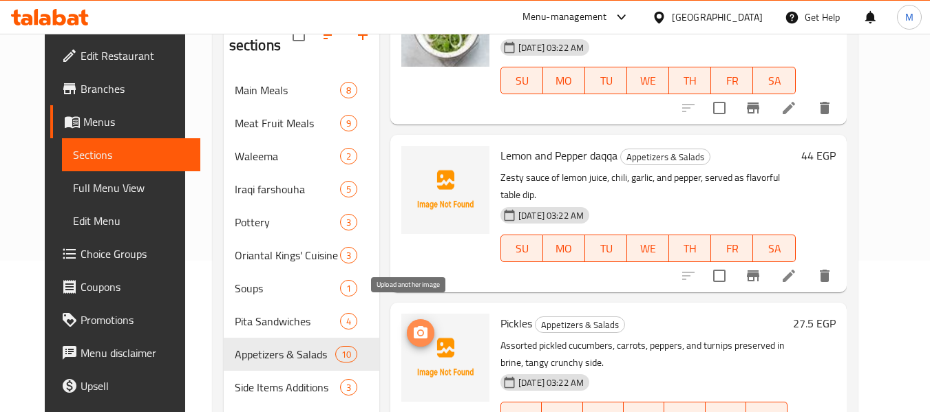
click at [417, 325] on icon "upload picture" at bounding box center [420, 333] width 17 height 17
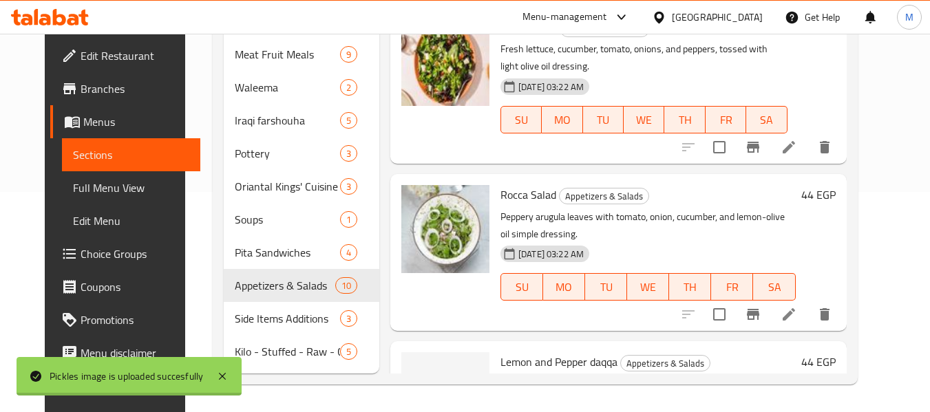
scroll to position [1205, 0]
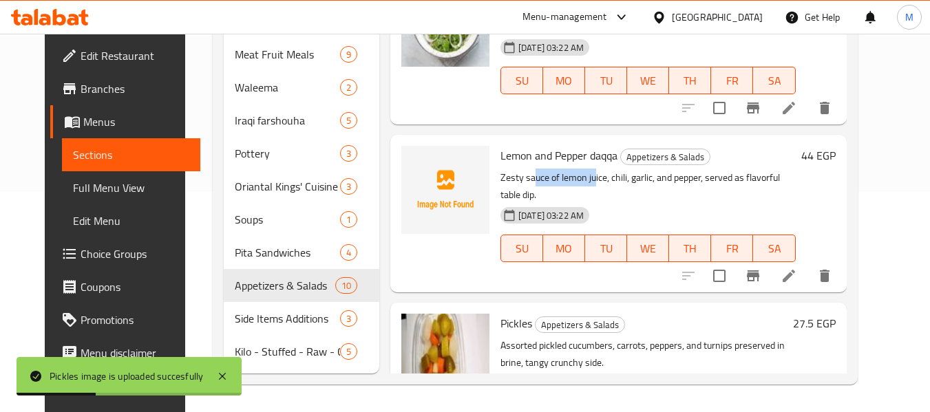
drag, startPoint x: 523, startPoint y: 175, endPoint x: 585, endPoint y: 175, distance: 62.0
click at [585, 175] on p "Zesty sauce of lemon juice, chili, garlic, and pepper, served as flavorful tabl…" at bounding box center [648, 186] width 295 height 34
click at [419, 164] on circle "upload picture" at bounding box center [421, 165] width 4 height 4
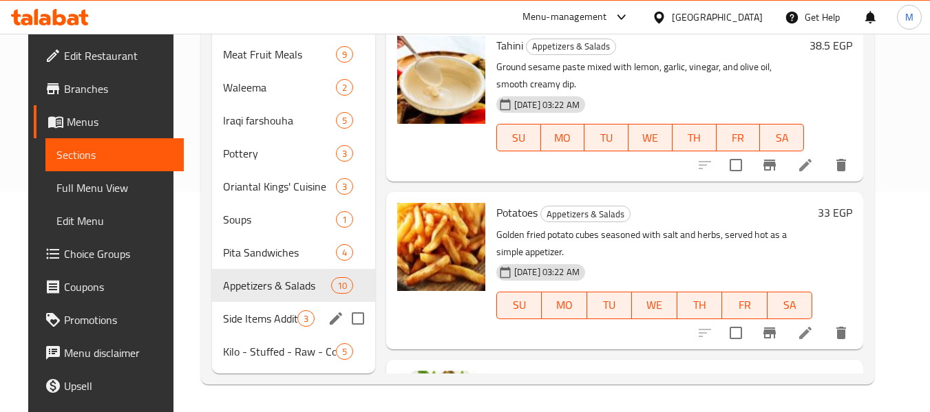
click at [250, 328] on div "Side Items Additions 3" at bounding box center [293, 318] width 162 height 33
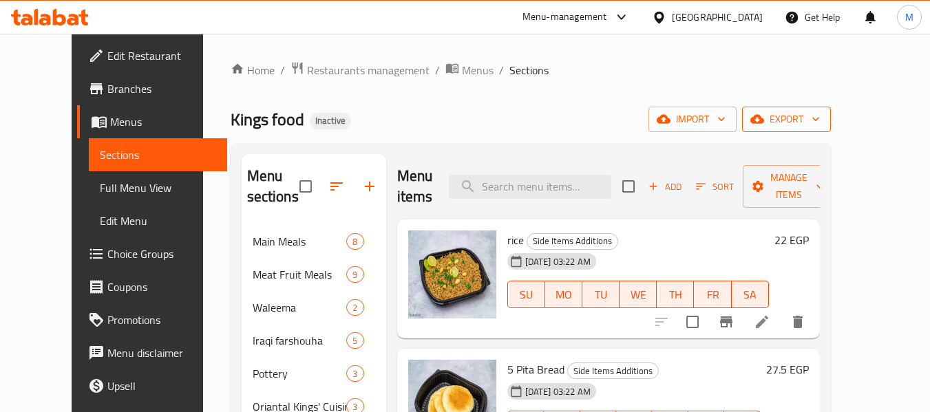
click at [820, 124] on span "export" at bounding box center [786, 119] width 67 height 17
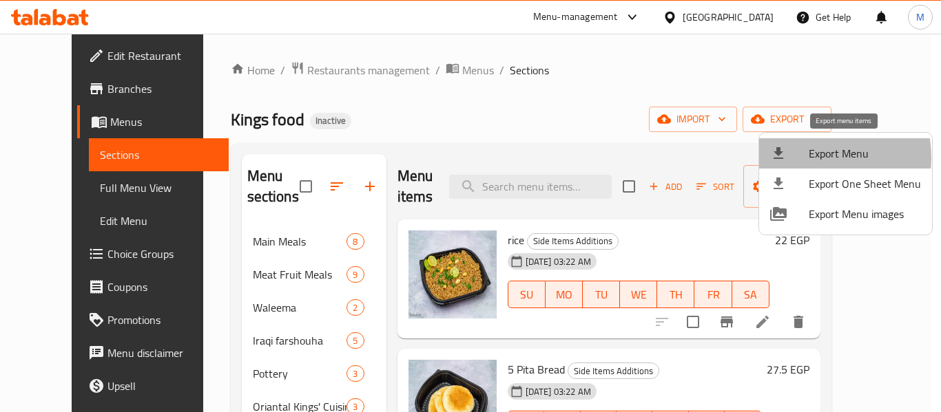
click at [808, 158] on div at bounding box center [789, 153] width 39 height 17
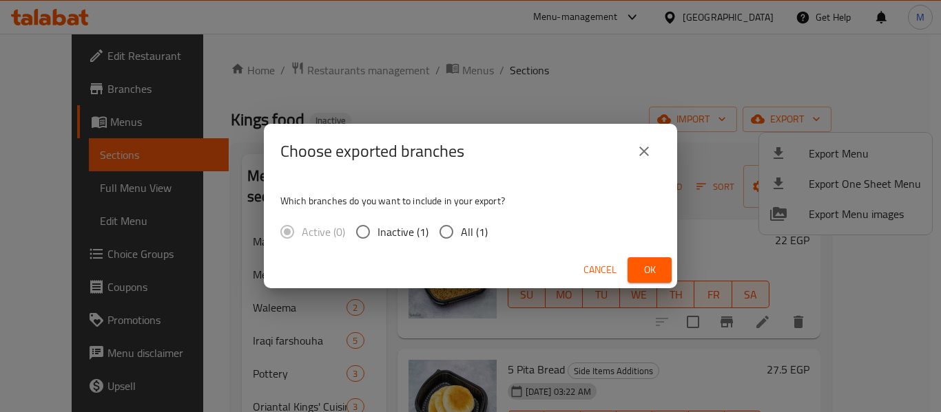
click at [467, 240] on span "All (1)" at bounding box center [474, 232] width 27 height 17
click at [461, 240] on input "All (1)" at bounding box center [446, 232] width 29 height 29
radio input "true"
click at [662, 271] on button "Ok" at bounding box center [649, 270] width 44 height 25
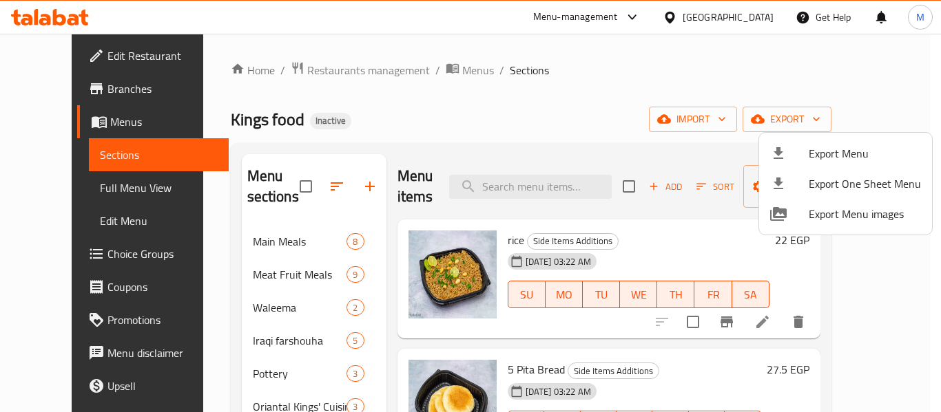
drag, startPoint x: 574, startPoint y: 100, endPoint x: 609, endPoint y: 17, distance: 89.8
click at [577, 87] on div at bounding box center [470, 206] width 941 height 412
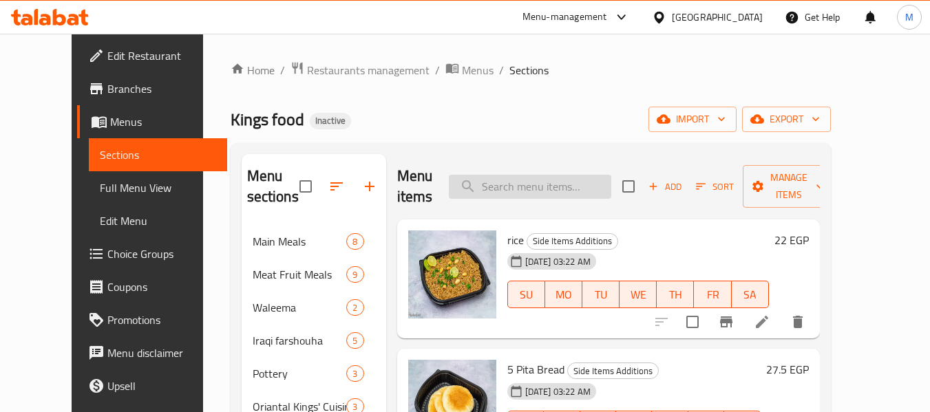
click at [528, 187] on input "search" at bounding box center [530, 187] width 162 height 24
paste input "Hummus"
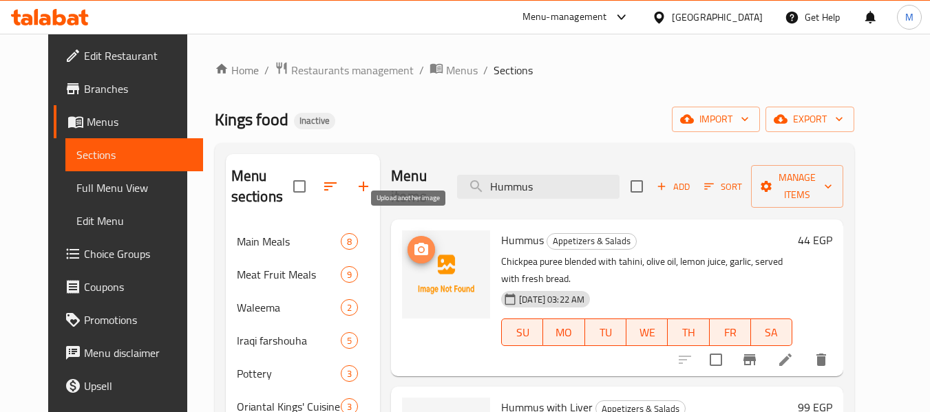
click at [414, 243] on icon "upload picture" at bounding box center [421, 249] width 14 height 12
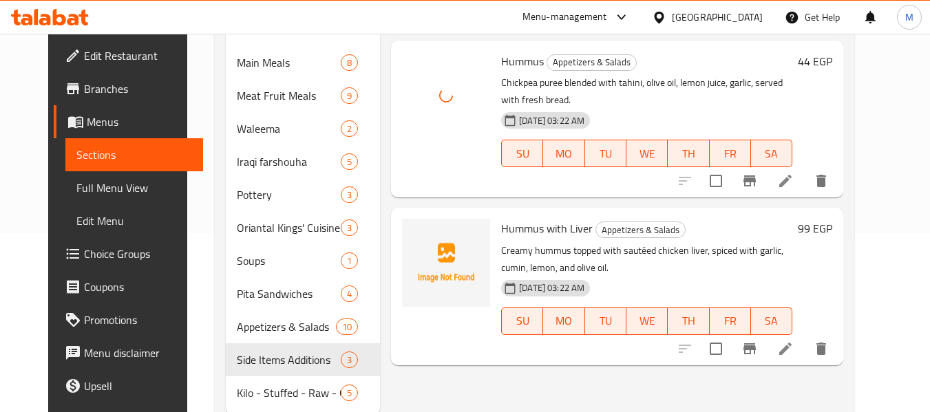
scroll to position [220, 0]
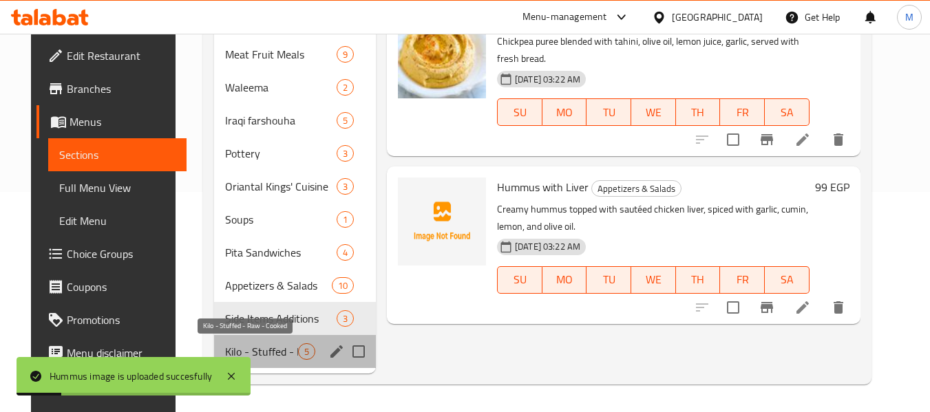
click at [253, 353] on span "Kilo - Stuffed - Raw - Cooked" at bounding box center [261, 352] width 72 height 17
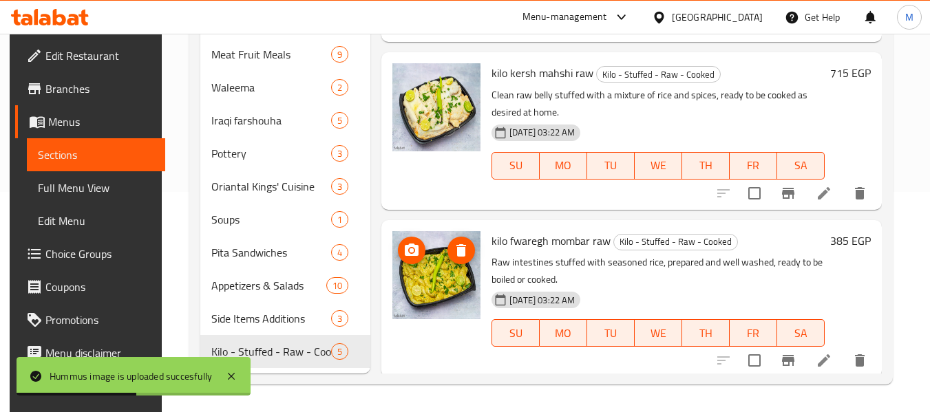
scroll to position [436, 0]
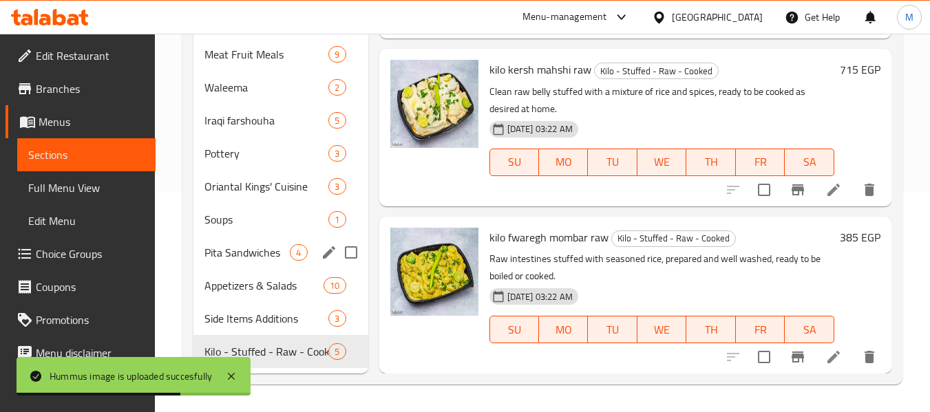
click at [261, 241] on div "Pita Sandwiches 4" at bounding box center [280, 252] width 174 height 33
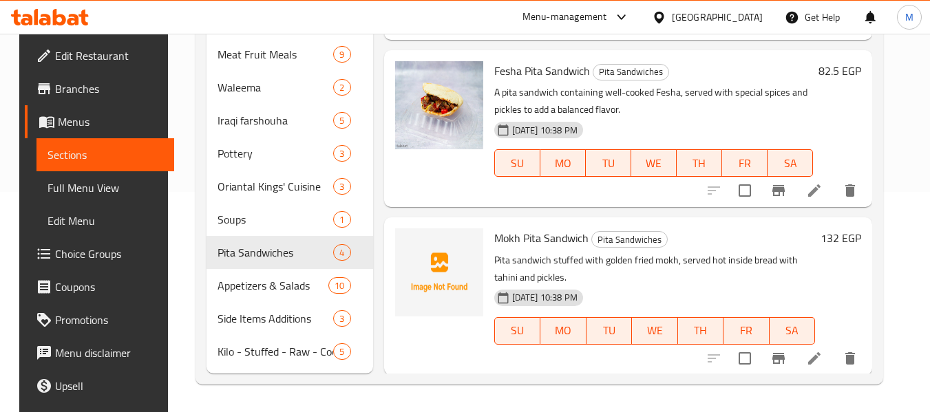
scroll to position [286, 0]
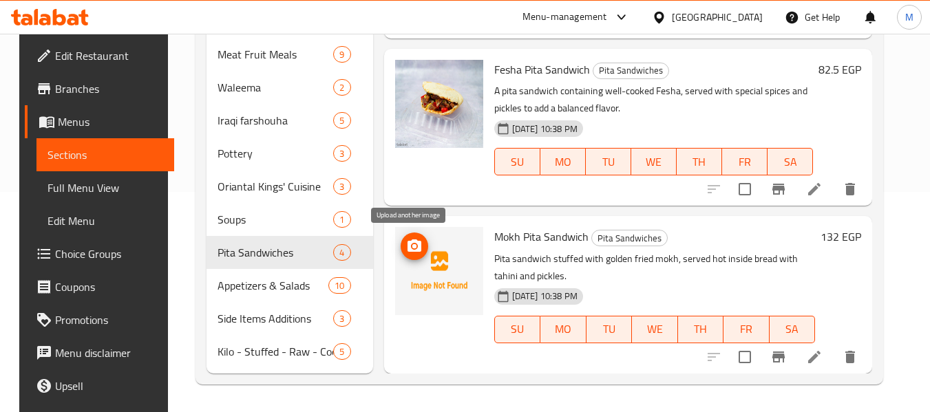
click at [412, 241] on icon "upload picture" at bounding box center [415, 246] width 14 height 12
click at [415, 240] on icon "upload picture" at bounding box center [414, 246] width 17 height 17
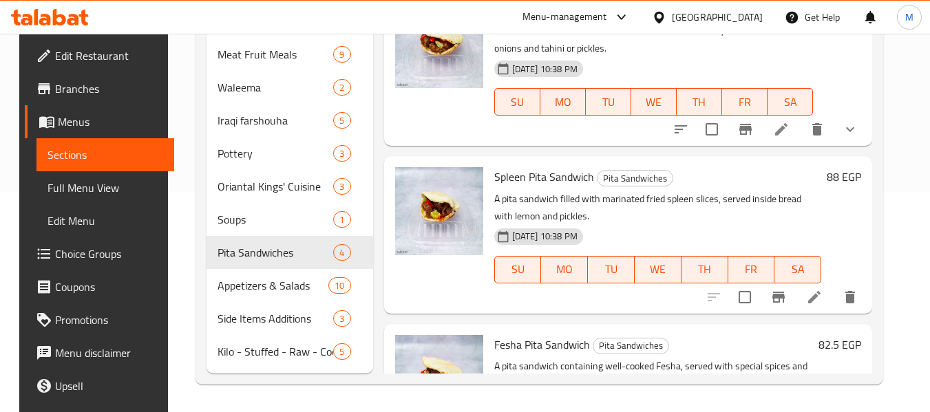
scroll to position [0, 0]
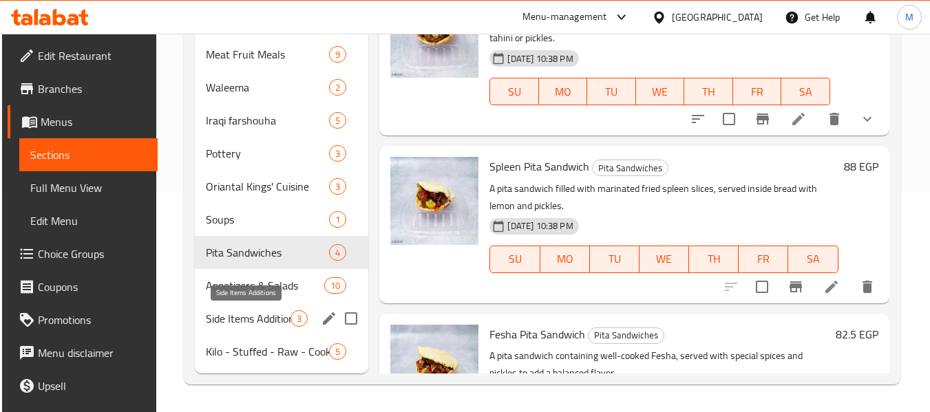
click at [260, 322] on span "Side Items Additions" at bounding box center [248, 319] width 85 height 17
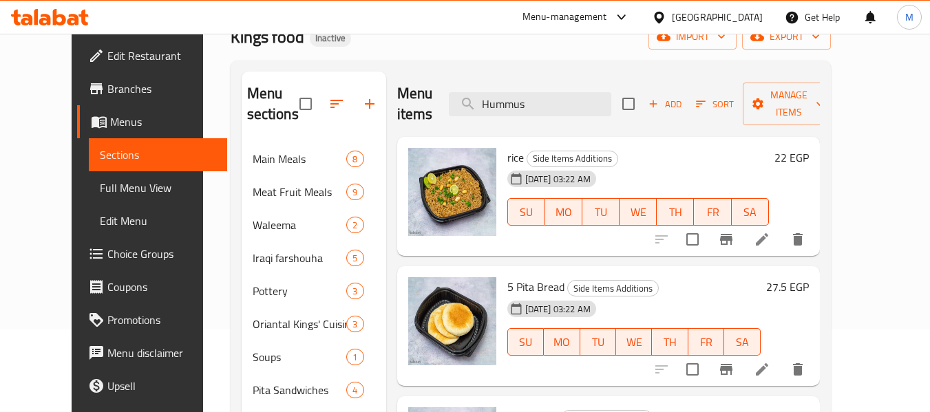
drag, startPoint x: 563, startPoint y: 101, endPoint x: 472, endPoint y: 81, distance: 92.9
click at [472, 81] on div "Menu items Hummus Add Sort Manage items" at bounding box center [608, 104] width 423 height 65
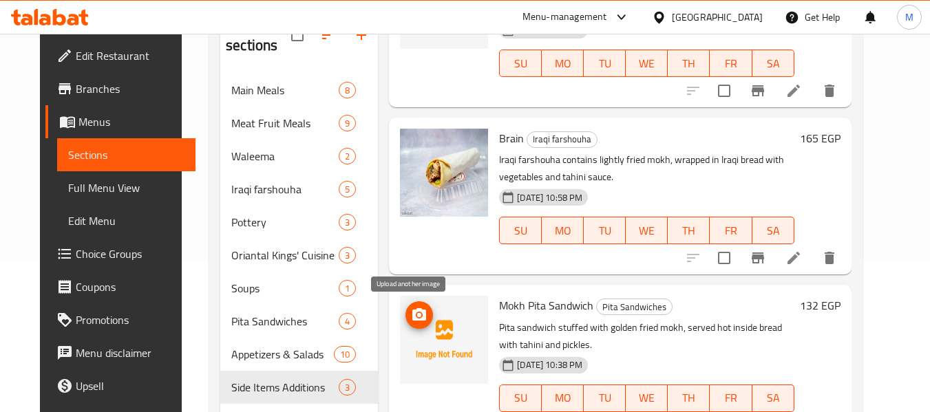
scroll to position [220, 0]
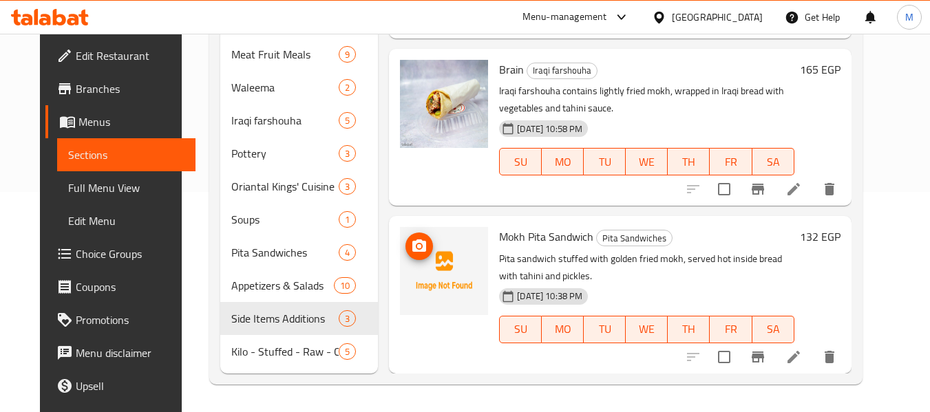
type input "mokh"
click at [411, 244] on icon "upload picture" at bounding box center [419, 246] width 17 height 17
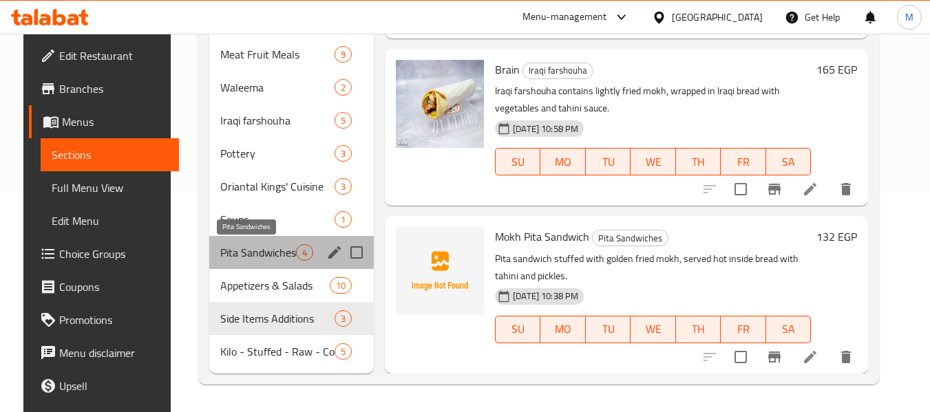
click at [250, 258] on span "Pita Sandwiches" at bounding box center [258, 252] width 76 height 17
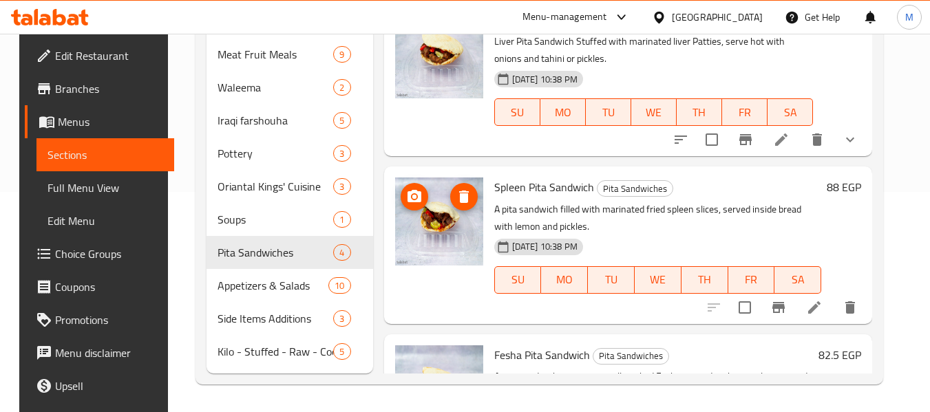
scroll to position [286, 0]
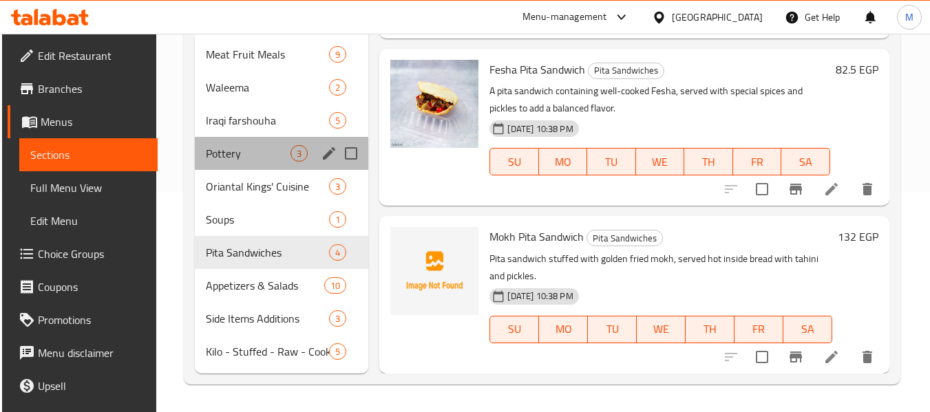
click at [270, 164] on div "Pottery 3" at bounding box center [282, 153] width 174 height 33
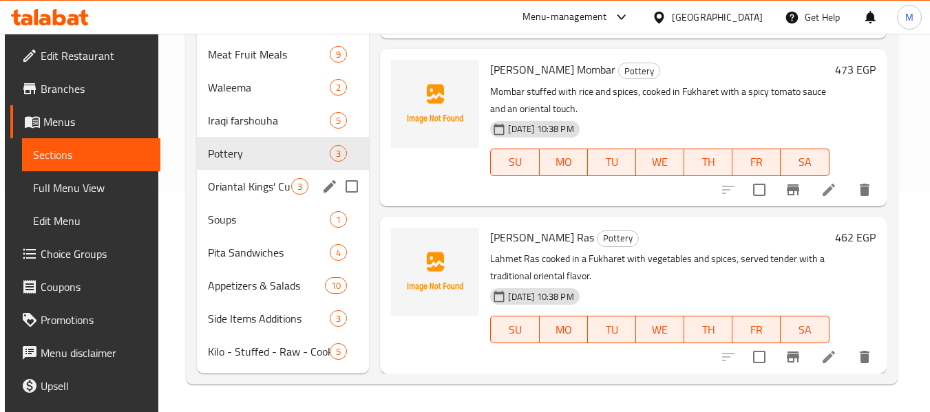
scroll to position [118, 0]
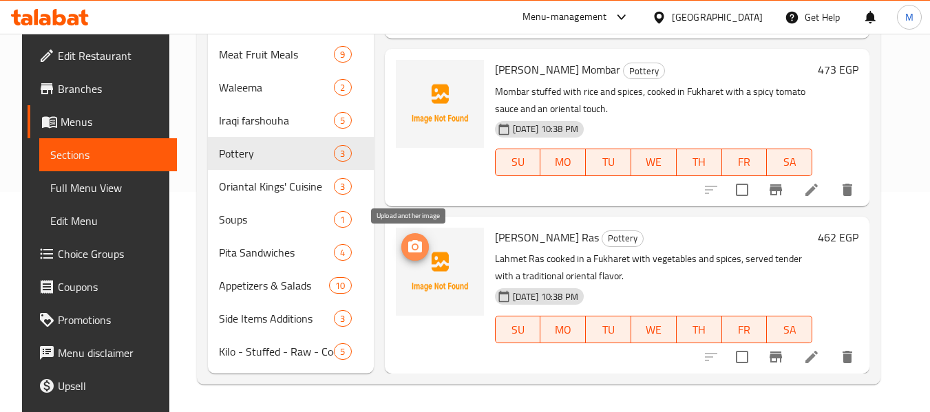
click at [413, 246] on icon "upload picture" at bounding box center [415, 246] width 14 height 12
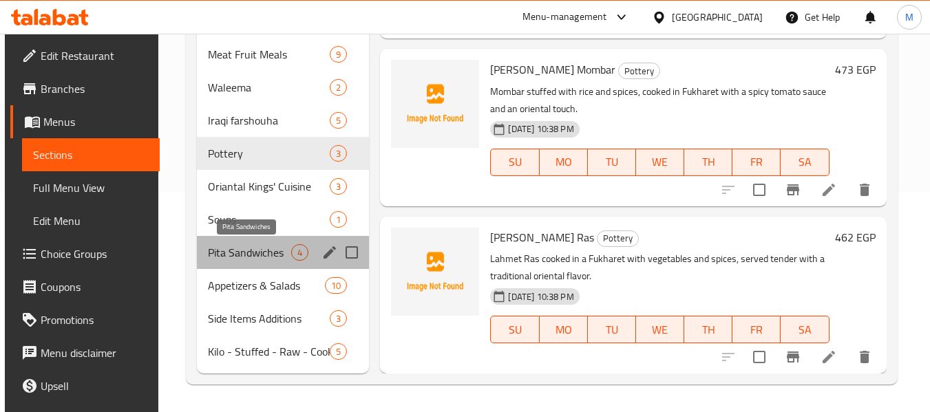
click at [258, 251] on span "Pita Sandwiches" at bounding box center [249, 252] width 83 height 17
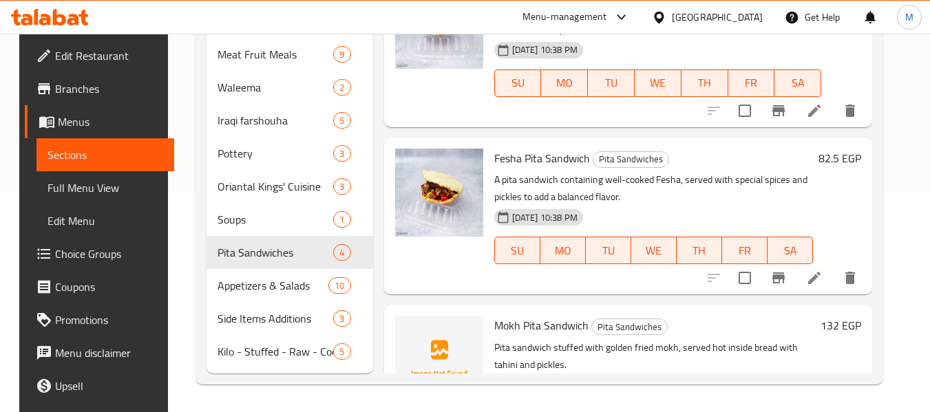
scroll to position [286, 0]
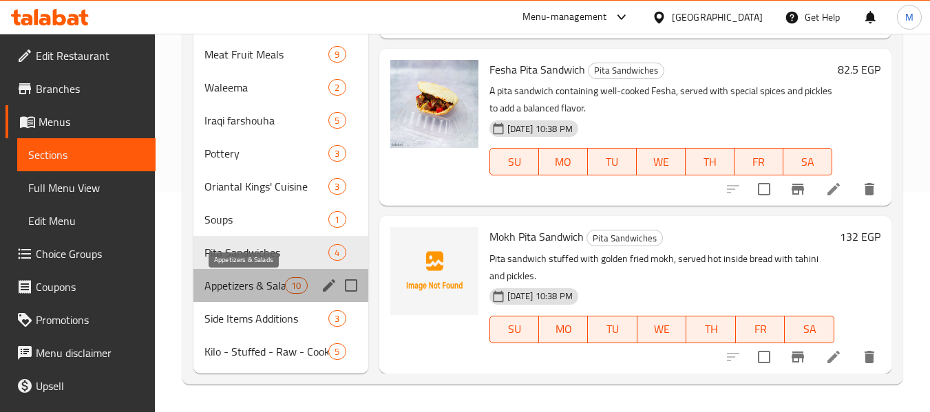
click at [257, 280] on span "Appetizers & Salads" at bounding box center [244, 285] width 81 height 17
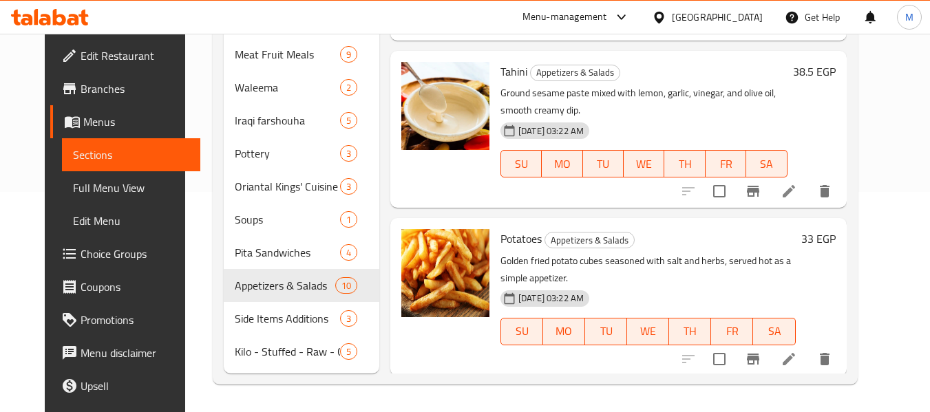
scroll to position [10, 0]
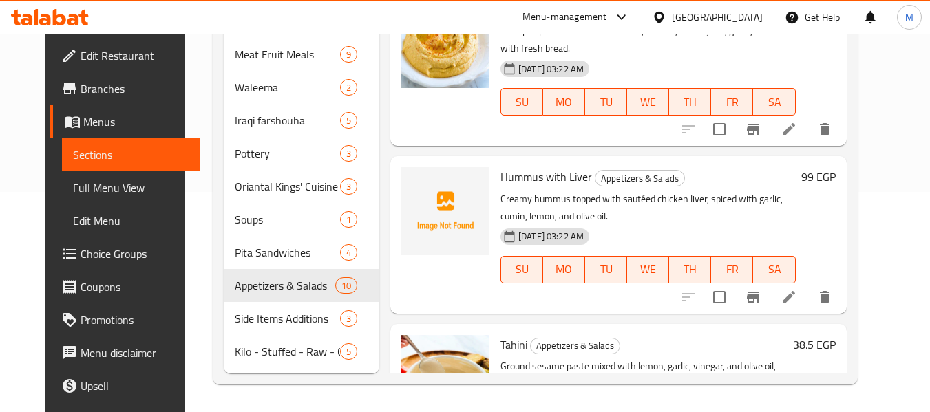
click at [558, 174] on span "Hummus with Liver" at bounding box center [547, 177] width 92 height 21
click at [542, 172] on span "Hummus with Liver" at bounding box center [547, 177] width 92 height 21
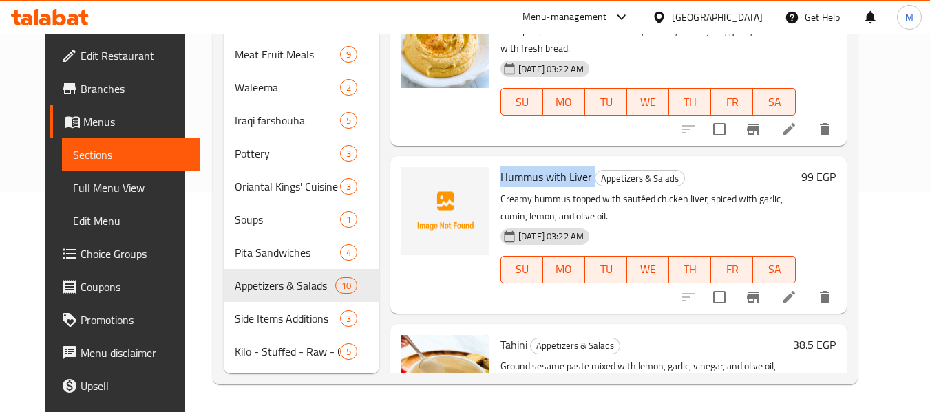
copy h6 "Hummus with Liver"
click at [412, 185] on icon "upload picture" at bounding box center [420, 186] width 17 height 17
click at [76, 189] on span "Full Menu View" at bounding box center [131, 188] width 116 height 17
click at [74, 153] on span "Sections" at bounding box center [131, 155] width 116 height 17
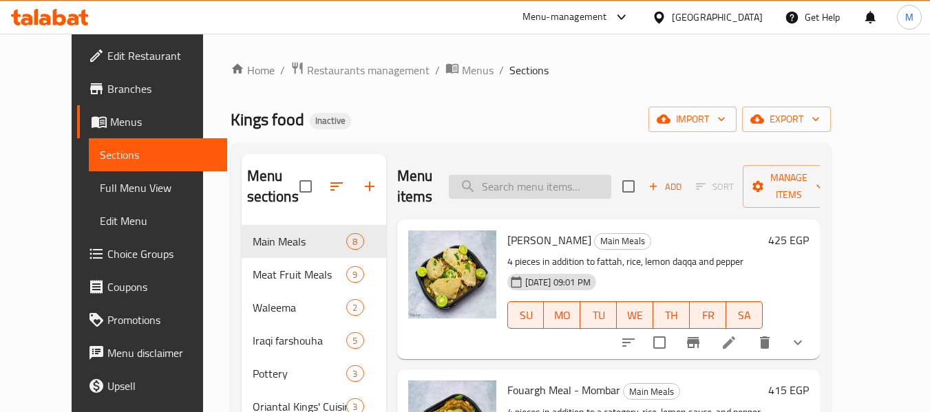
click at [529, 182] on input "search" at bounding box center [530, 187] width 162 height 24
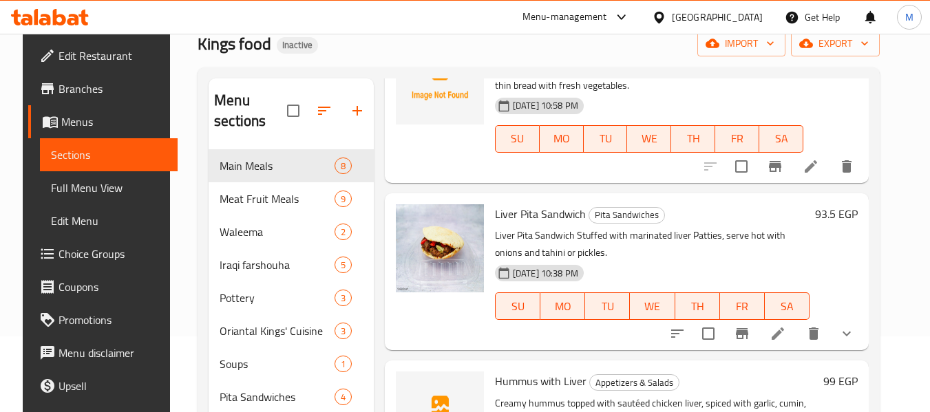
scroll to position [207, 0]
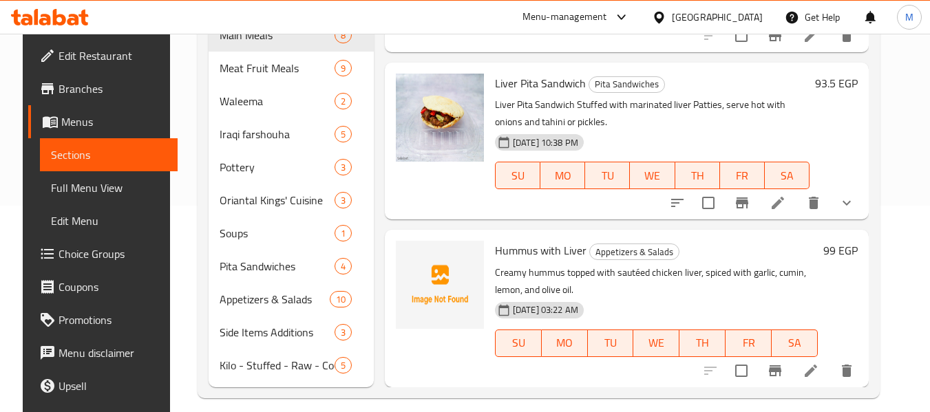
type input "liver"
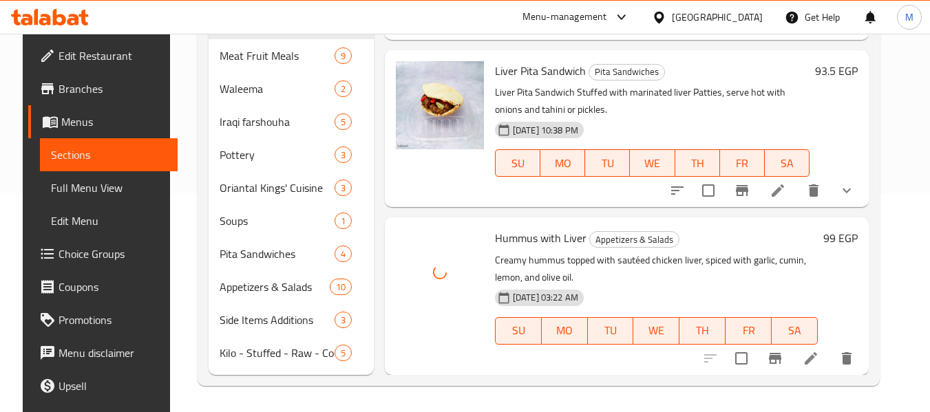
scroll to position [220, 0]
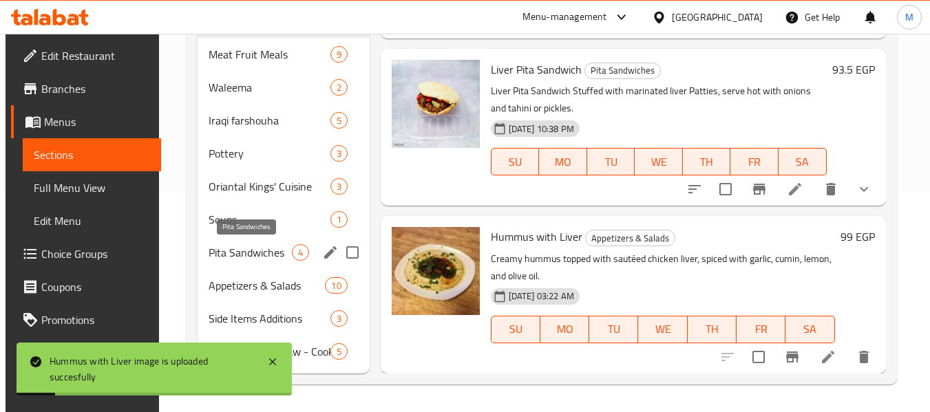
click at [266, 244] on span "Pita Sandwiches" at bounding box center [250, 252] width 83 height 17
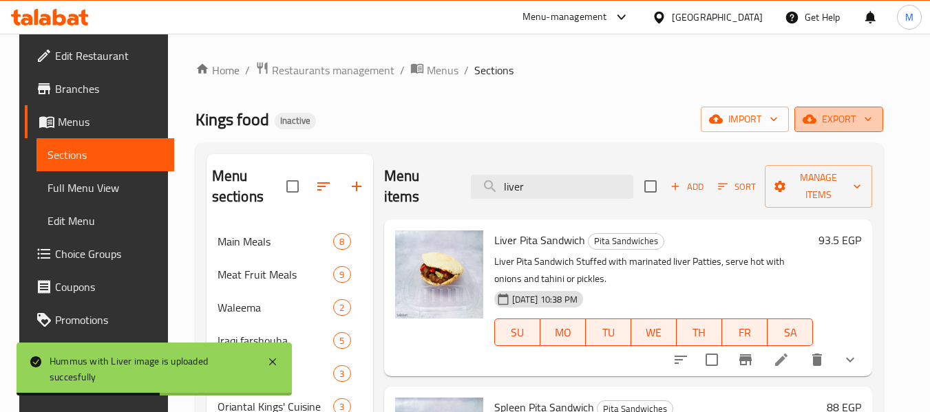
click at [859, 125] on span "export" at bounding box center [839, 119] width 67 height 17
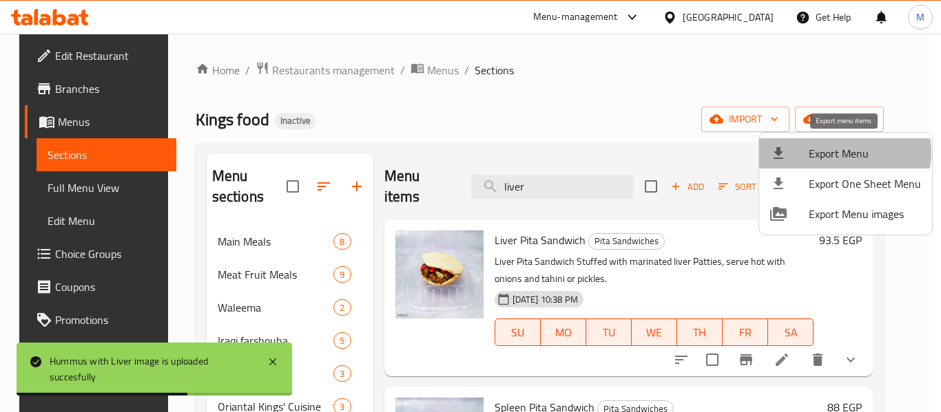
click at [837, 153] on span "Export Menu" at bounding box center [864, 153] width 112 height 17
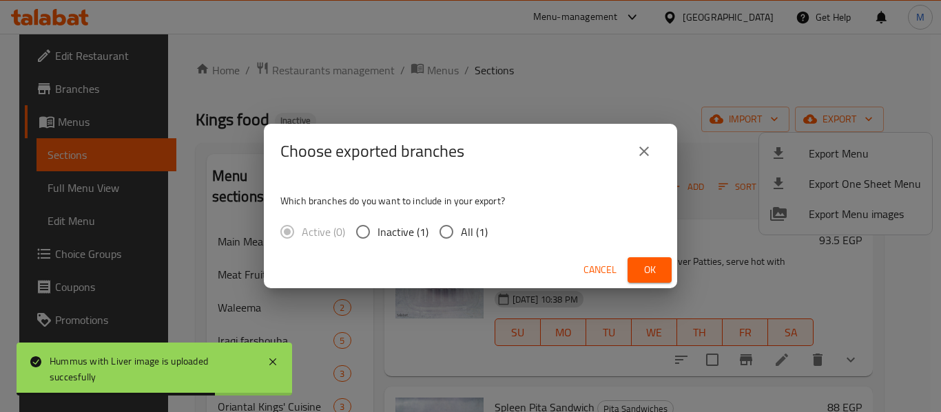
click at [470, 230] on span "All (1)" at bounding box center [474, 232] width 27 height 17
click at [461, 230] on input "All (1)" at bounding box center [446, 232] width 29 height 29
radio input "true"
drag, startPoint x: 639, startPoint y: 275, endPoint x: 622, endPoint y: 262, distance: 21.1
click at [636, 273] on button "Ok" at bounding box center [649, 270] width 44 height 25
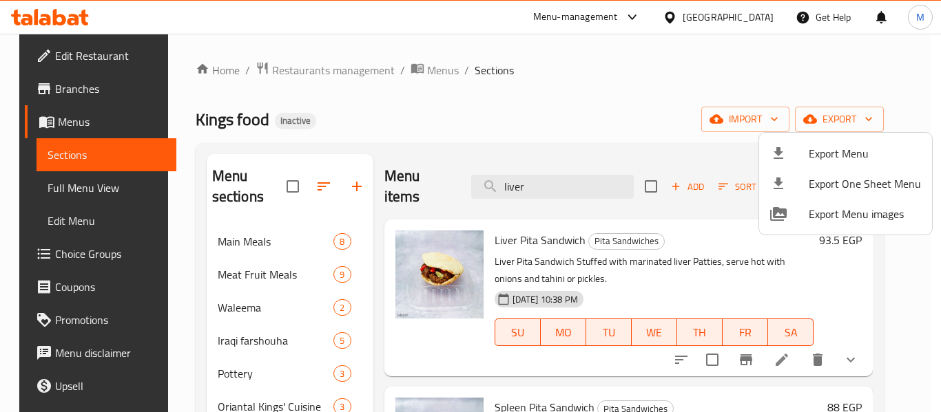
click at [81, 63] on div at bounding box center [470, 206] width 941 height 412
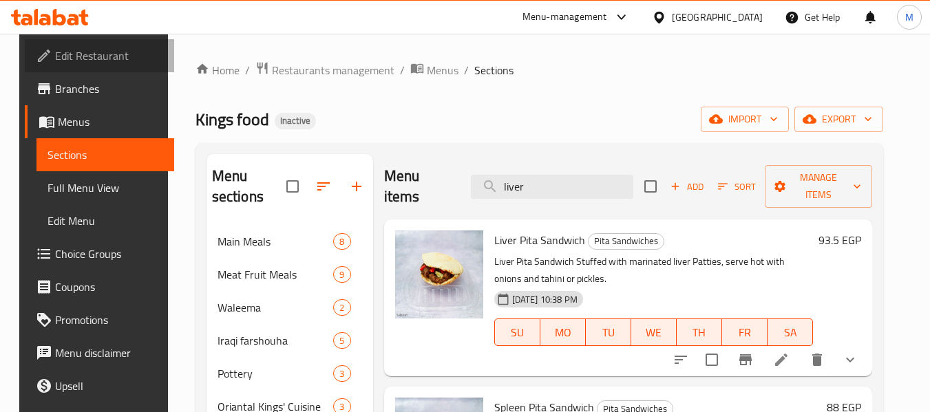
click at [81, 63] on span "Edit Restaurant" at bounding box center [109, 56] width 109 height 17
